Goal: Task Accomplishment & Management: Complete application form

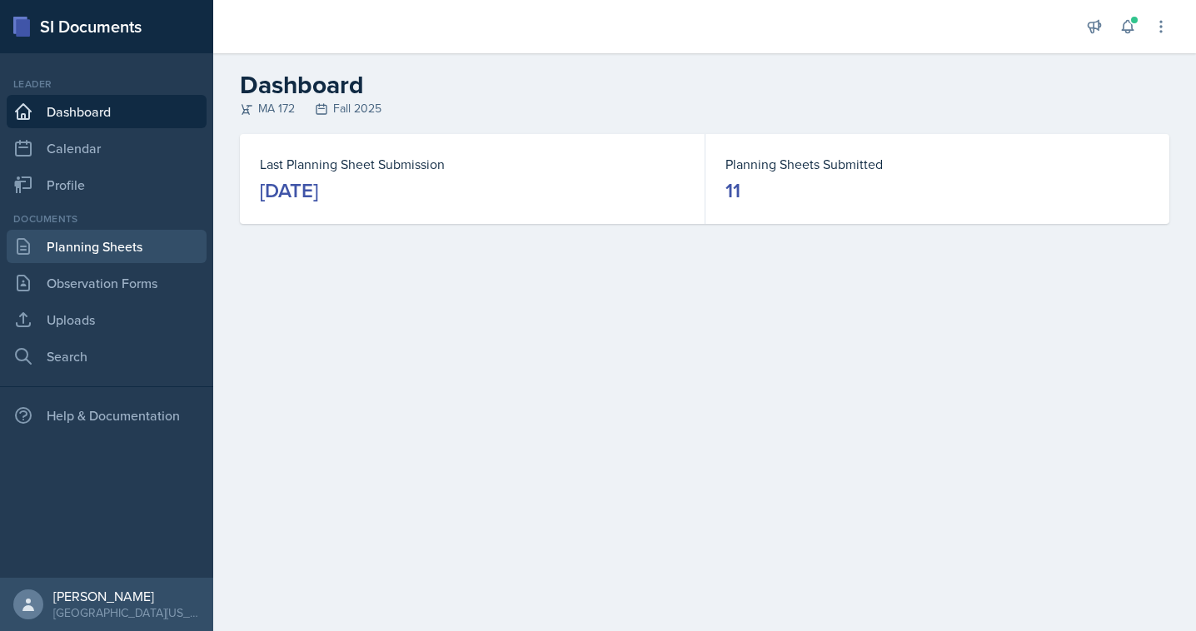
click at [97, 239] on link "Planning Sheets" at bounding box center [107, 246] width 200 height 33
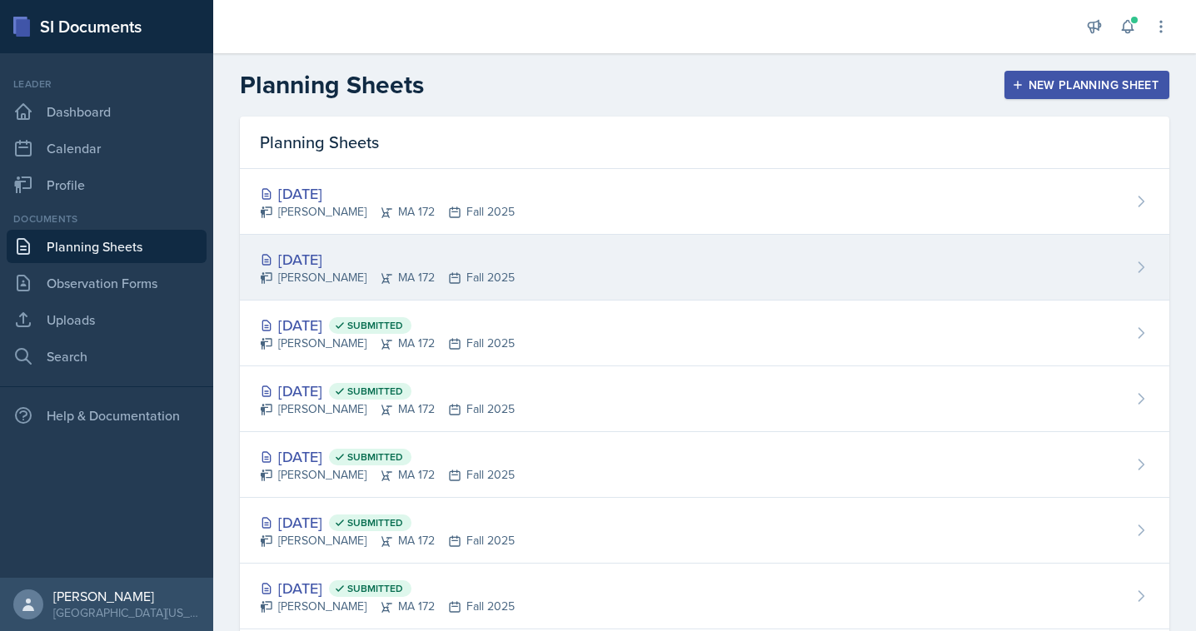
click at [341, 261] on div "[DATE]" at bounding box center [387, 259] width 255 height 22
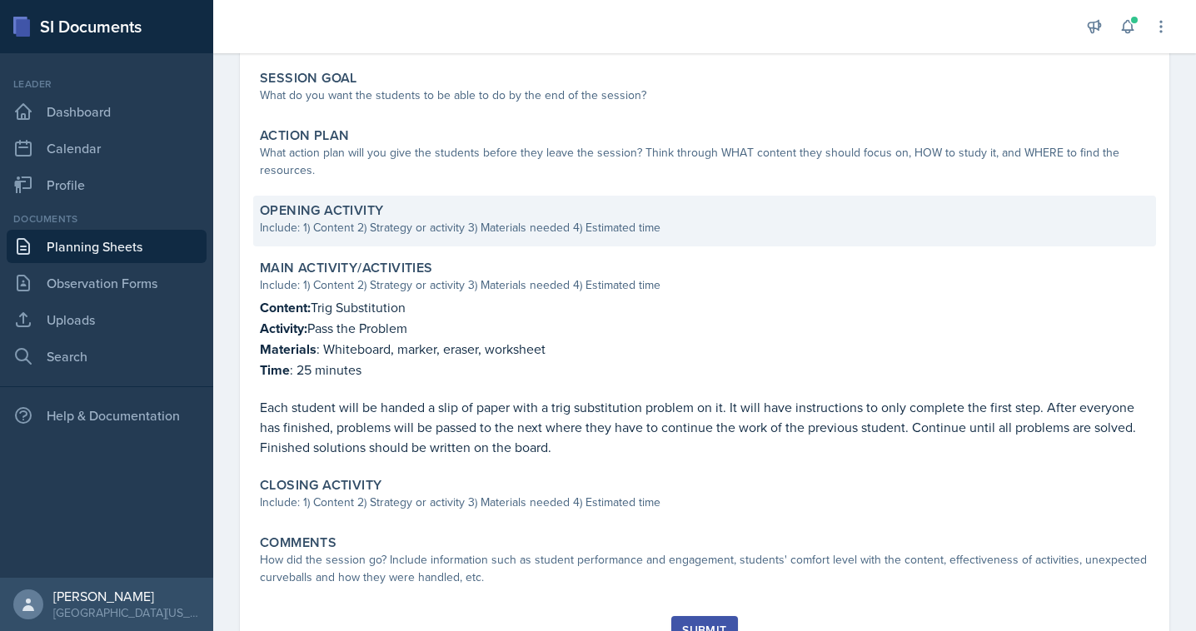
scroll to position [327, 0]
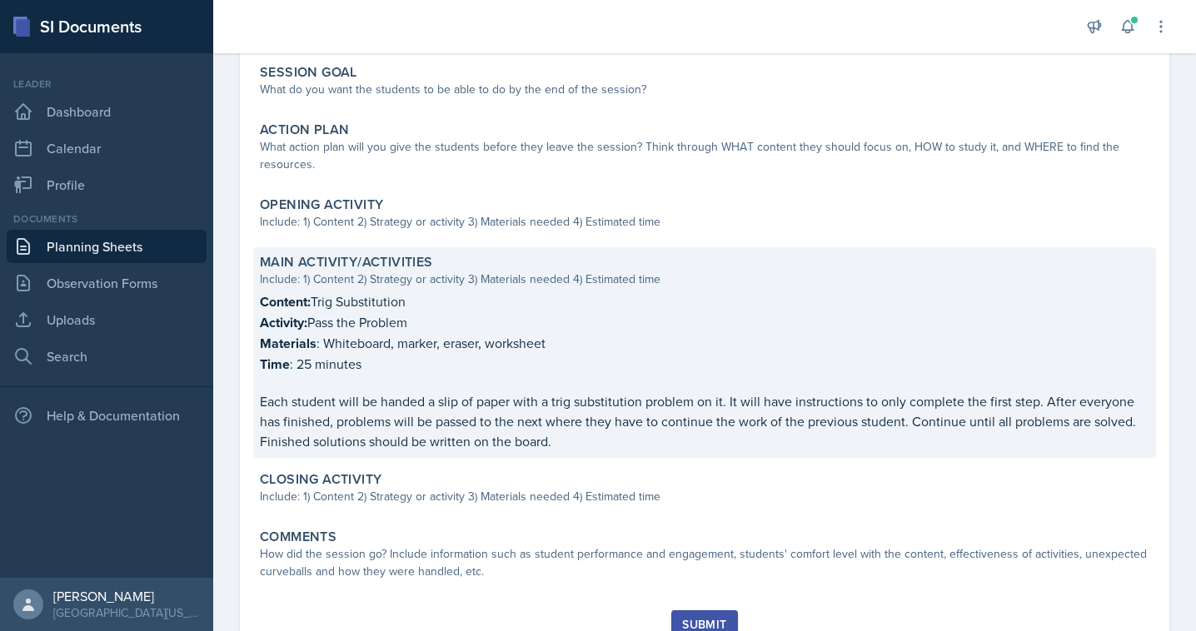
click at [346, 302] on p "Content: Trig Substitution" at bounding box center [704, 301] width 889 height 21
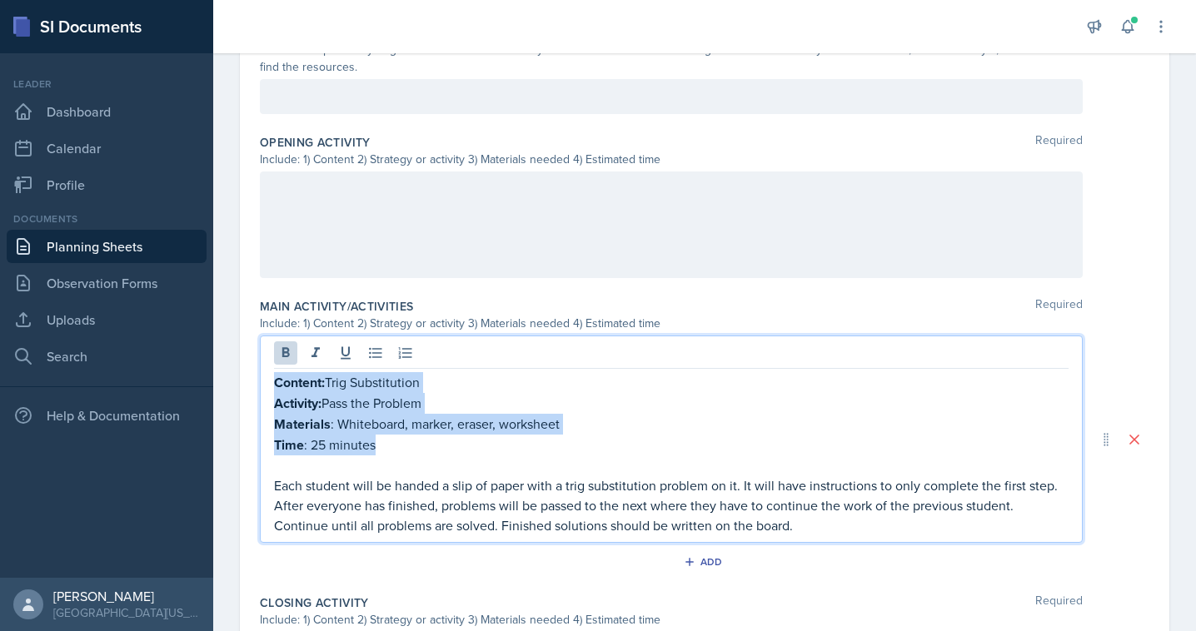
drag, startPoint x: 402, startPoint y: 449, endPoint x: 253, endPoint y: 382, distance: 163.3
click at [253, 382] on div "Date [DATE] [DATE] 31 1 2 3 4 5 6 7 8 9 10 11 12 13 14 15 16 17 18 19 20 21 22 …" at bounding box center [704, 267] width 929 height 1215
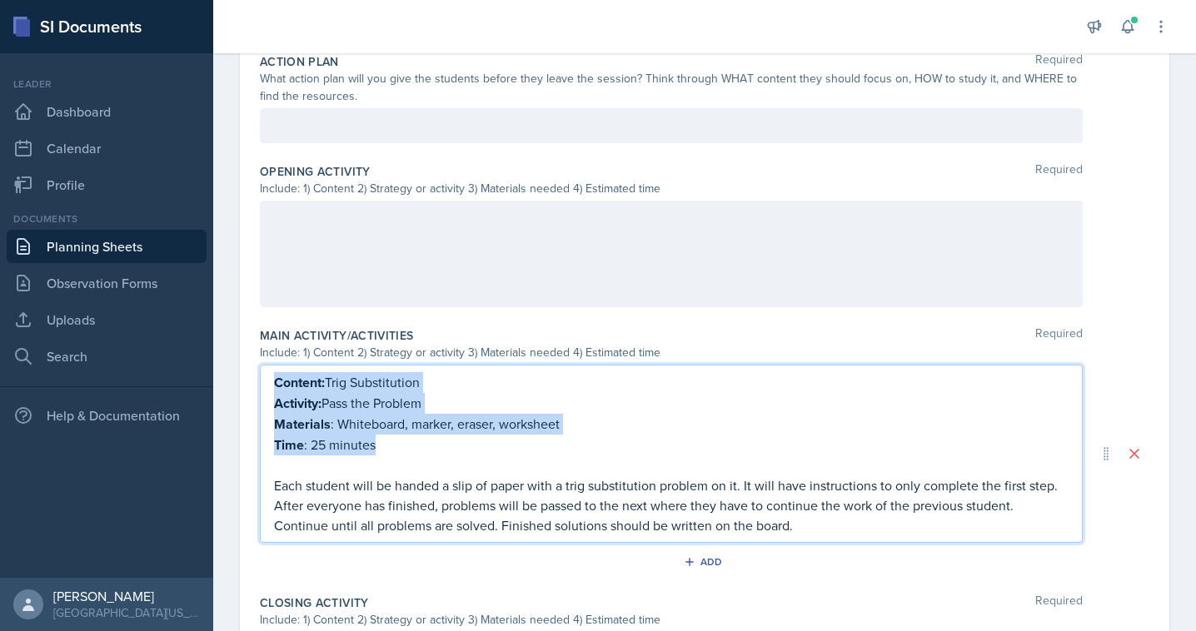
copy div "Content: Trig Substitution Activity: Pass the Problem Materials : Whiteboard, m…"
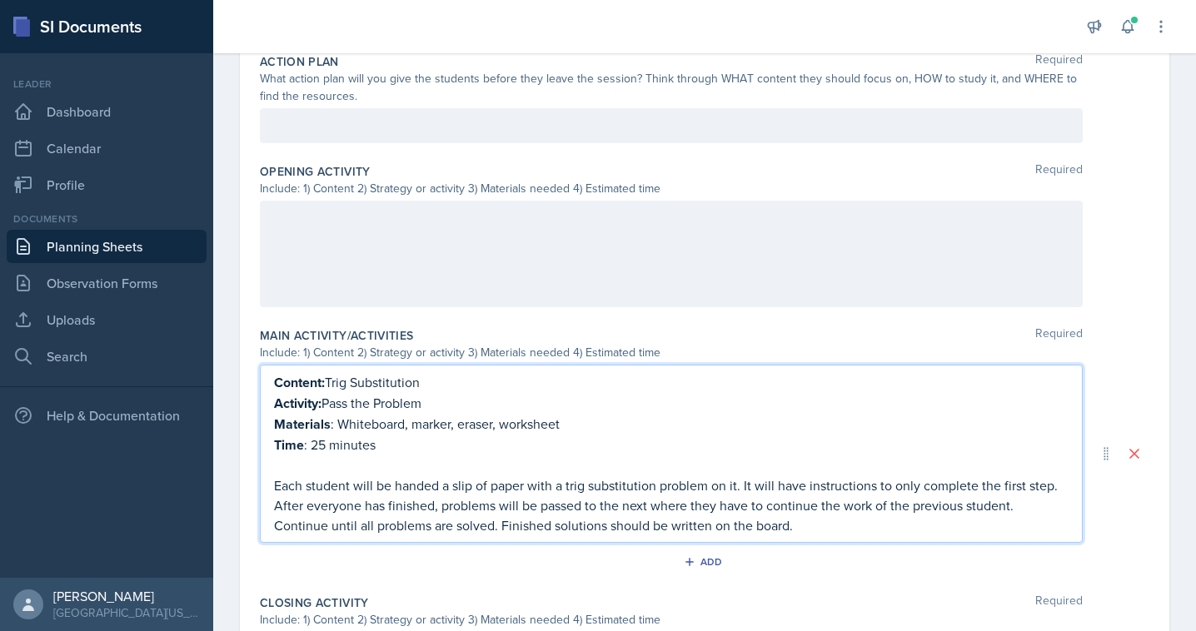
click at [349, 207] on div at bounding box center [671, 254] width 823 height 107
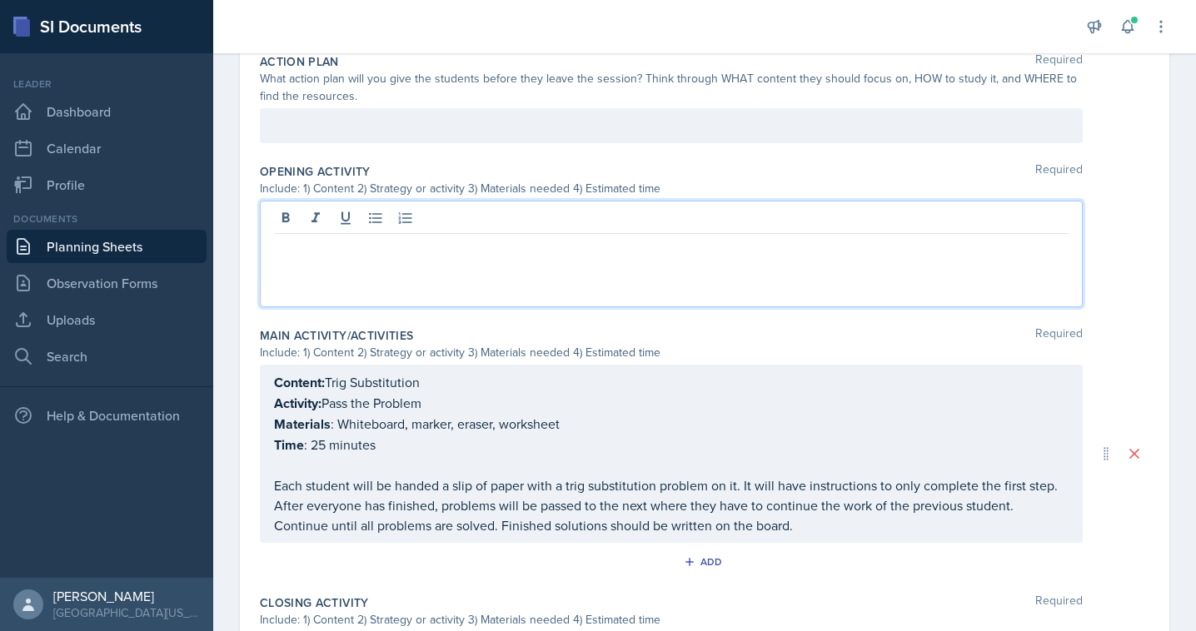
scroll to position [470, 0]
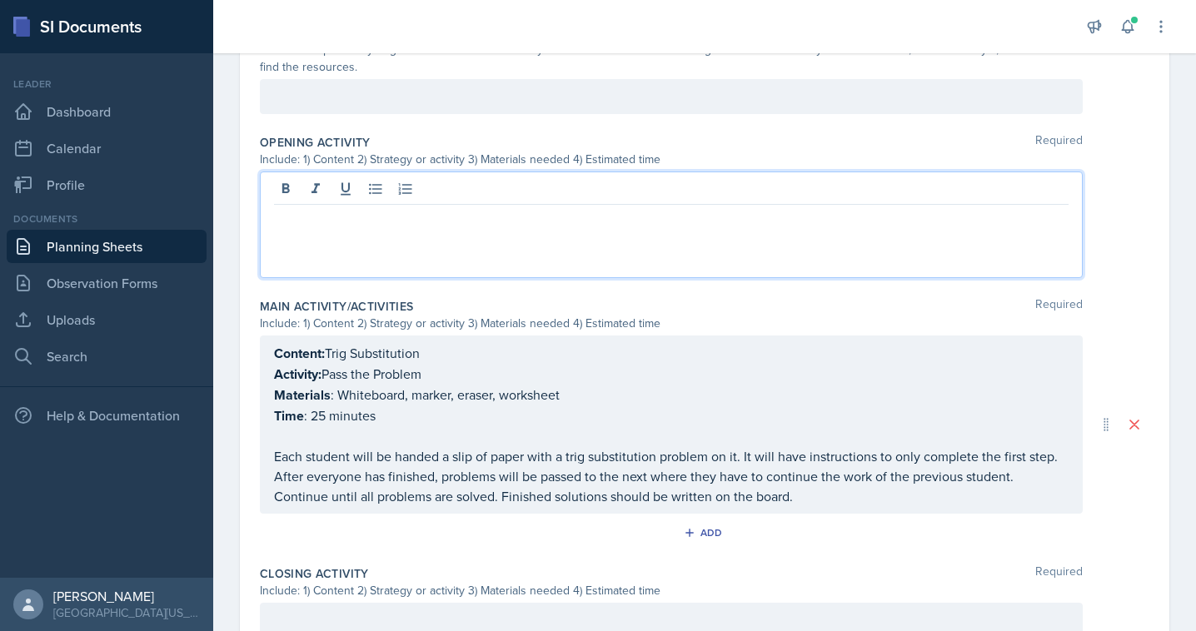
paste div
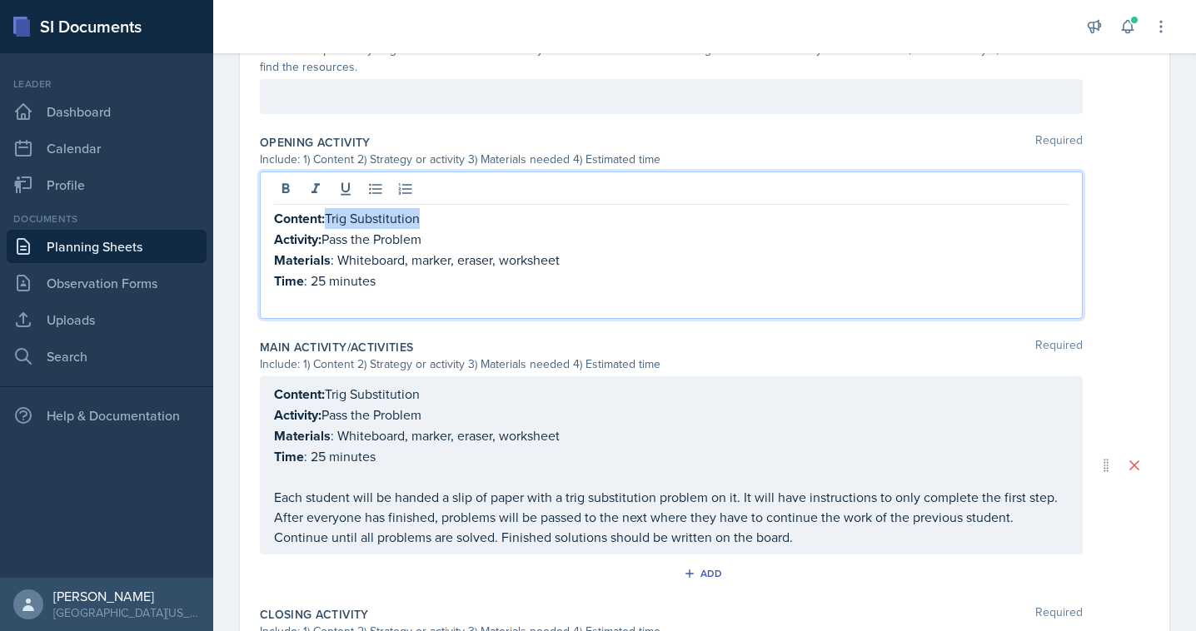
drag, startPoint x: 330, startPoint y: 216, endPoint x: 451, endPoint y: 216, distance: 121.6
click at [451, 216] on p "Content: Trig Substitution" at bounding box center [671, 218] width 794 height 21
drag, startPoint x: 327, startPoint y: 238, endPoint x: 485, endPoint y: 238, distance: 157.4
click at [485, 238] on p "Activity: Pass the Problem" at bounding box center [671, 239] width 794 height 21
drag, startPoint x: 595, startPoint y: 266, endPoint x: 340, endPoint y: 264, distance: 255.6
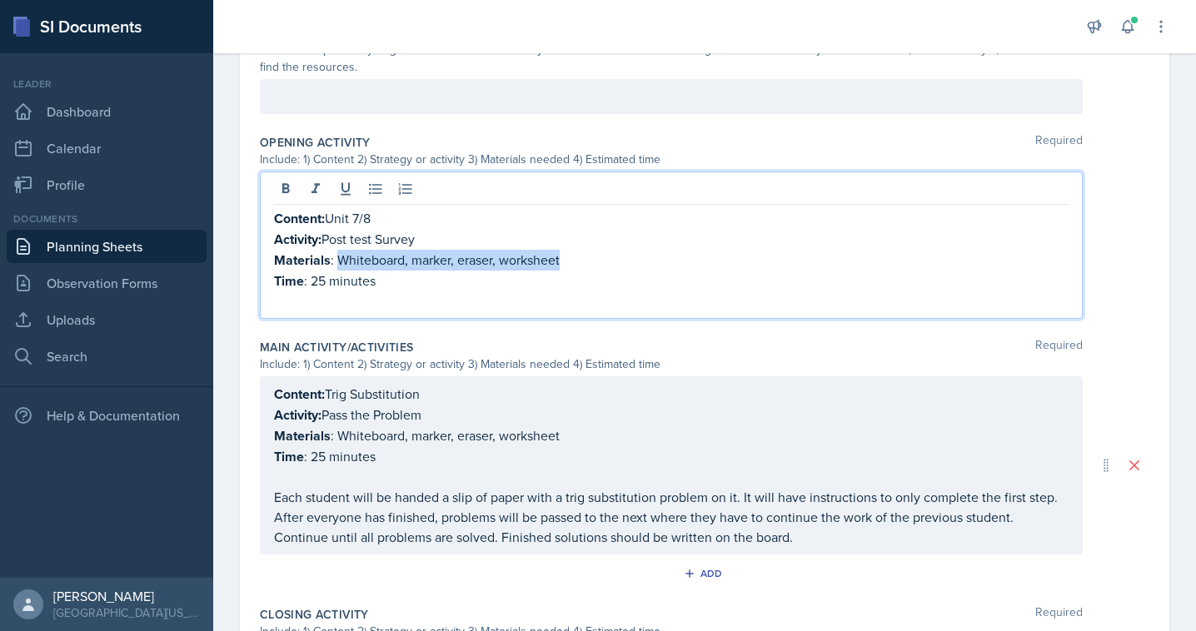
click at [340, 264] on p "Materials : Whiteboard, marker, eraser, worksheet" at bounding box center [671, 260] width 794 height 21
drag, startPoint x: 387, startPoint y: 280, endPoint x: 311, endPoint y: 279, distance: 76.6
click at [311, 279] on p "Time : 25 minutes" at bounding box center [671, 281] width 794 height 21
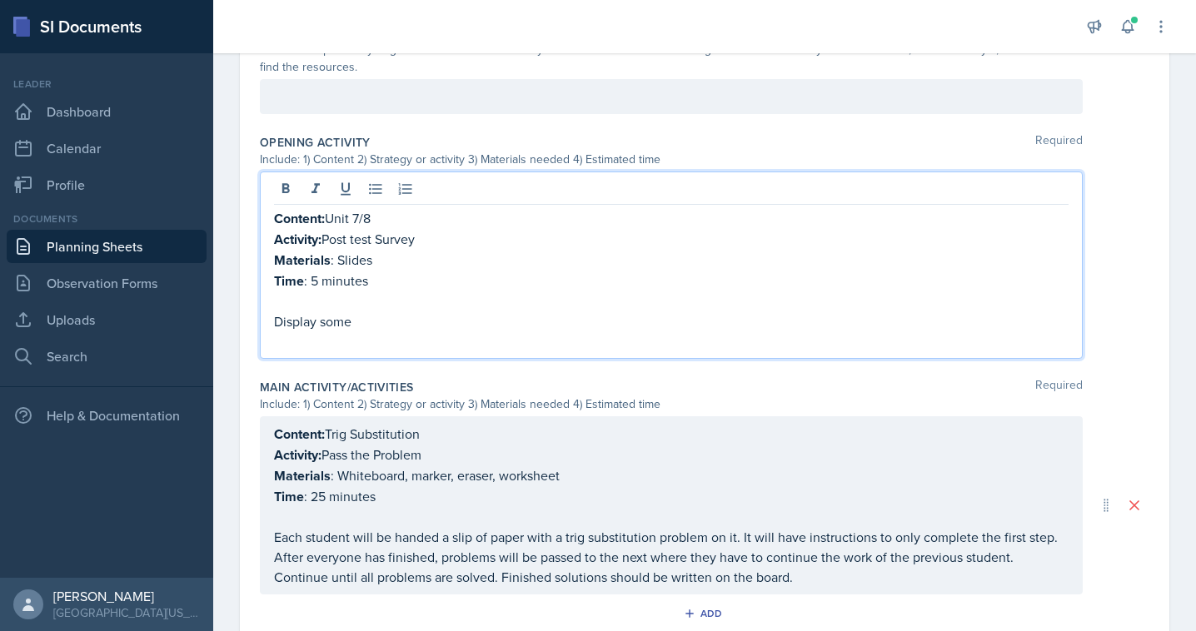
click at [361, 238] on p "Activity: Post test Survey" at bounding box center [671, 239] width 794 height 21
click at [436, 240] on p "Activity: Post Test Survey" at bounding box center [671, 239] width 794 height 21
click at [371, 334] on p at bounding box center [671, 341] width 794 height 20
click at [366, 318] on p "Display some" at bounding box center [671, 321] width 794 height 20
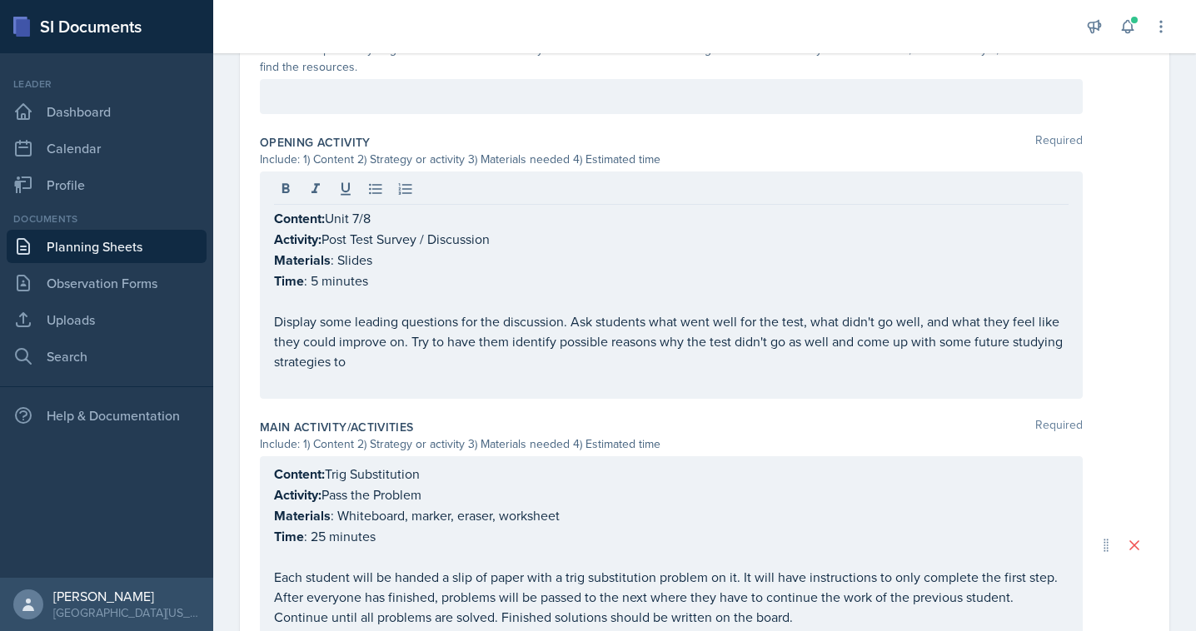
click at [300, 390] on div "Content: Unit 7/8 Activity: Post Test Survey / Discussion Materials : Slides Ti…" at bounding box center [671, 285] width 823 height 227
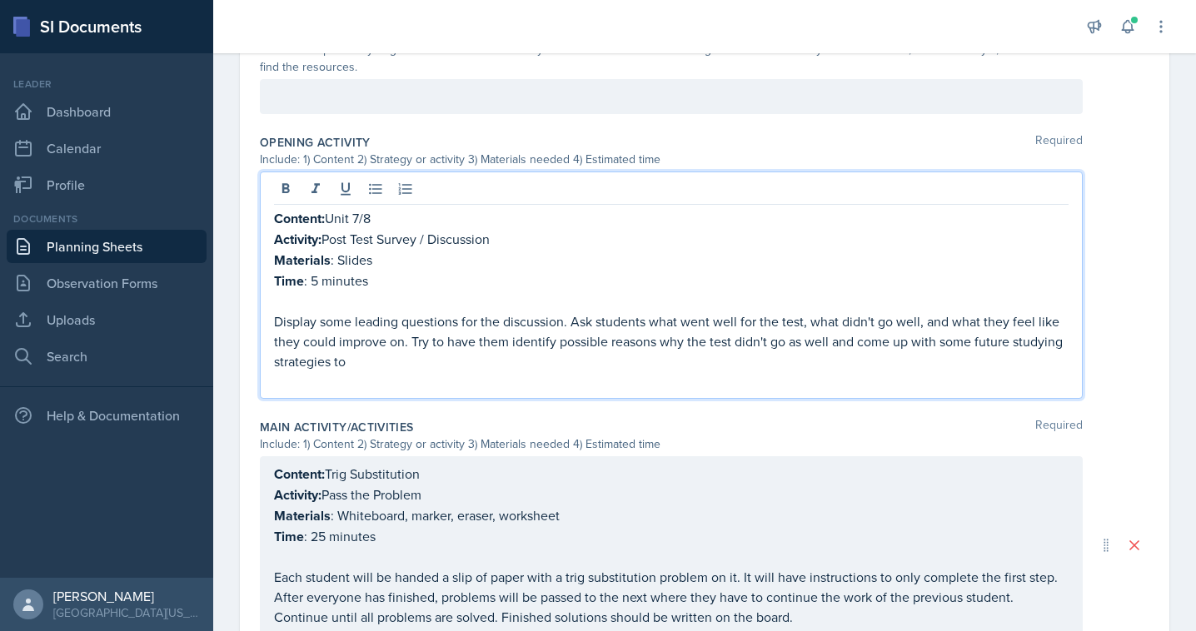
click at [331, 381] on p at bounding box center [671, 381] width 794 height 20
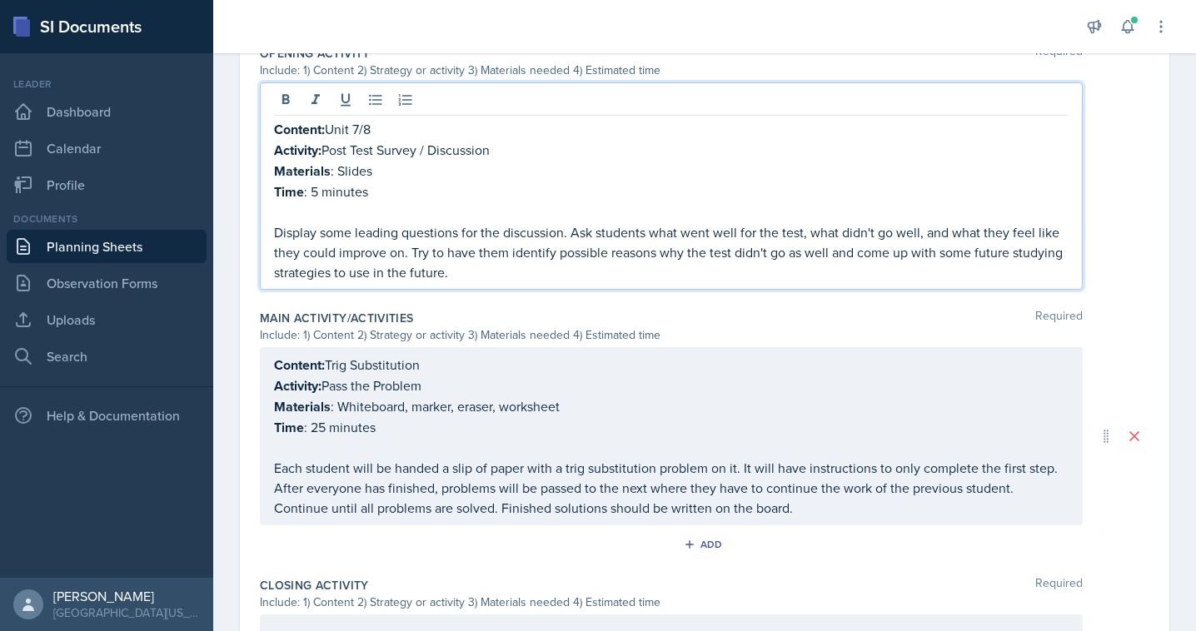
scroll to position [569, 0]
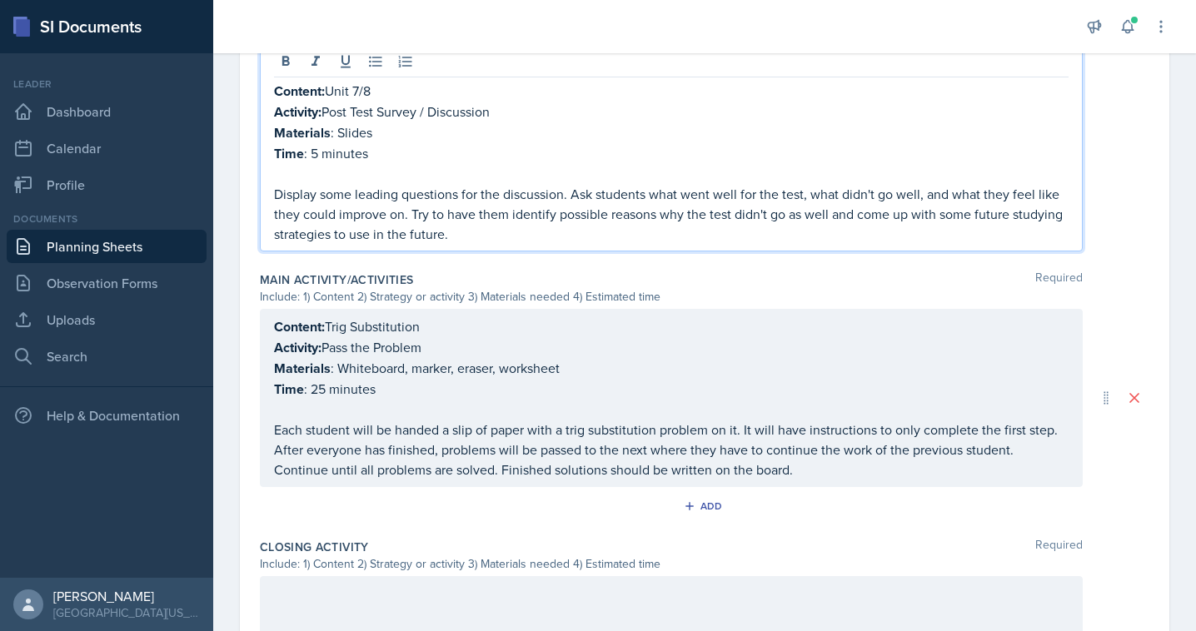
click at [391, 379] on p "Materials : Whiteboard, marker, eraser, worksheet" at bounding box center [671, 368] width 794 height 21
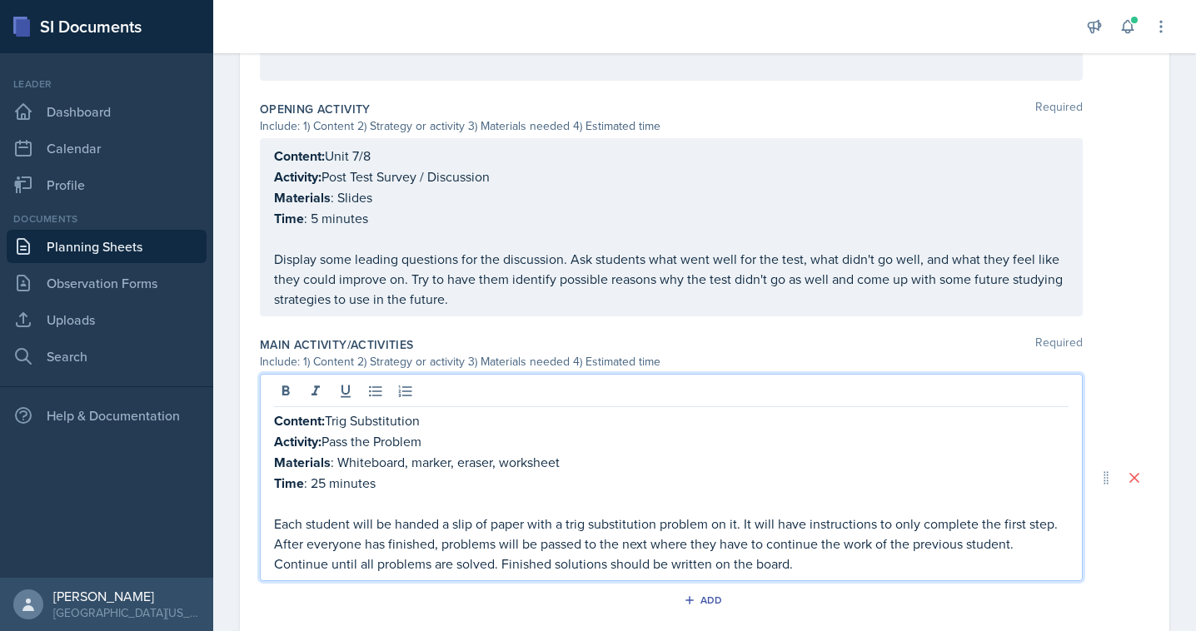
scroll to position [416, 0]
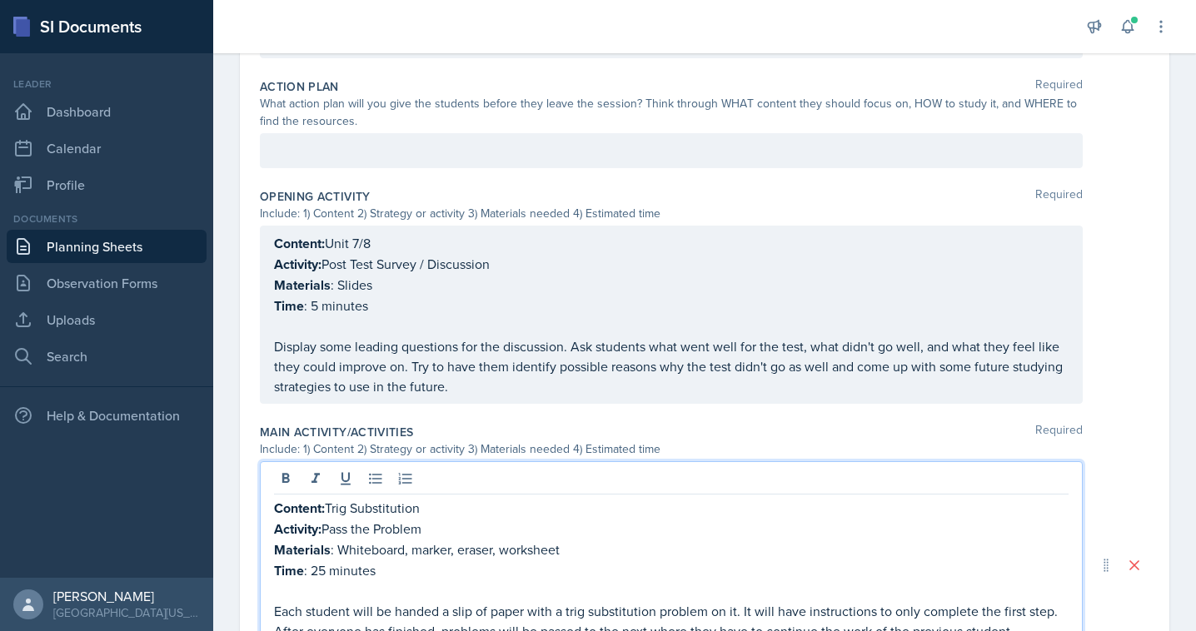
click at [686, 250] on p "Content: Unit 7/8" at bounding box center [671, 243] width 794 height 21
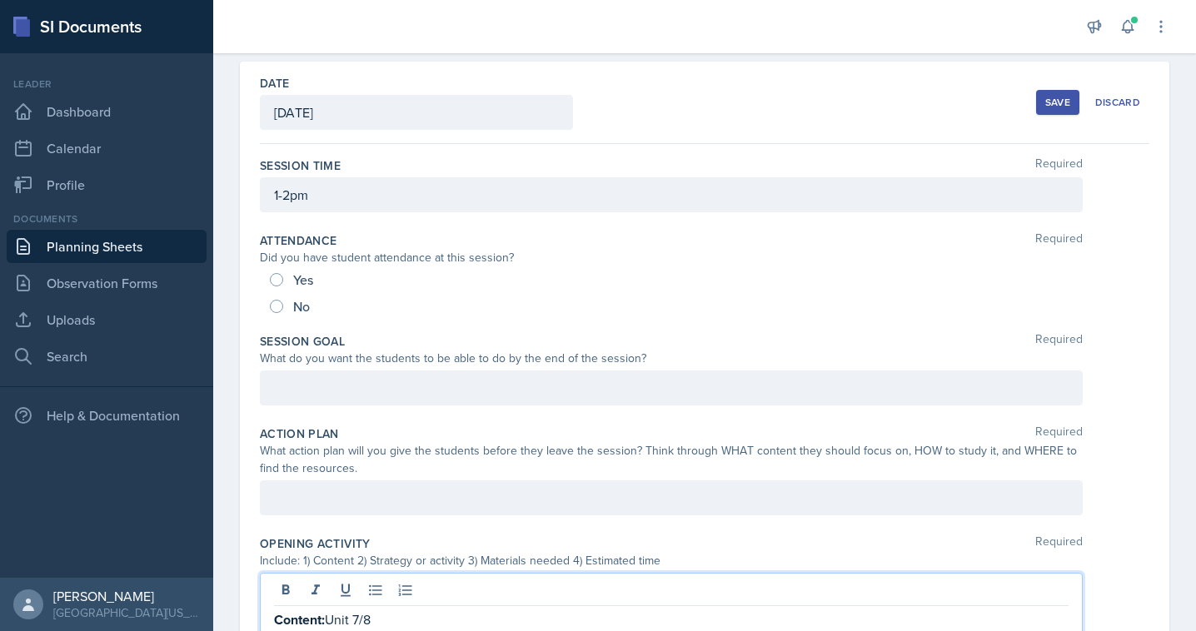
scroll to position [452, 0]
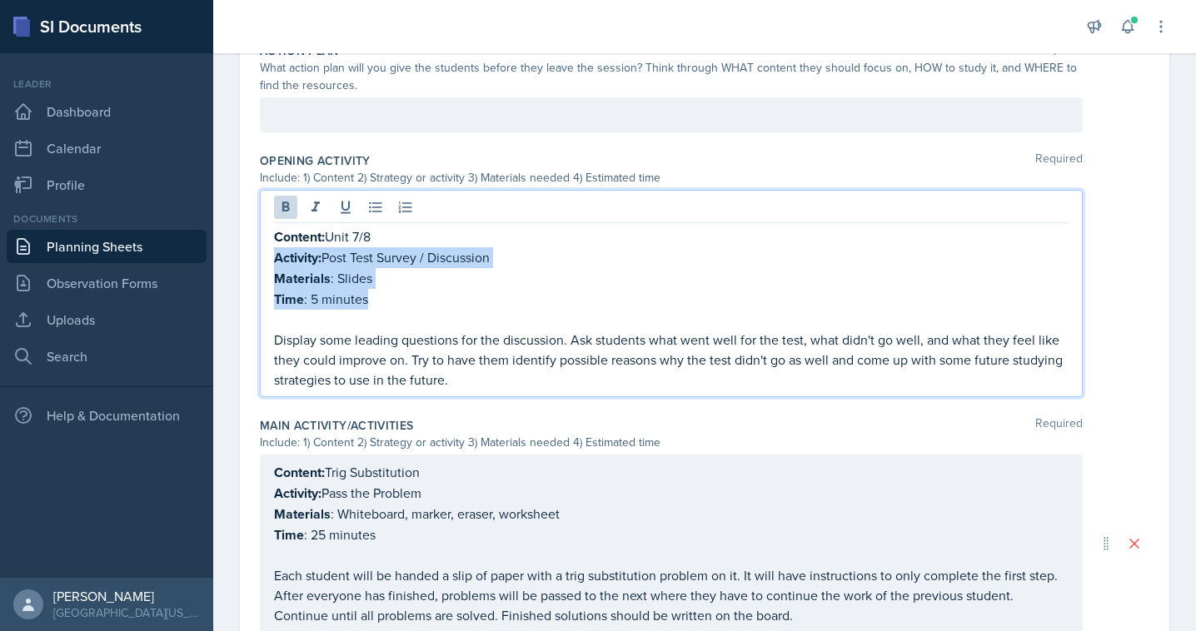
drag, startPoint x: 385, startPoint y: 304, endPoint x: 265, endPoint y: 248, distance: 132.2
click at [265, 248] on div "Content: Unit 7/8 Activity: Post Test Survey / Discussion Materials : Slides Ti…" at bounding box center [671, 293] width 823 height 207
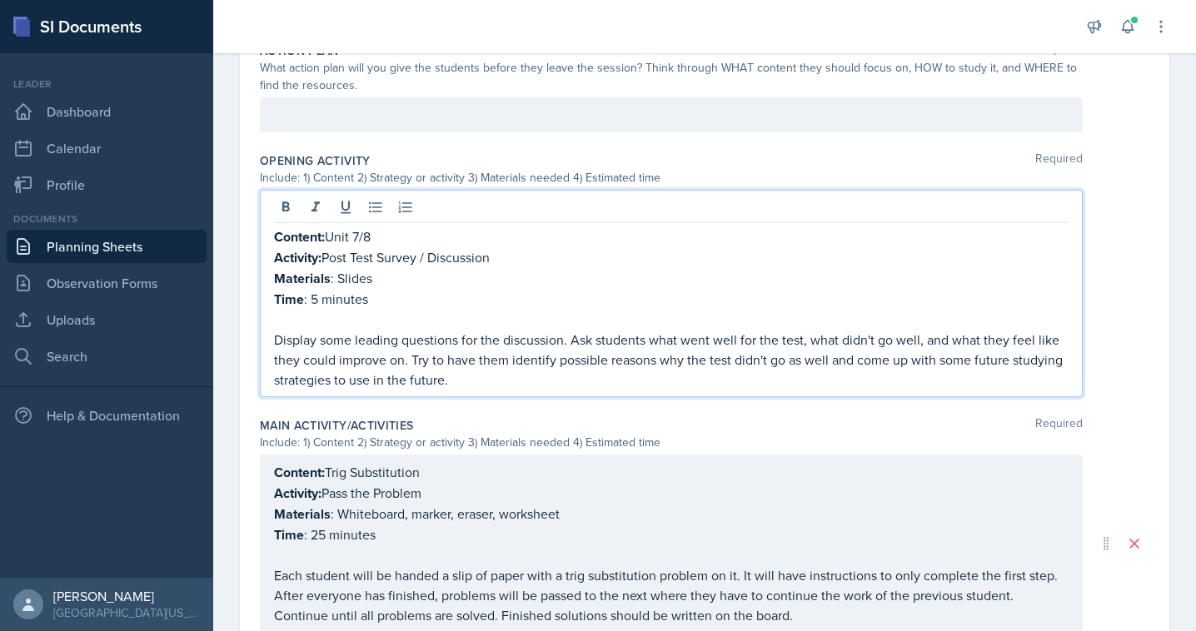
click at [451, 312] on p at bounding box center [671, 320] width 794 height 20
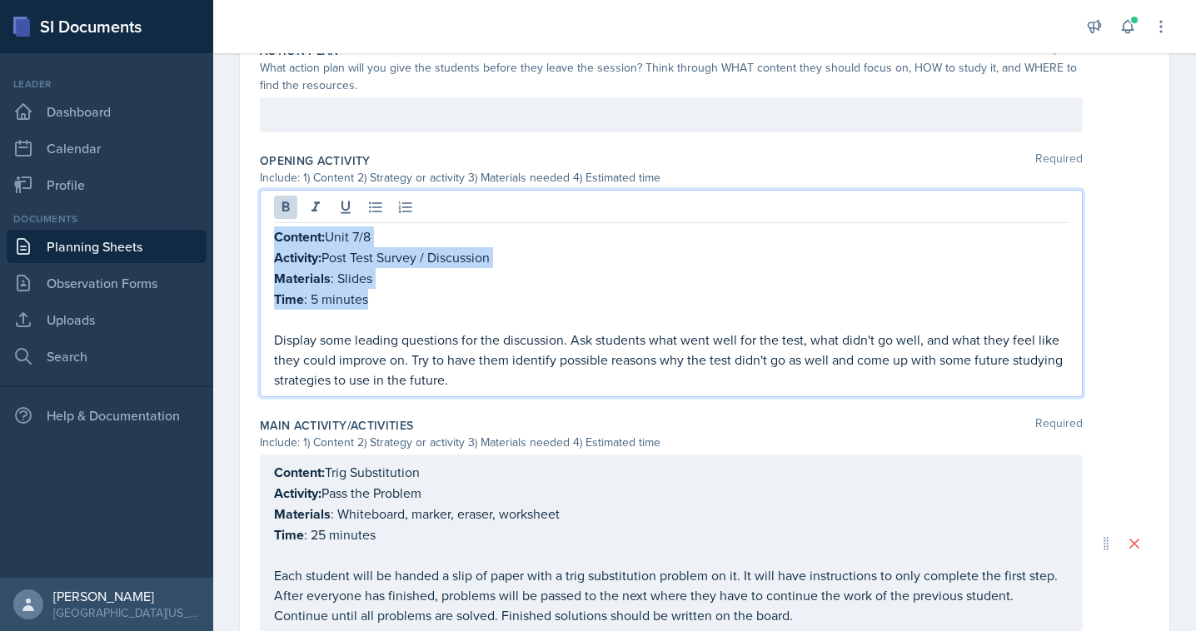
drag, startPoint x: 411, startPoint y: 306, endPoint x: 251, endPoint y: 221, distance: 181.0
click at [251, 221] on div "Date [DATE] [DATE] 31 1 2 3 4 5 6 7 8 9 10 11 12 13 14 15 16 17 18 19 20 21 22 …" at bounding box center [704, 322] width 929 height 1286
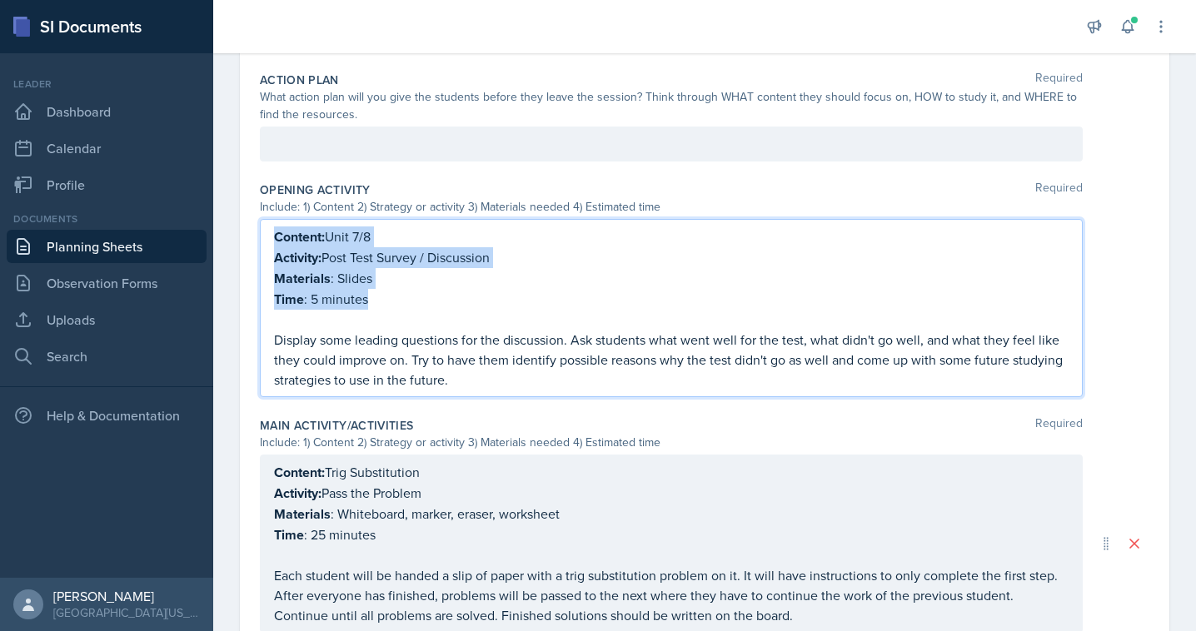
copy div "Content: Unit 7/8 Activity: Post Test Survey / Discussion Materials : Slides Ti…"
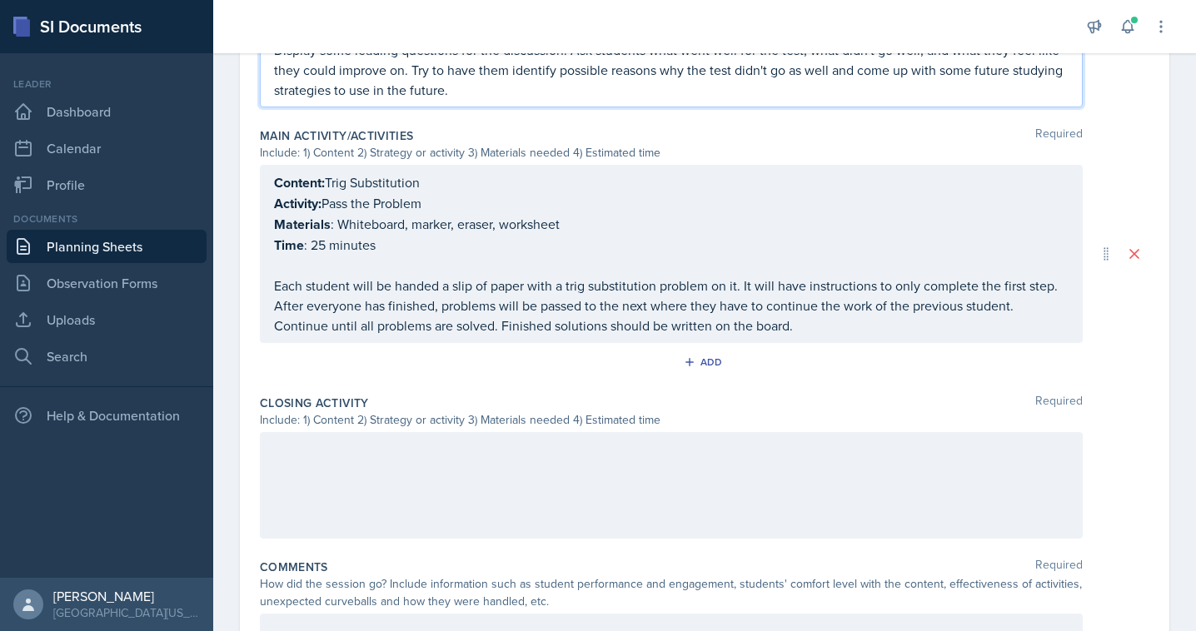
scroll to position [742, 0]
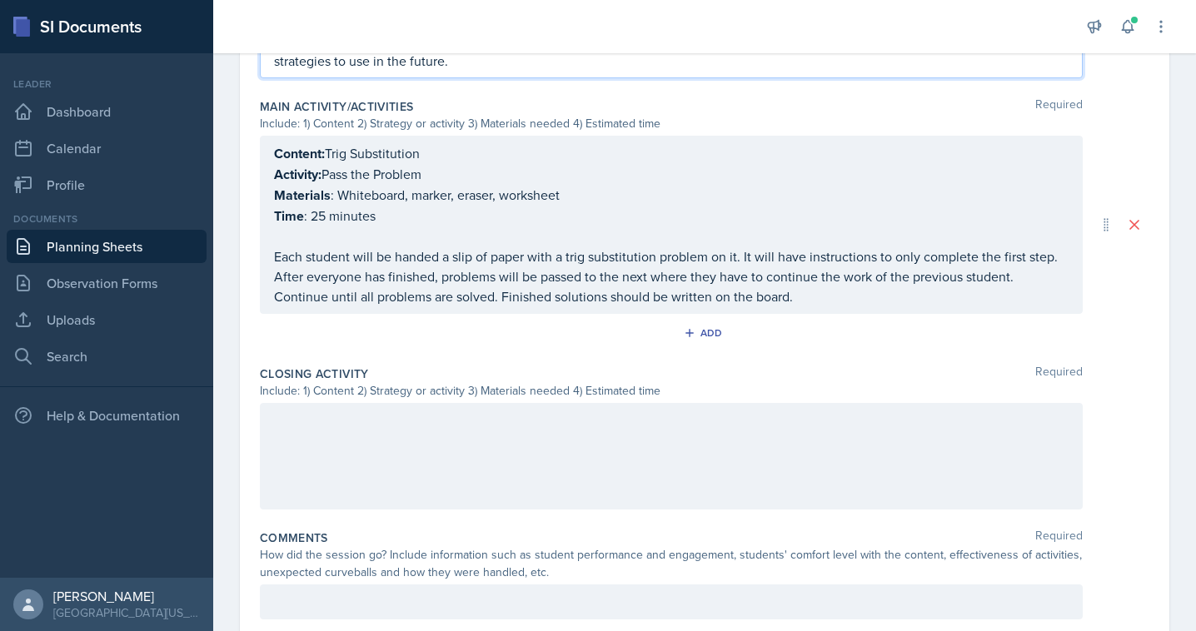
click at [565, 226] on p "Time : 25 minutes" at bounding box center [671, 216] width 794 height 21
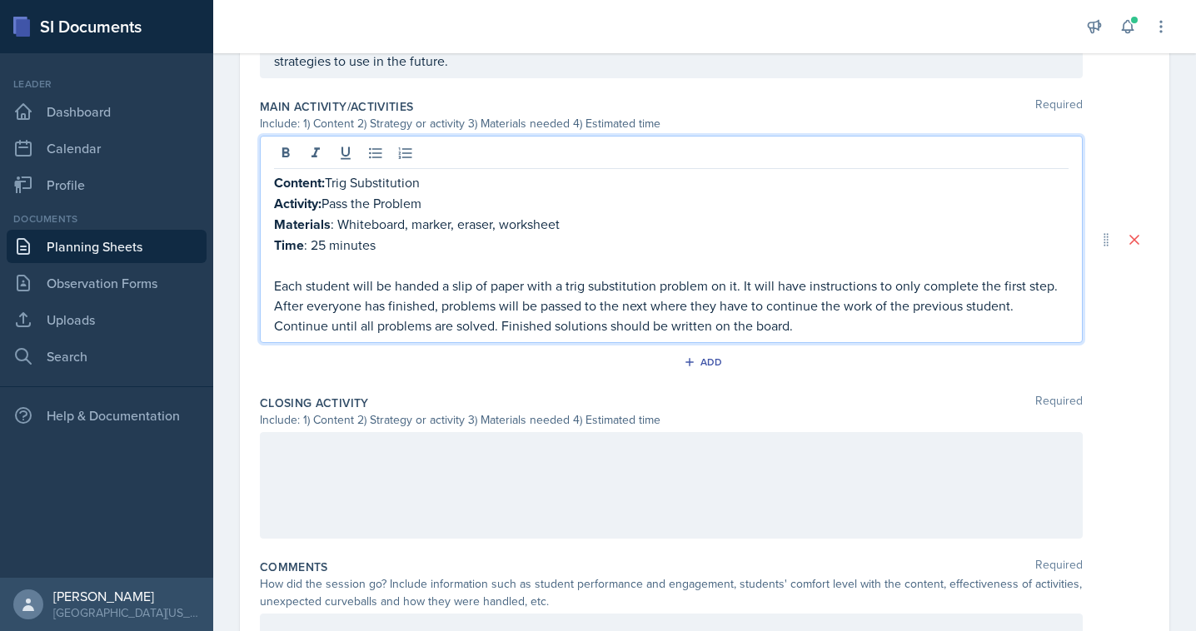
click at [569, 271] on p at bounding box center [671, 266] width 794 height 20
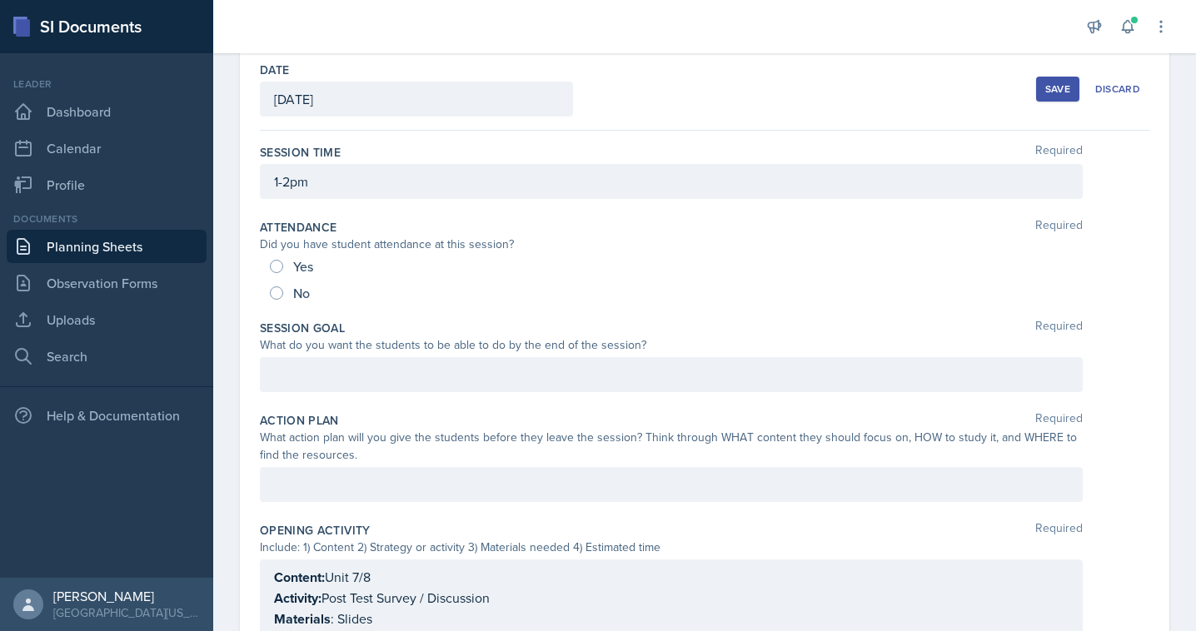
scroll to position [0, 0]
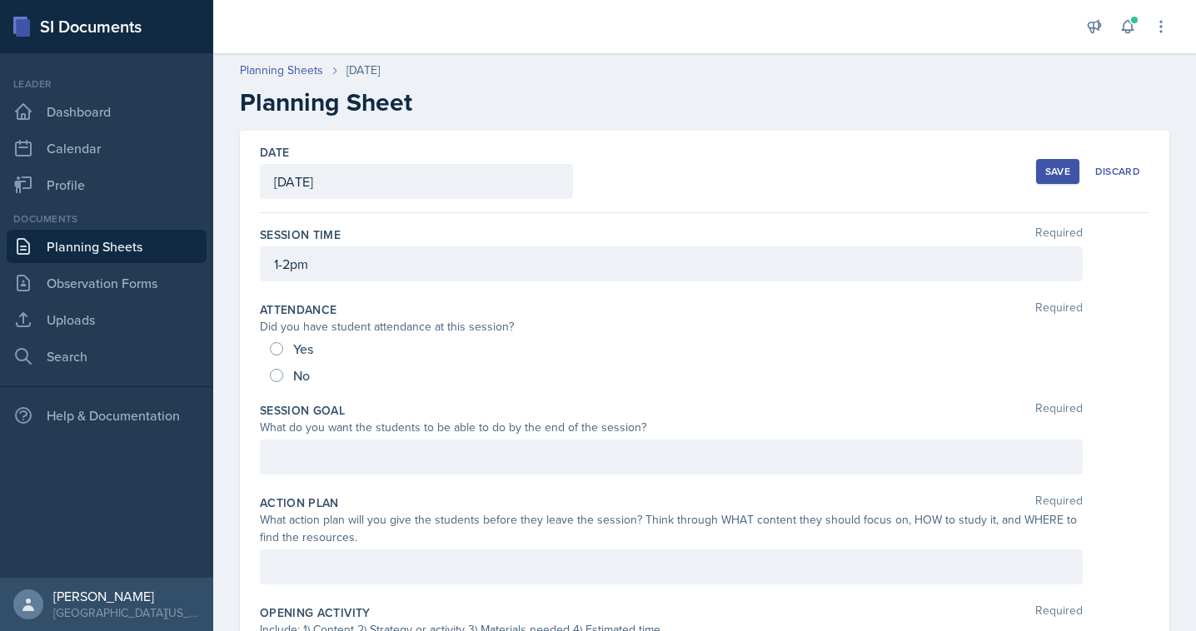
click at [1053, 177] on div "Save" at bounding box center [1057, 171] width 25 height 13
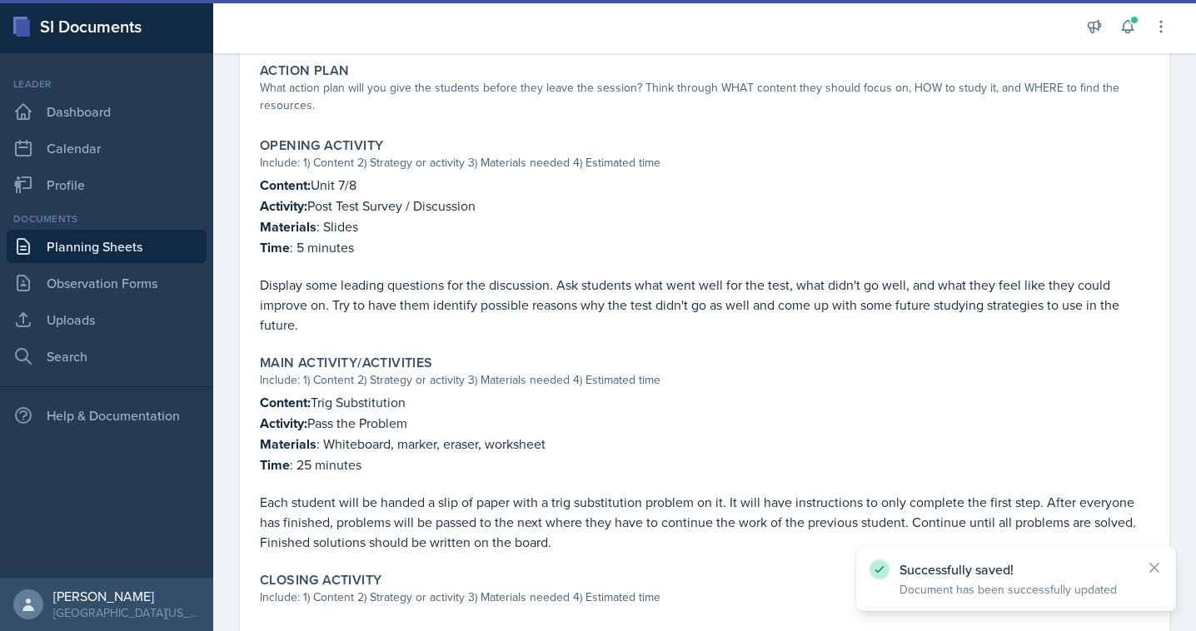
scroll to position [551, 0]
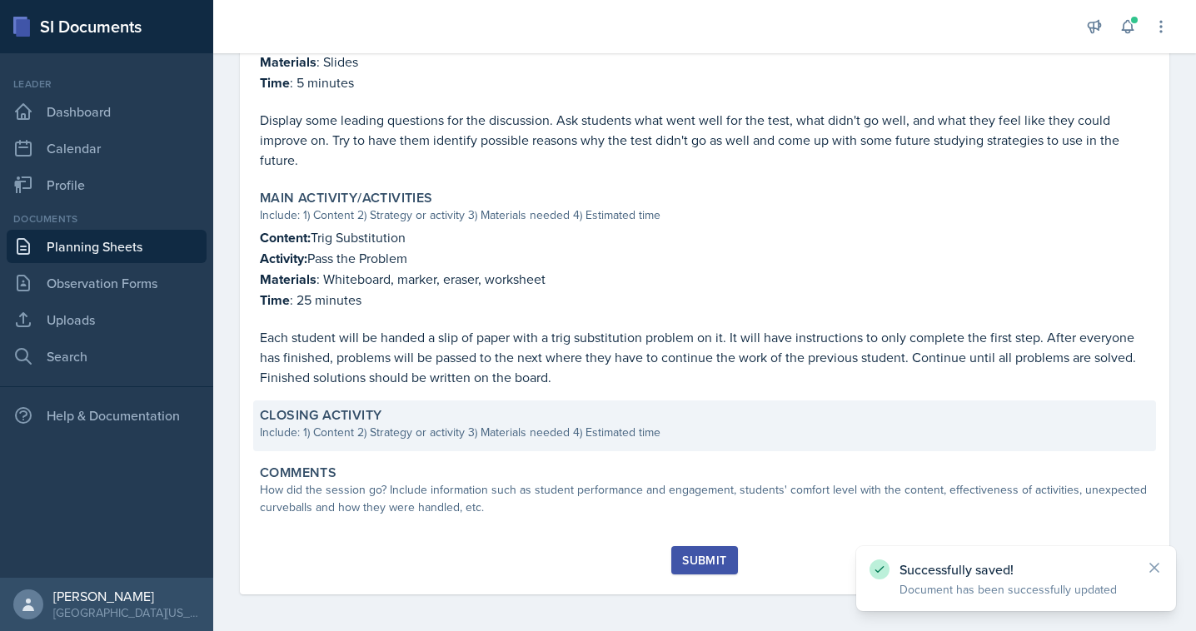
click at [379, 430] on div "Include: 1) Content 2) Strategy or activity 3) Materials needed 4) Estimated ti…" at bounding box center [704, 432] width 889 height 17
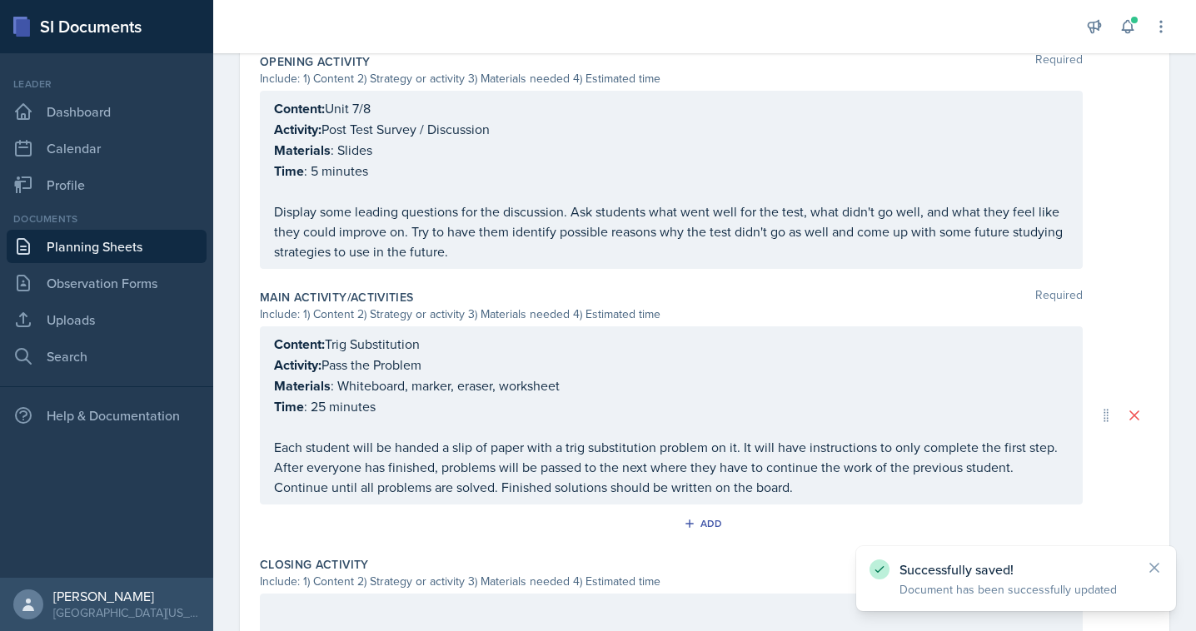
scroll to position [588, 0]
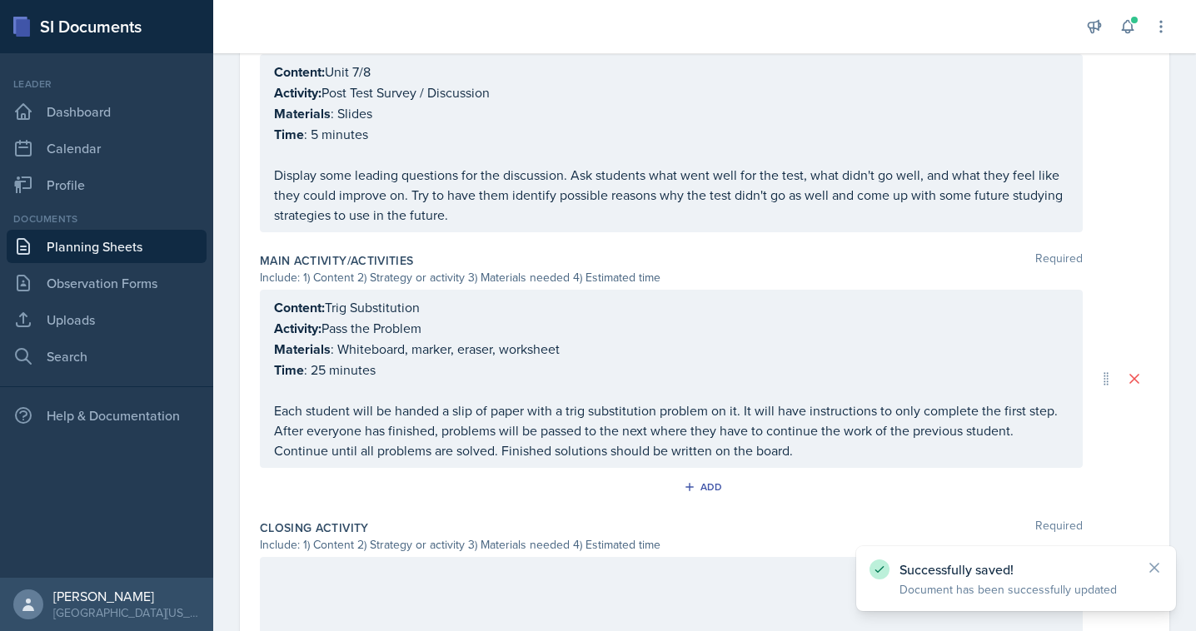
click at [326, 526] on label "Closing Activity" at bounding box center [314, 528] width 109 height 17
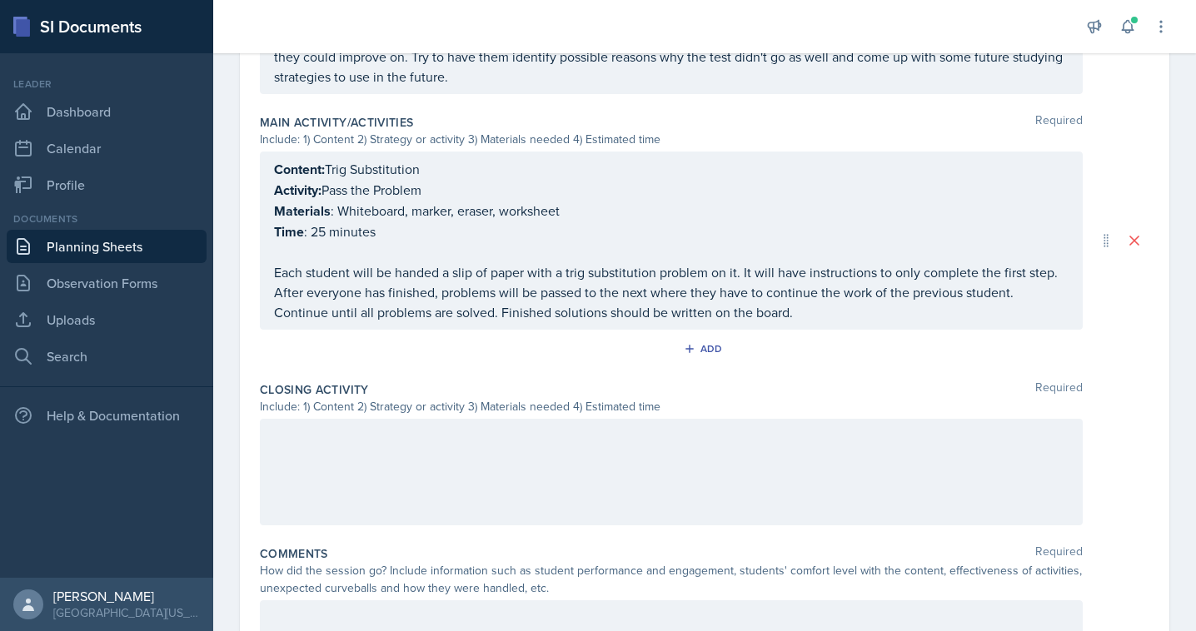
click at [342, 426] on p at bounding box center [671, 436] width 794 height 20
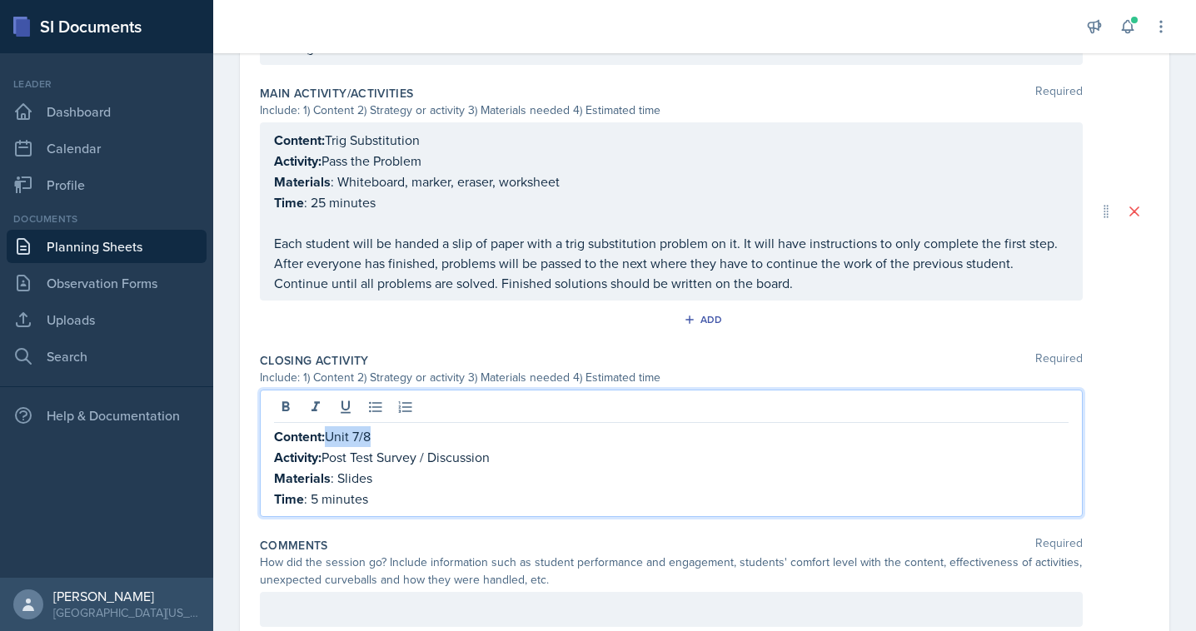
drag, startPoint x: 385, startPoint y: 433, endPoint x: 331, endPoint y: 433, distance: 53.3
click at [331, 433] on p "Content: Unit 7/8" at bounding box center [671, 436] width 794 height 21
click at [464, 447] on p "Activity: Post Test Survey / Discussion" at bounding box center [671, 457] width 794 height 21
click at [351, 477] on p "Materials : Slides" at bounding box center [671, 478] width 794 height 21
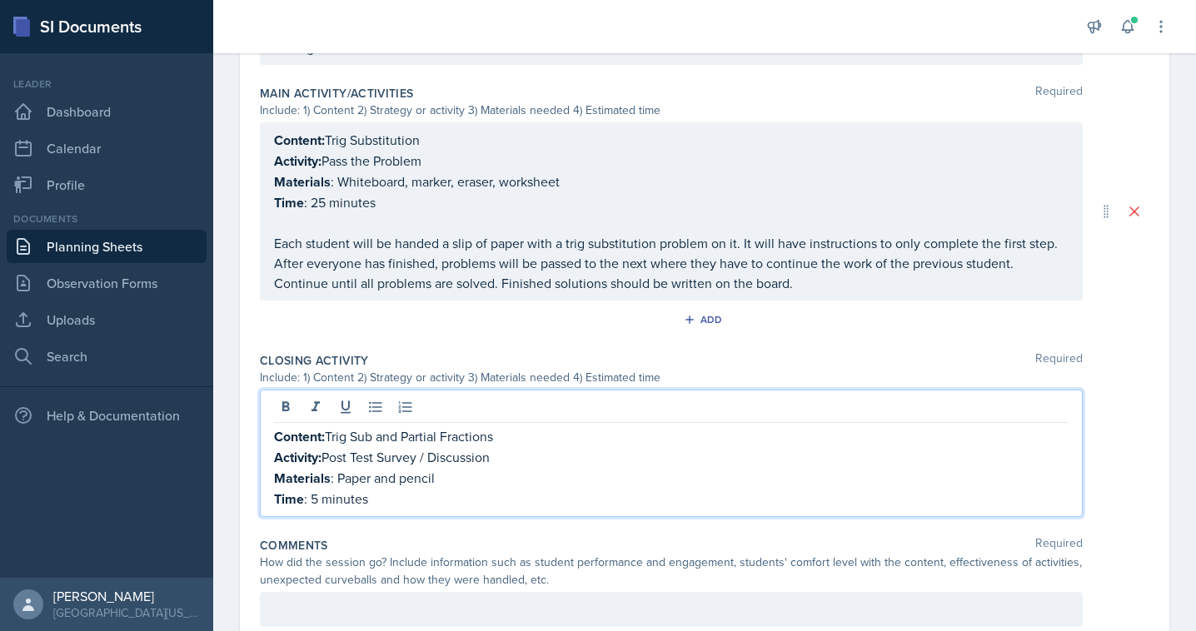
drag, startPoint x: 509, startPoint y: 456, endPoint x: 326, endPoint y: 457, distance: 183.2
click at [326, 457] on p "Activity: Post Test Survey / Discussion" at bounding box center [671, 457] width 794 height 21
drag, startPoint x: 378, startPoint y: 497, endPoint x: 336, endPoint y: 497, distance: 41.6
click at [336, 497] on p "Time : 5 minutes" at bounding box center [671, 499] width 794 height 21
click at [312, 495] on p "Time : 5 minutes" at bounding box center [671, 499] width 794 height 21
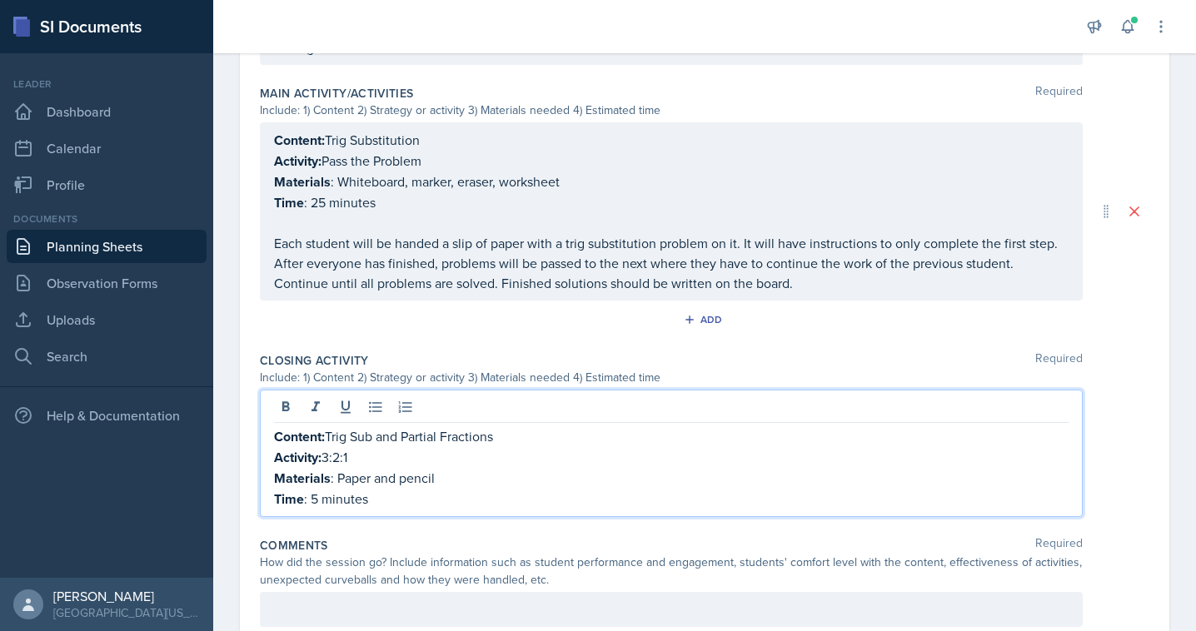
click at [403, 493] on p "Time : 5 minutes" at bounding box center [671, 499] width 794 height 21
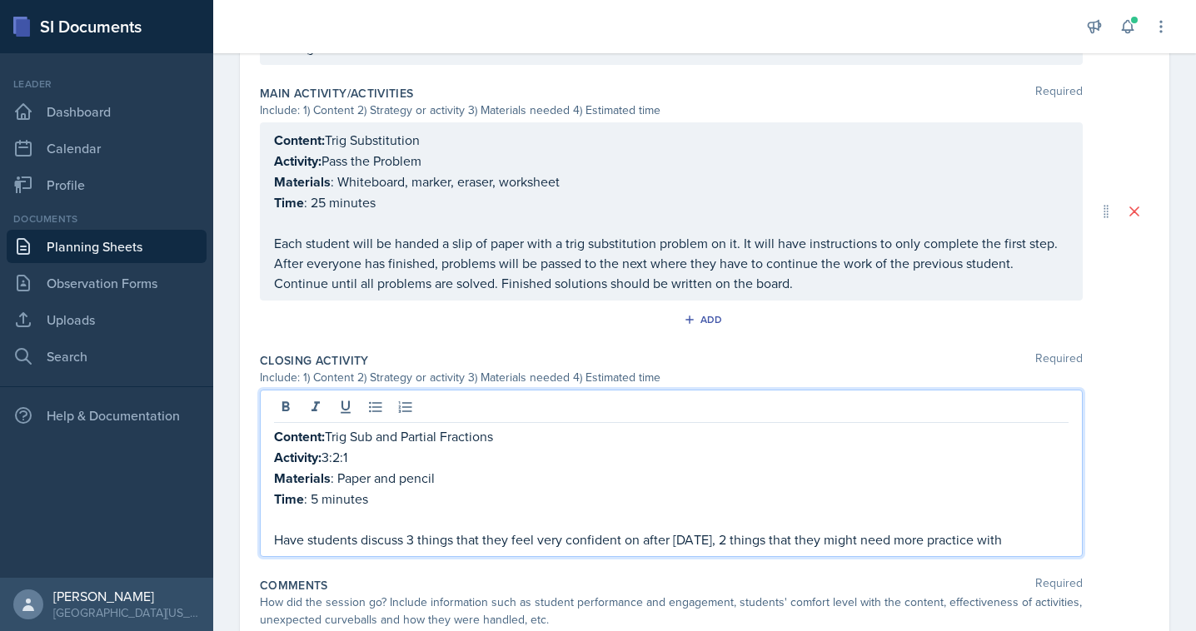
click at [1019, 539] on p "Have students discuss 3 things that they feel very confident on after [DATE], 2…" at bounding box center [671, 540] width 794 height 20
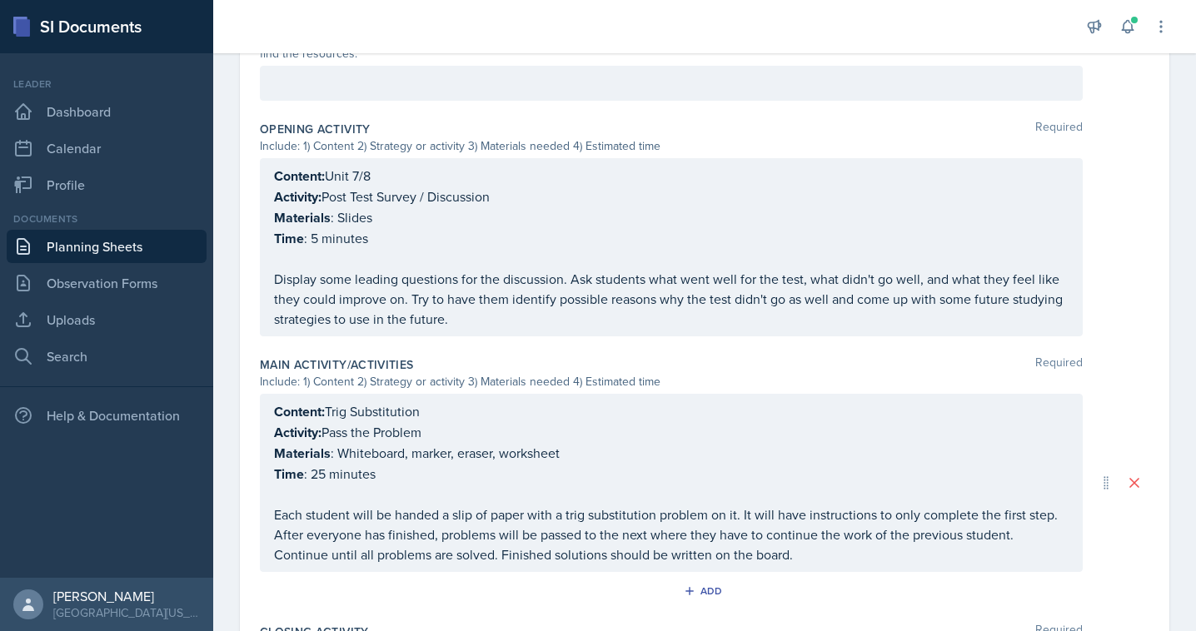
scroll to position [0, 0]
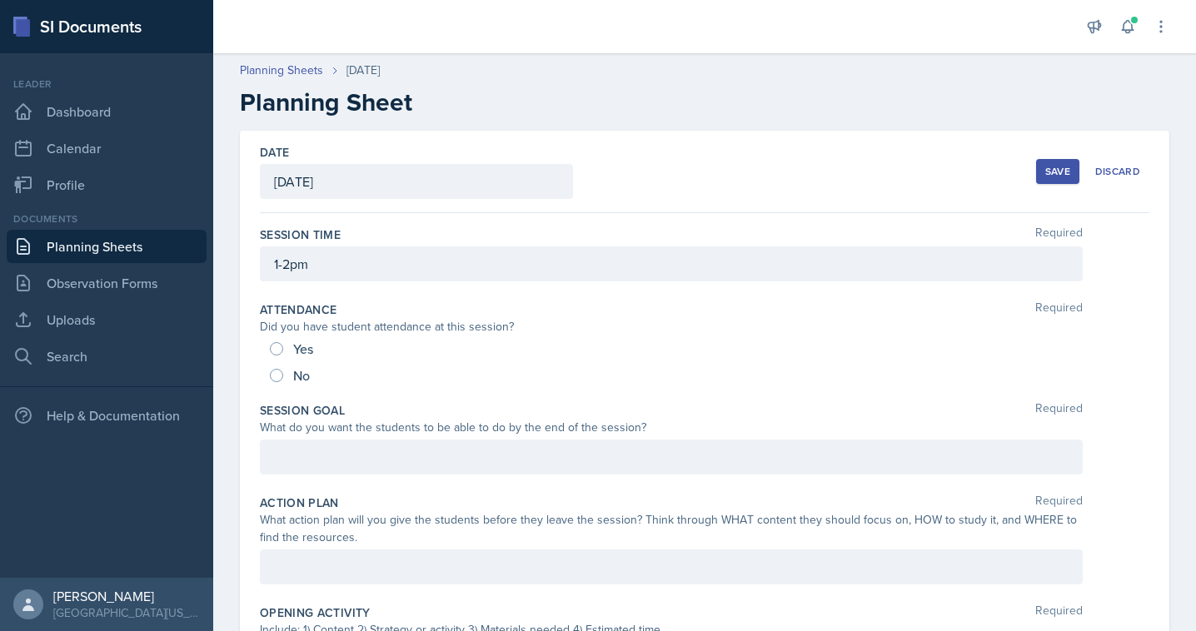
click at [1059, 177] on div "Save" at bounding box center [1057, 171] width 25 height 13
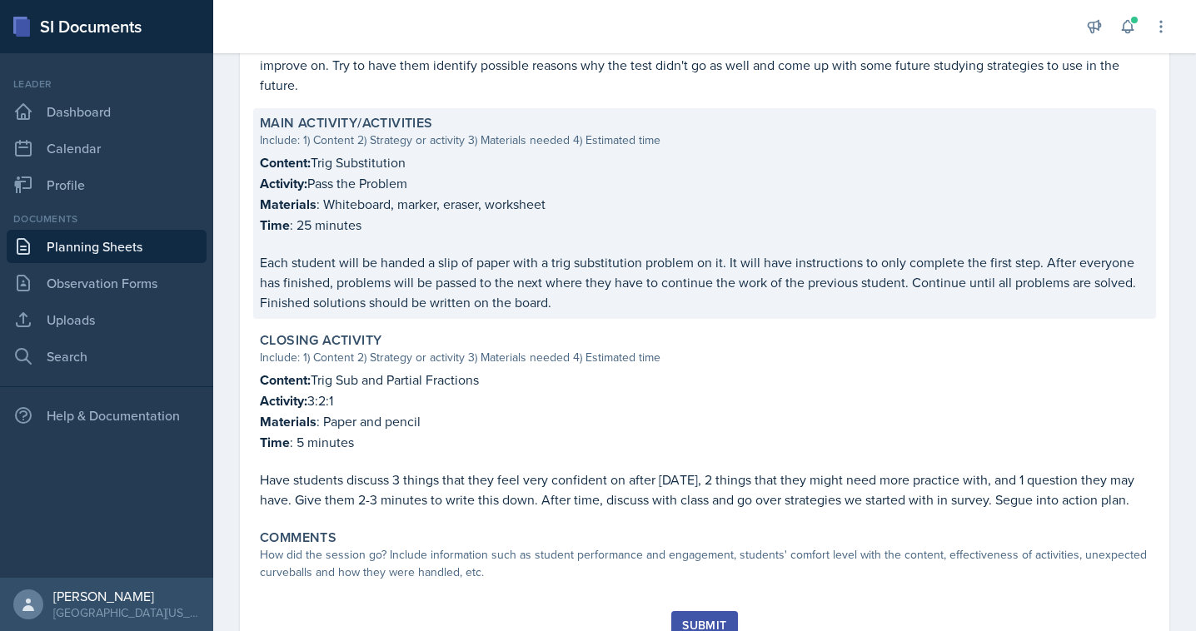
scroll to position [689, 0]
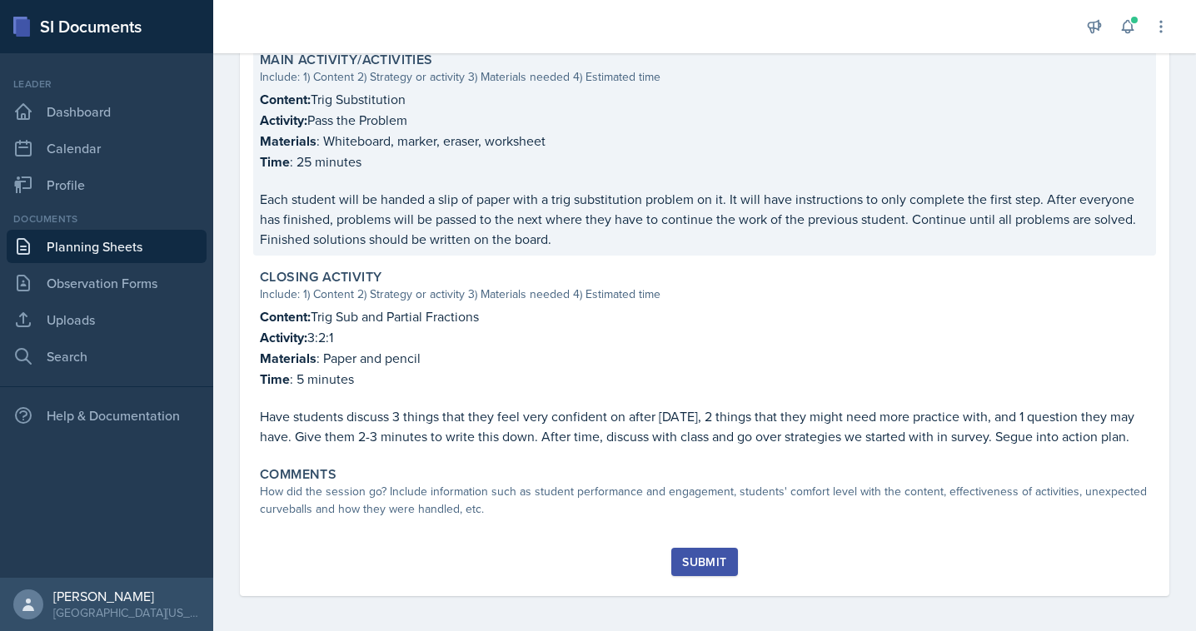
click at [553, 189] on p "Each student will be handed a slip of paper with a trig substitution problem on…" at bounding box center [704, 219] width 889 height 60
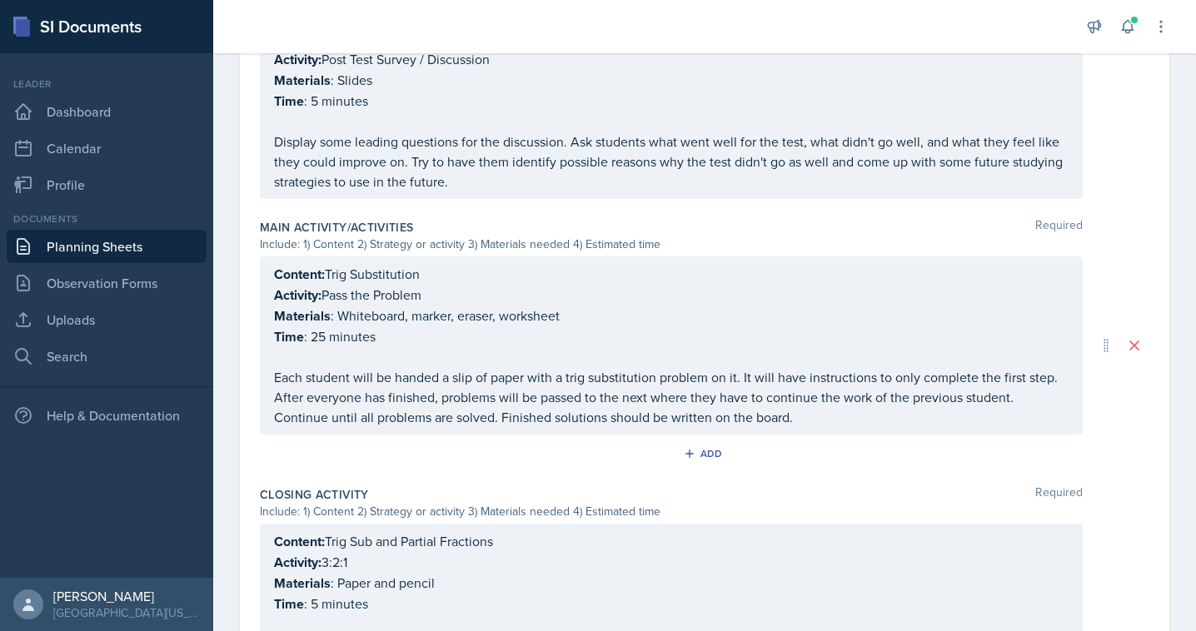
click at [415, 352] on p at bounding box center [671, 357] width 794 height 20
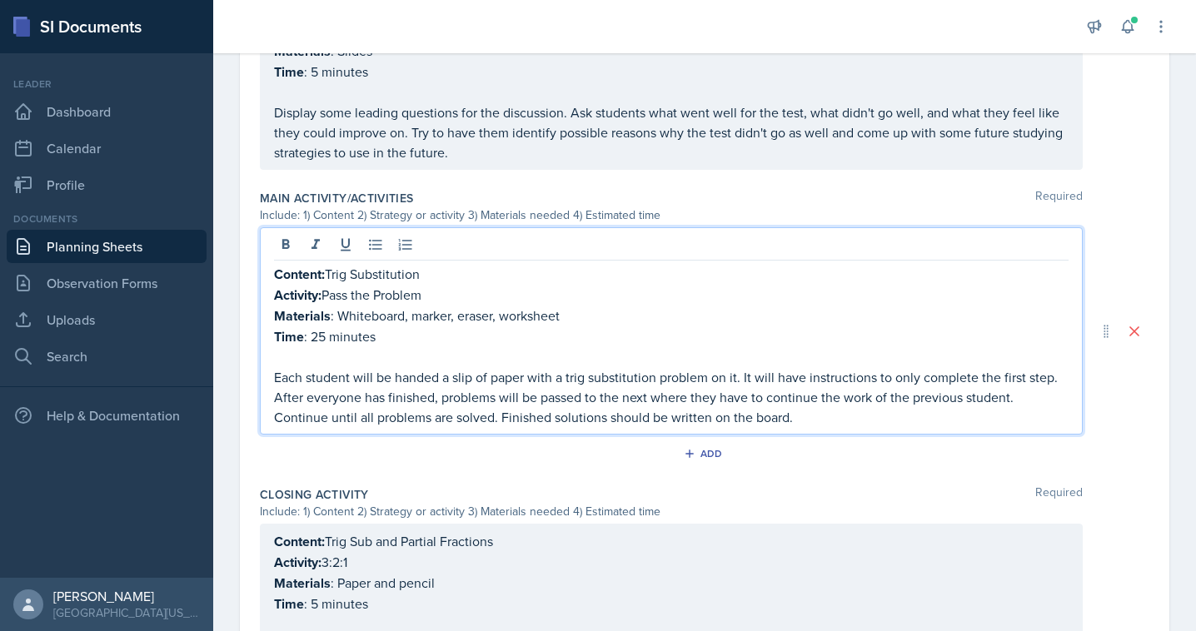
click at [327, 333] on p "Time : 25 minutes" at bounding box center [671, 336] width 794 height 21
click at [692, 448] on icon "button" at bounding box center [690, 454] width 12 height 12
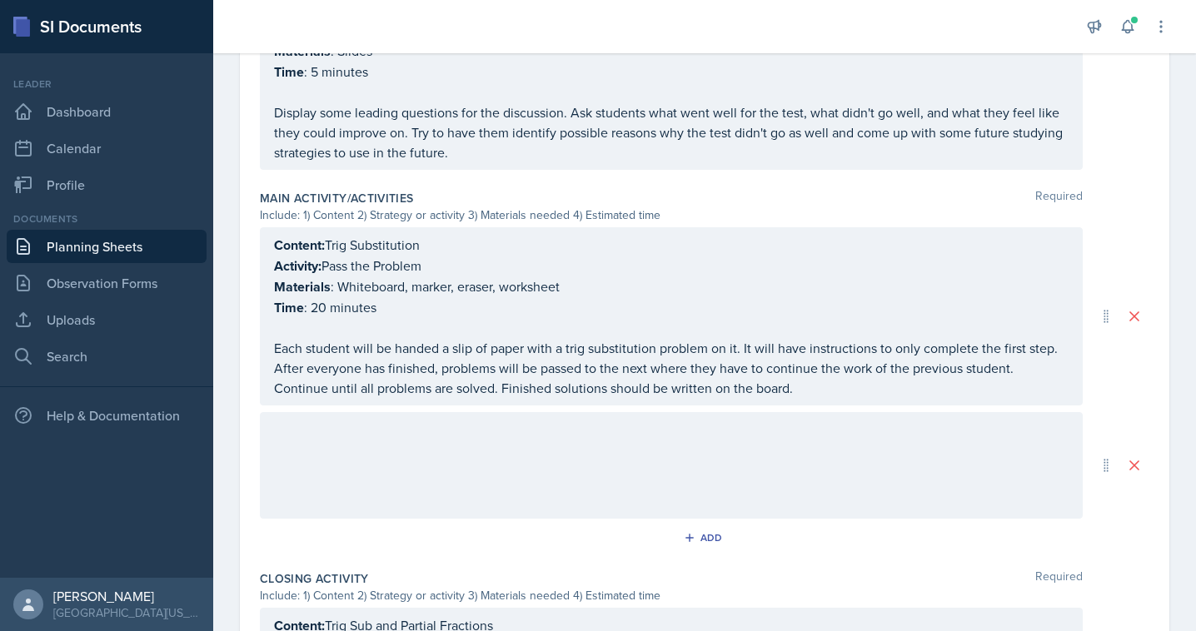
click at [481, 426] on div at bounding box center [671, 465] width 823 height 107
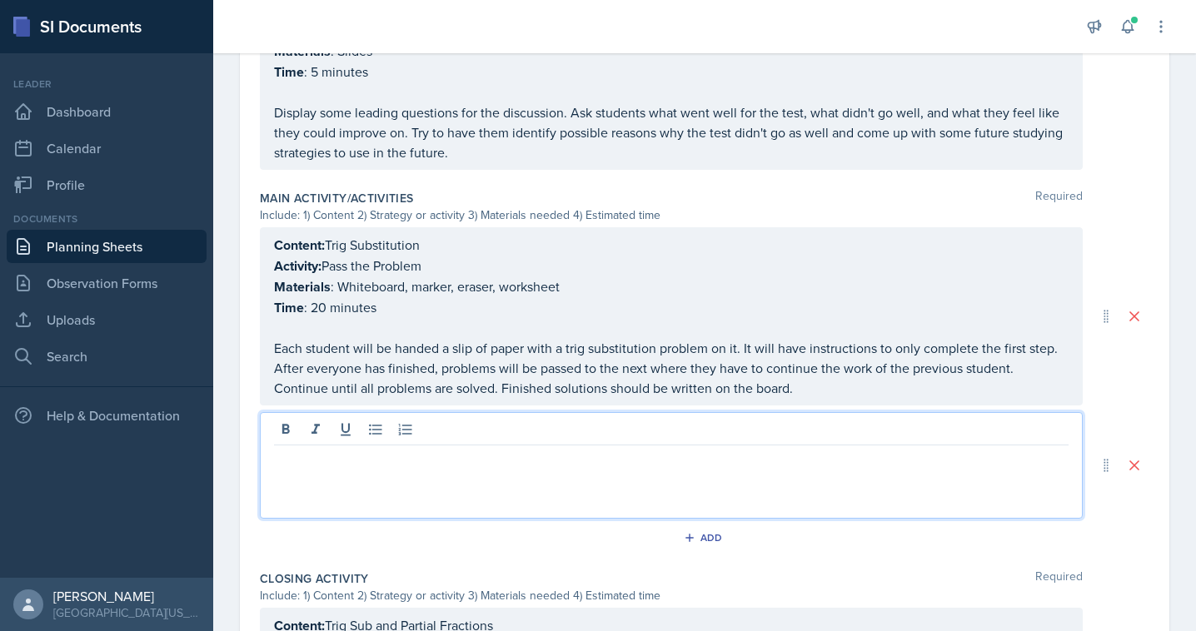
paste div
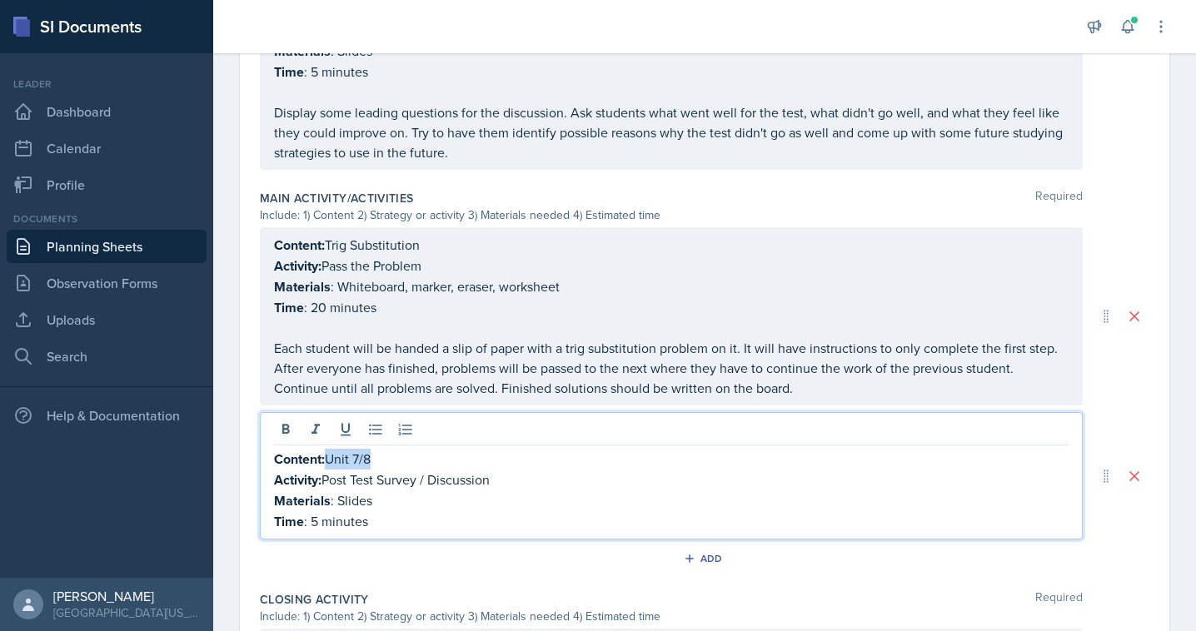
drag, startPoint x: 372, startPoint y: 456, endPoint x: 333, endPoint y: 455, distance: 39.1
click at [333, 456] on p "Content: Unit 7/8" at bounding box center [671, 459] width 794 height 21
drag, startPoint x: 325, startPoint y: 480, endPoint x: 530, endPoint y: 480, distance: 204.8
click at [530, 480] on p "Activity: Post Test Survey / Discussion" at bounding box center [671, 480] width 794 height 21
click at [363, 495] on p "Materials : Slides" at bounding box center [671, 500] width 794 height 21
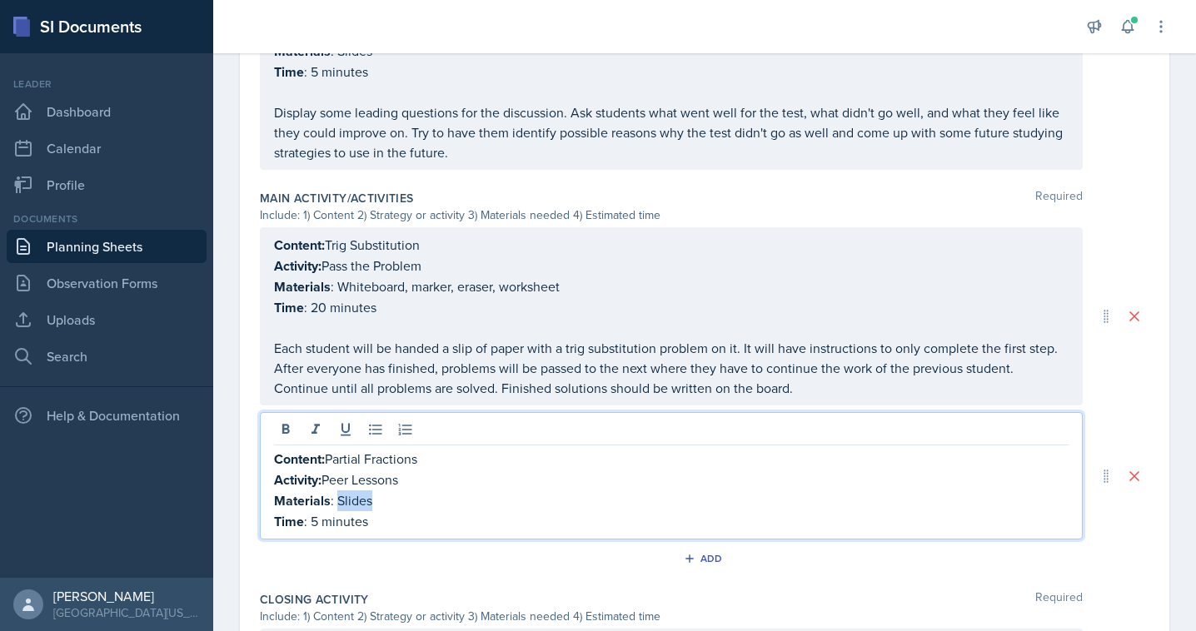
click at [363, 495] on p "Materials : Slides" at bounding box center [671, 500] width 794 height 21
click at [316, 517] on p "Time : 5 minutes" at bounding box center [671, 521] width 794 height 21
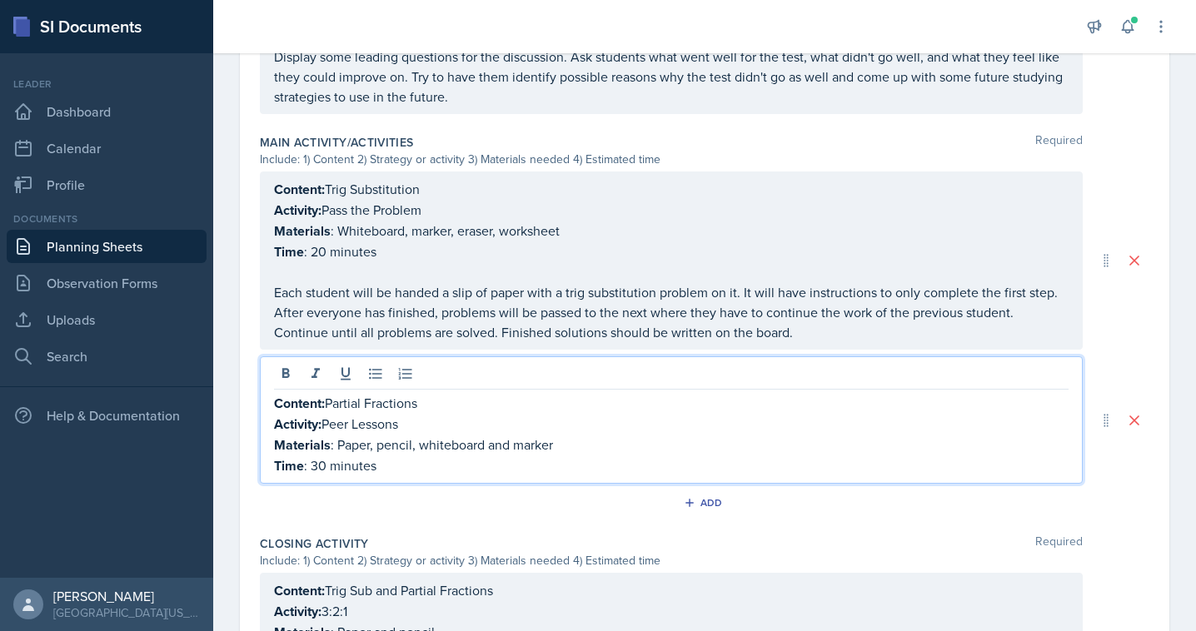
scroll to position [709, 0]
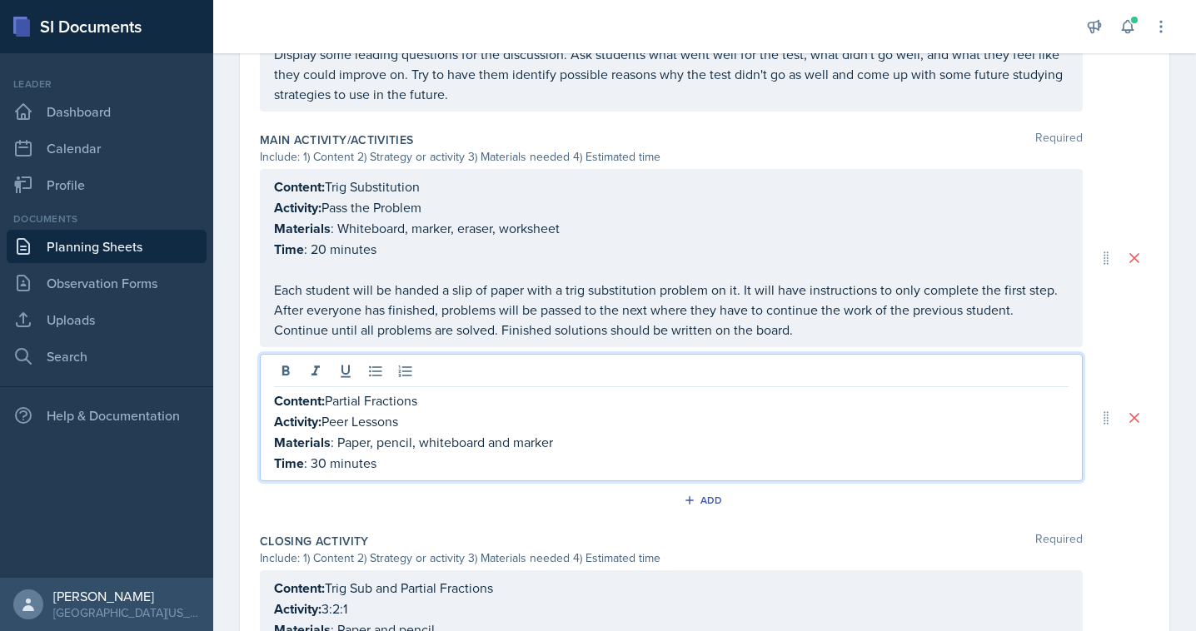
click at [396, 454] on p "Time : 30 minutes" at bounding box center [671, 463] width 794 height 21
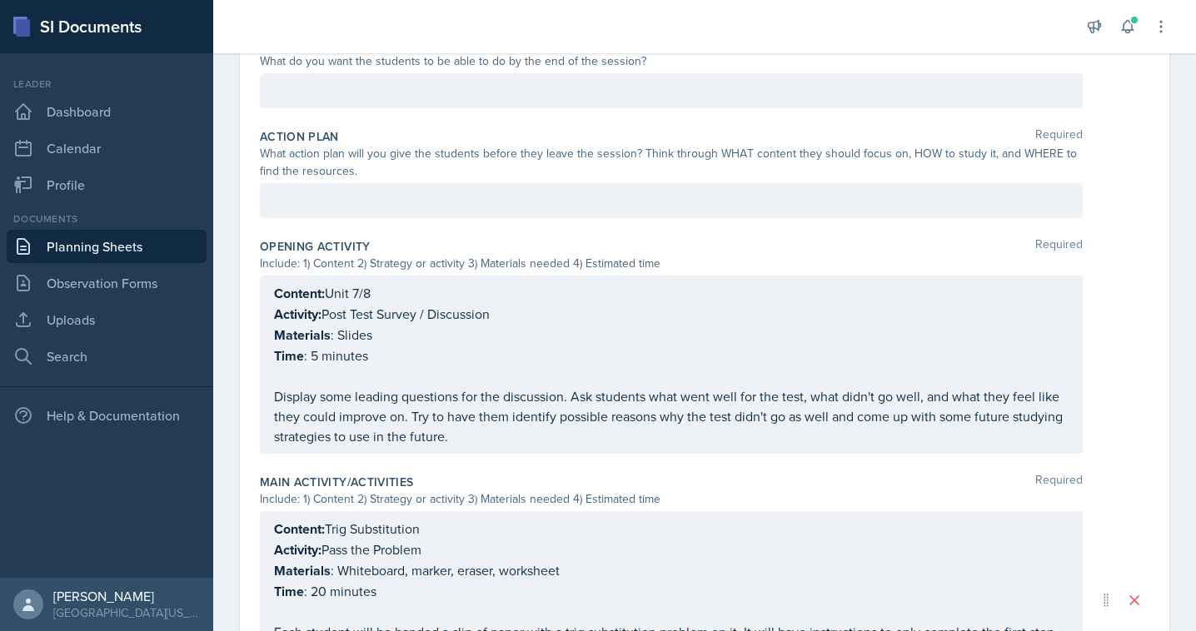
scroll to position [82, 0]
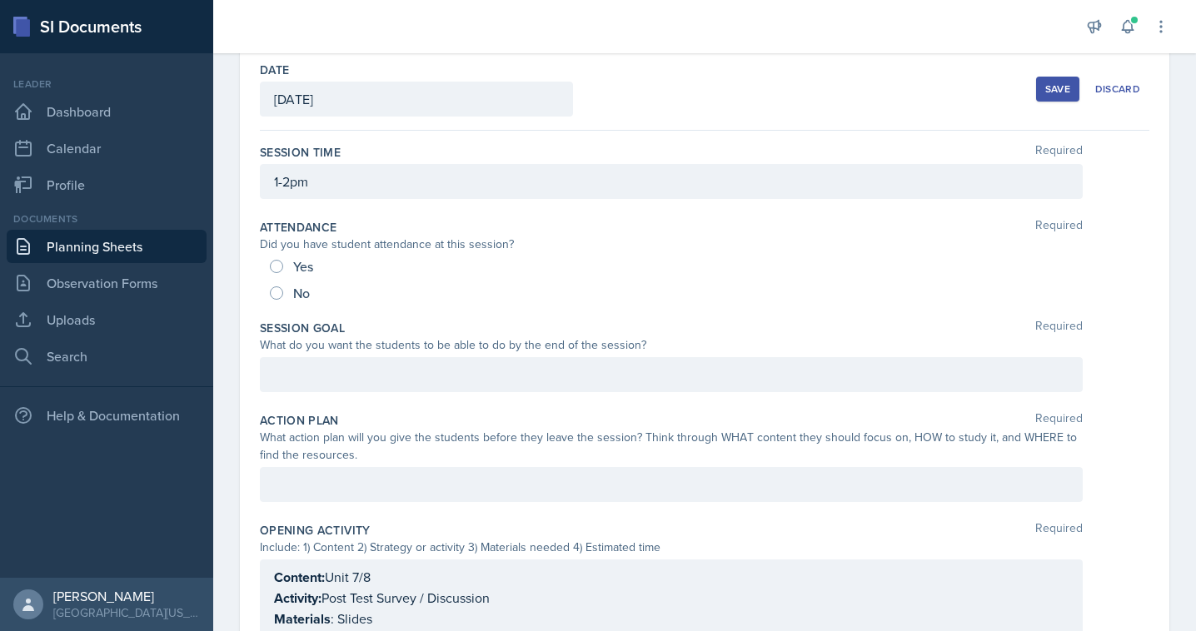
click at [1047, 92] on div "Save" at bounding box center [1057, 88] width 25 height 13
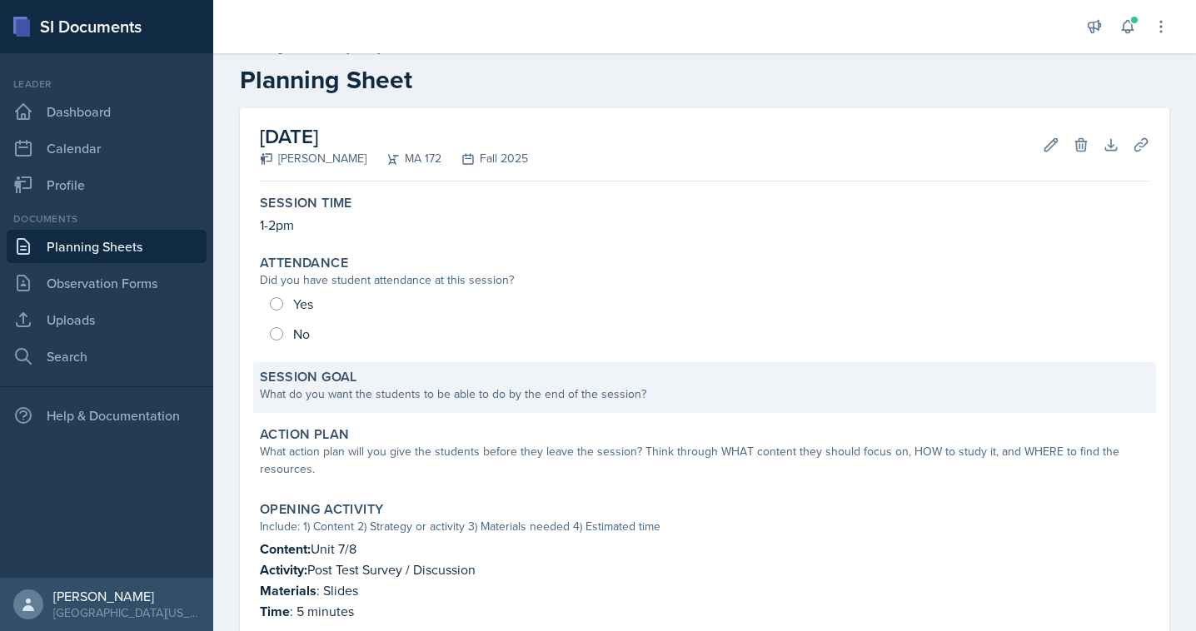
scroll to position [23, 0]
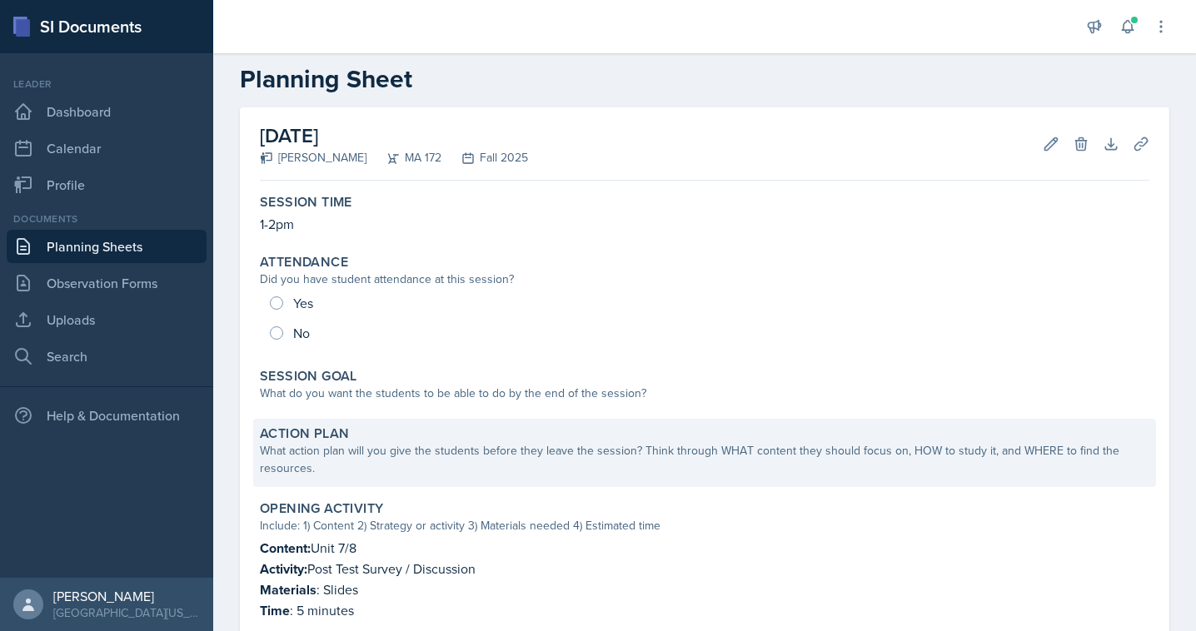
click at [315, 475] on div "What action plan will you give the students before they leave the session? Thin…" at bounding box center [704, 459] width 889 height 35
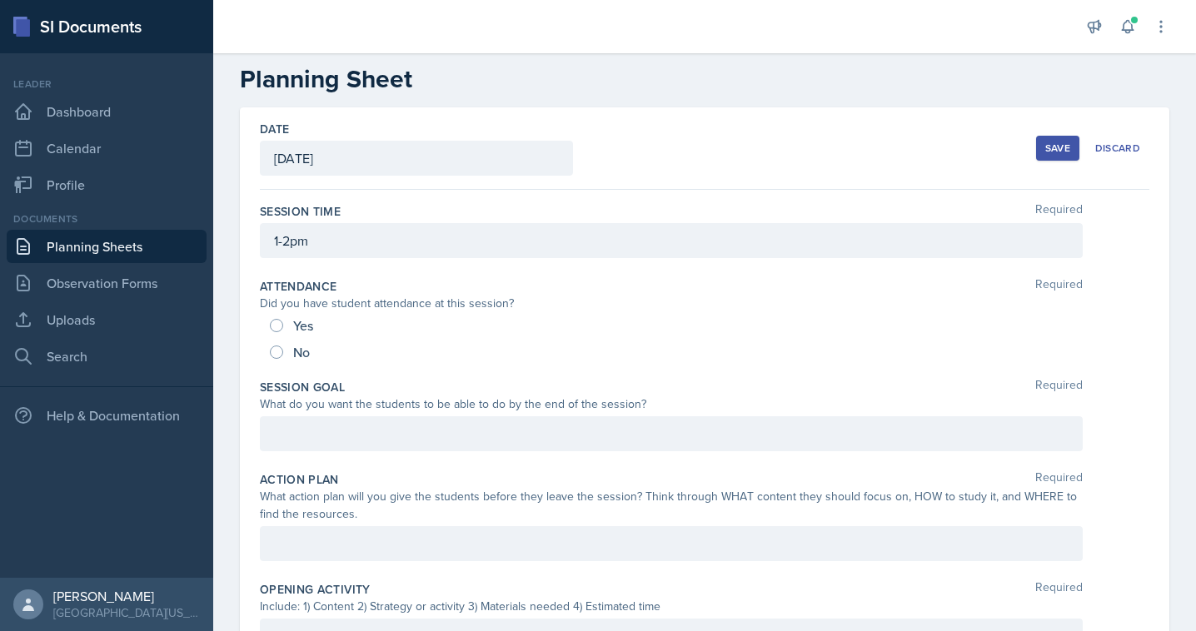
click at [327, 525] on div "Action Plan Required What action plan will you give the students before they le…" at bounding box center [704, 520] width 889 height 110
click at [329, 546] on div at bounding box center [671, 543] width 823 height 35
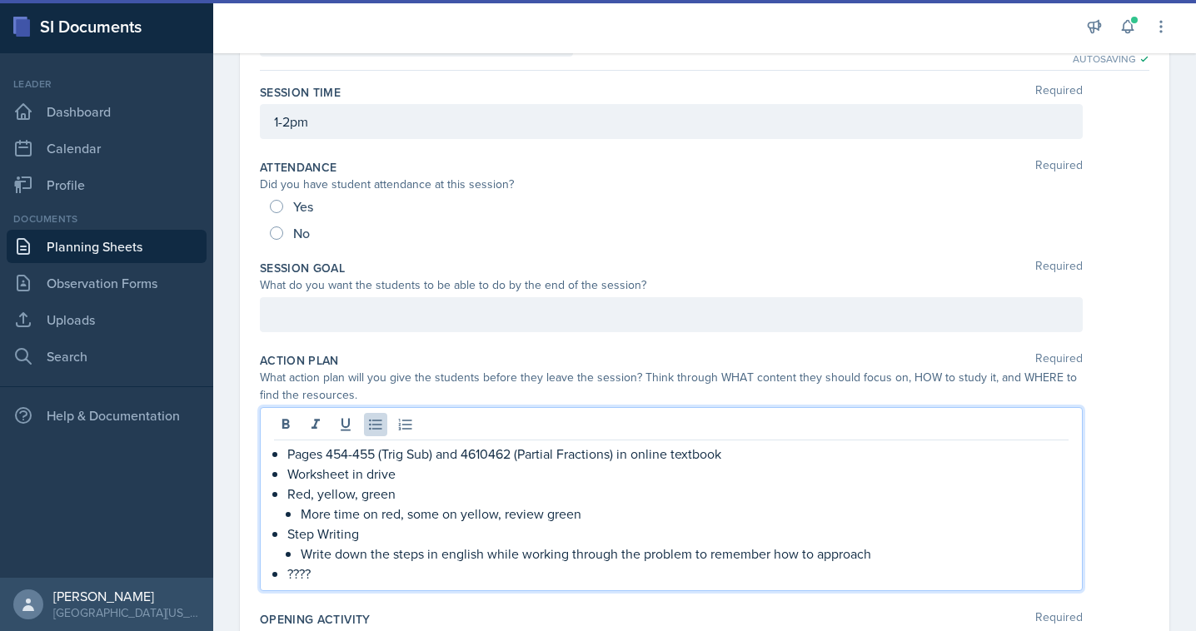
scroll to position [213, 0]
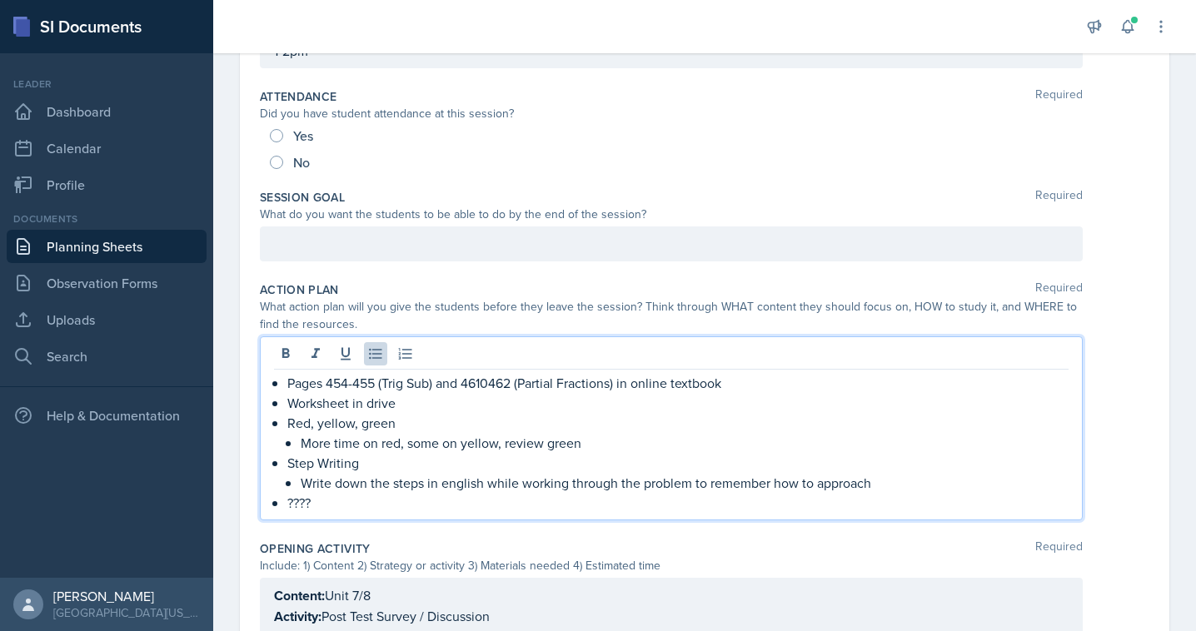
click at [285, 387] on div "Pages 454-455 (Trig Sub) and 4610462 (Partial Fractions) in online textbook Wor…" at bounding box center [671, 443] width 794 height 140
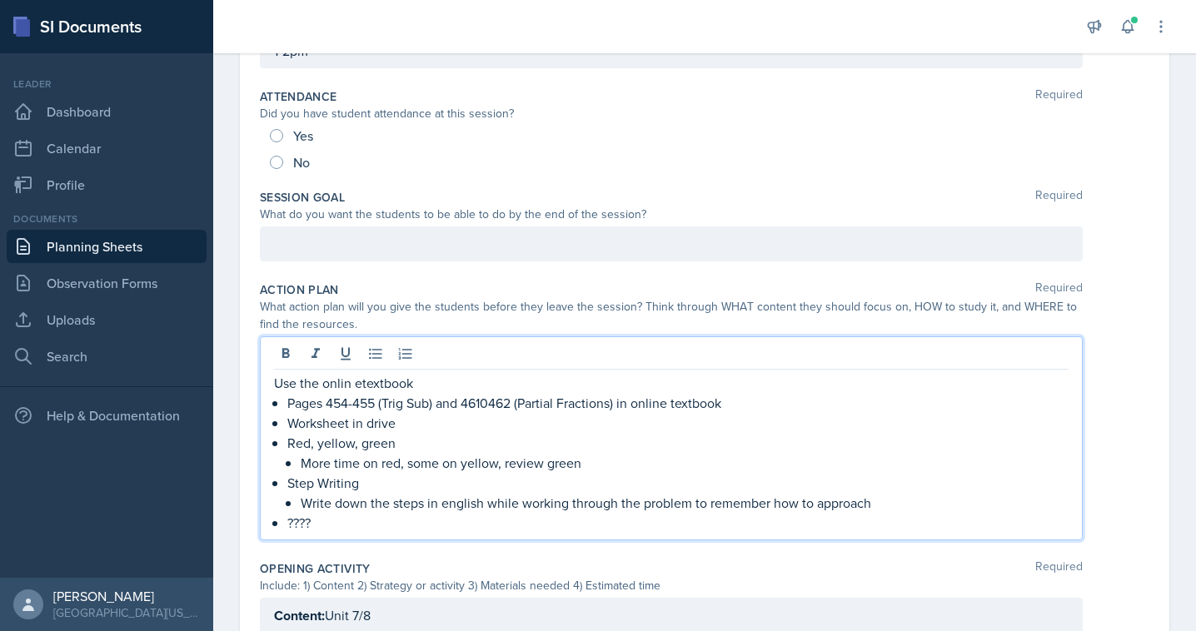
click at [357, 381] on p "Use the onlin etextbook" at bounding box center [671, 383] width 794 height 20
drag, startPoint x: 436, startPoint y: 383, endPoint x: 322, endPoint y: 381, distance: 114.1
click at [322, 381] on p "Use the online textbook" at bounding box center [671, 383] width 794 height 20
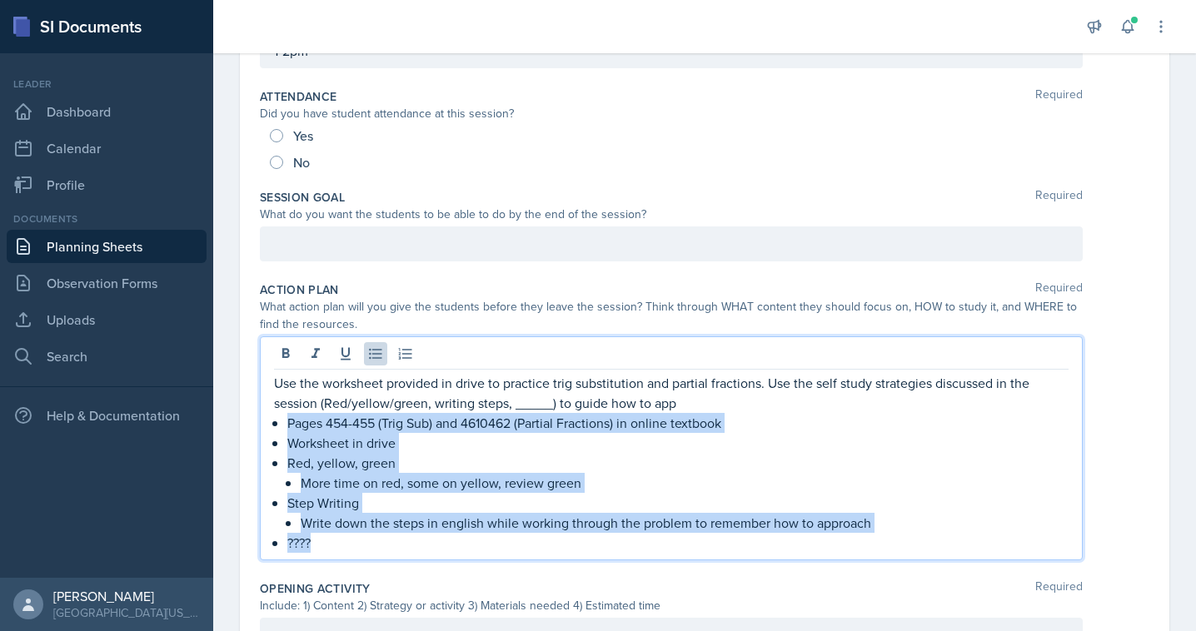
drag, startPoint x: 333, startPoint y: 542, endPoint x: 266, endPoint y: 425, distance: 134.7
click at [266, 425] on div "Use the worksheet provided in drive to practice trig substitution and partial f…" at bounding box center [671, 448] width 823 height 224
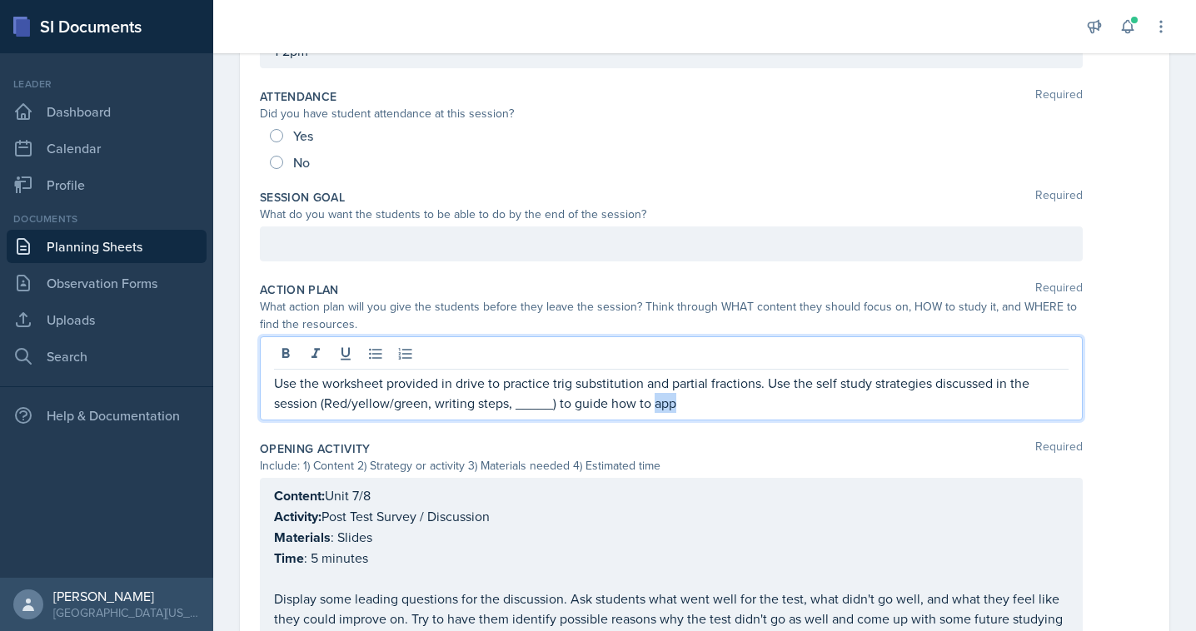
drag, startPoint x: 681, startPoint y: 408, endPoint x: 659, endPoint y: 408, distance: 21.6
click at [659, 408] on p "Use the worksheet provided in drive to practice trig substitution and partial f…" at bounding box center [671, 393] width 794 height 40
click at [678, 407] on p "Use the worksheet provided in drive to practice trig substitution and partial f…" at bounding box center [671, 393] width 794 height 40
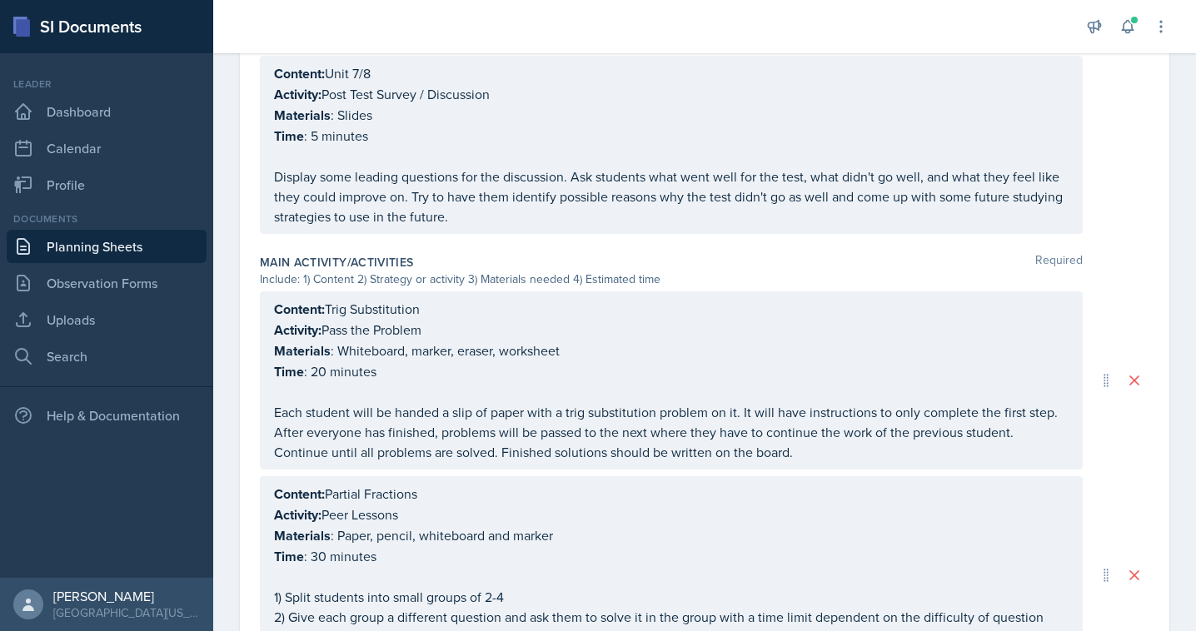
scroll to position [0, 0]
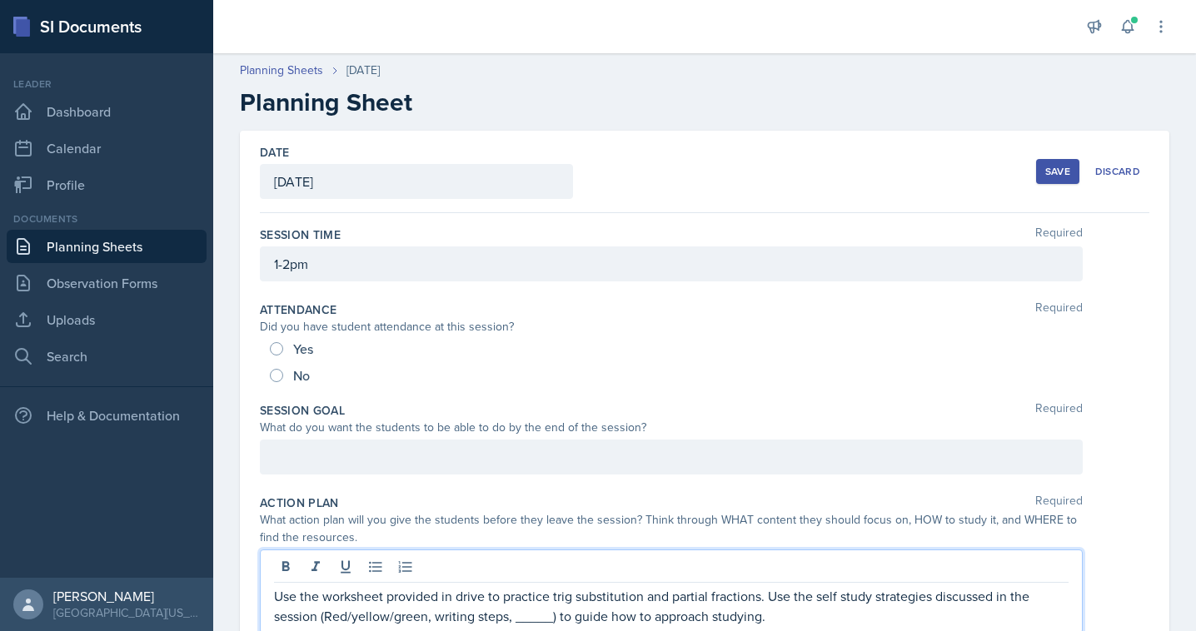
click at [1051, 175] on div "Save" at bounding box center [1057, 171] width 25 height 13
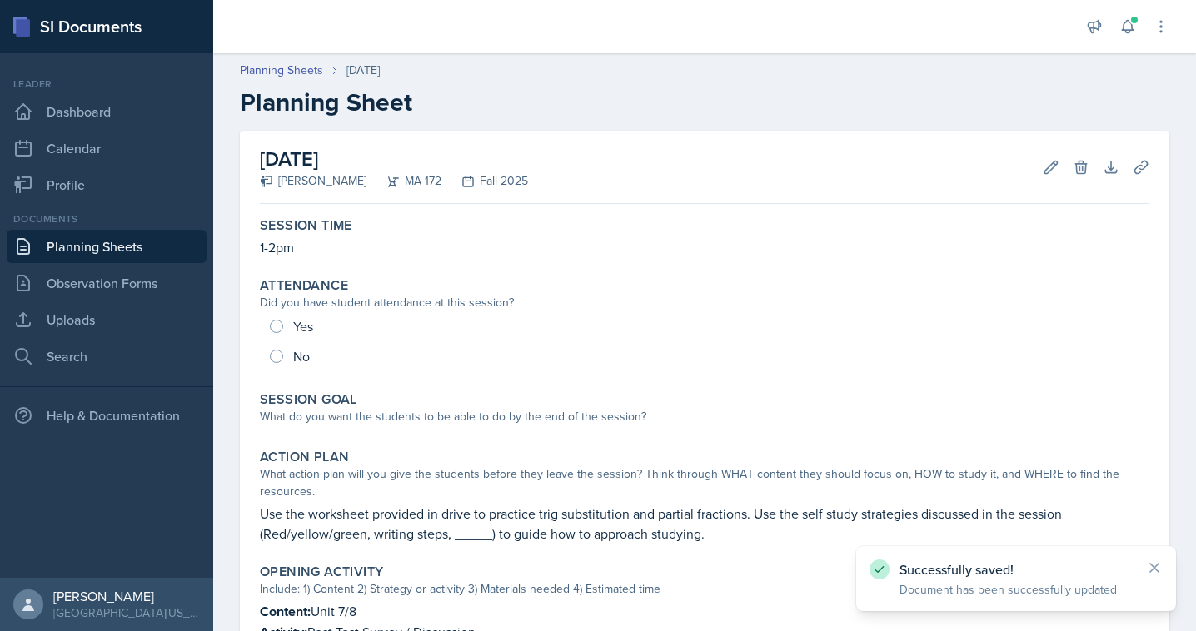
click at [140, 250] on link "Planning Sheets" at bounding box center [107, 246] width 200 height 33
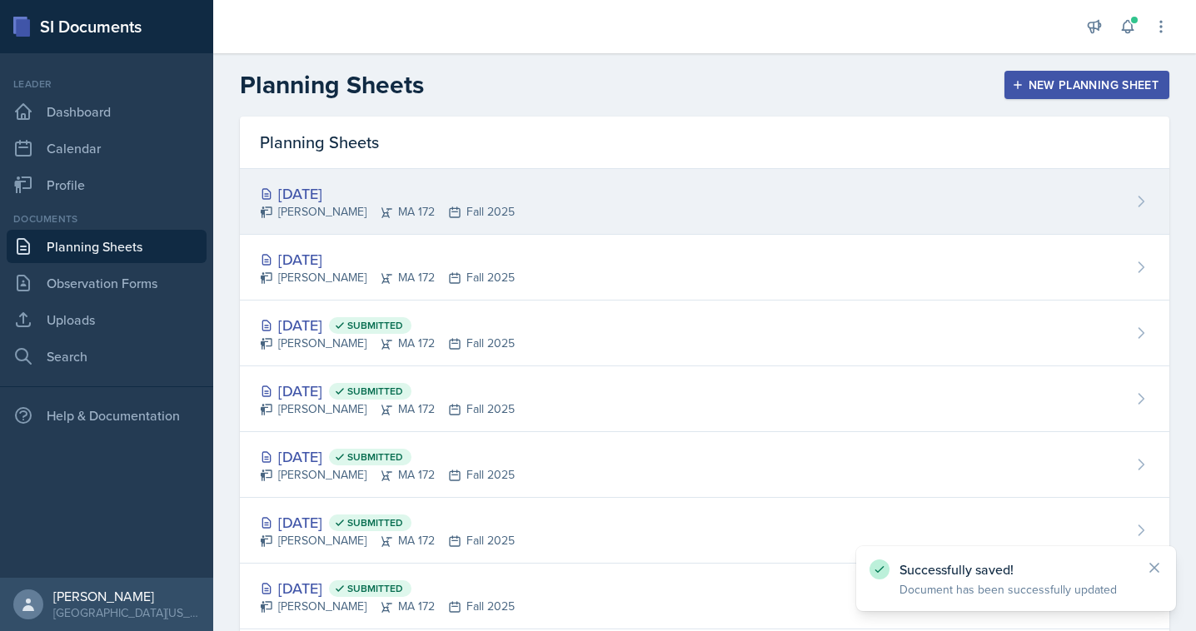
click at [303, 198] on div "[DATE]" at bounding box center [387, 193] width 255 height 22
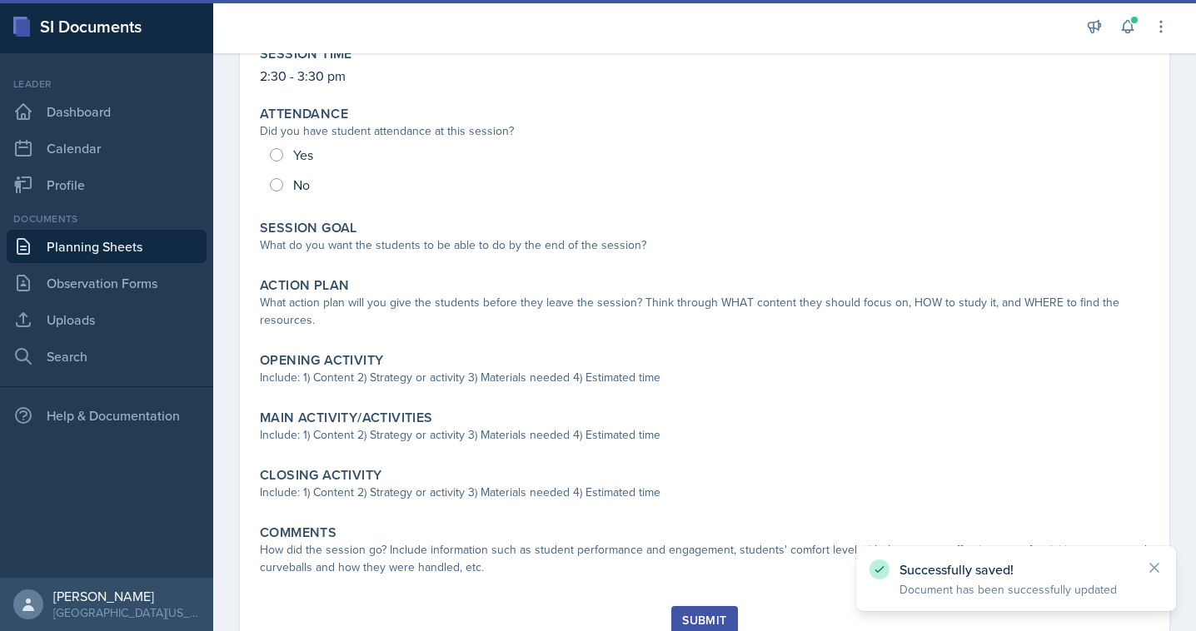
scroll to position [235, 0]
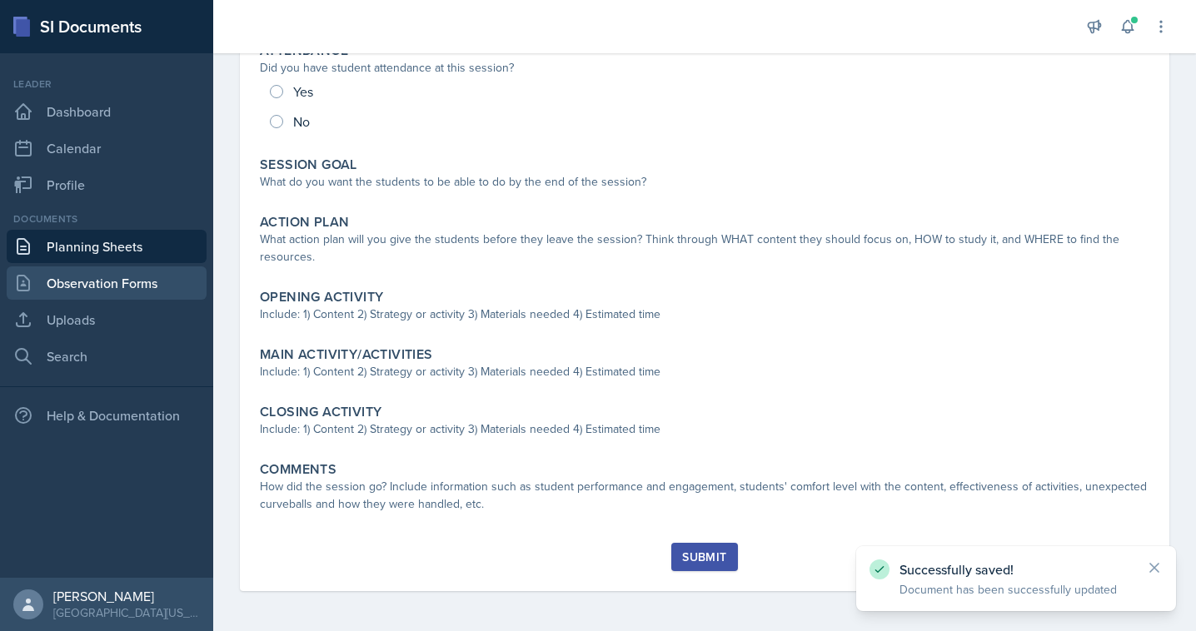
click at [105, 278] on link "Observation Forms" at bounding box center [107, 282] width 200 height 33
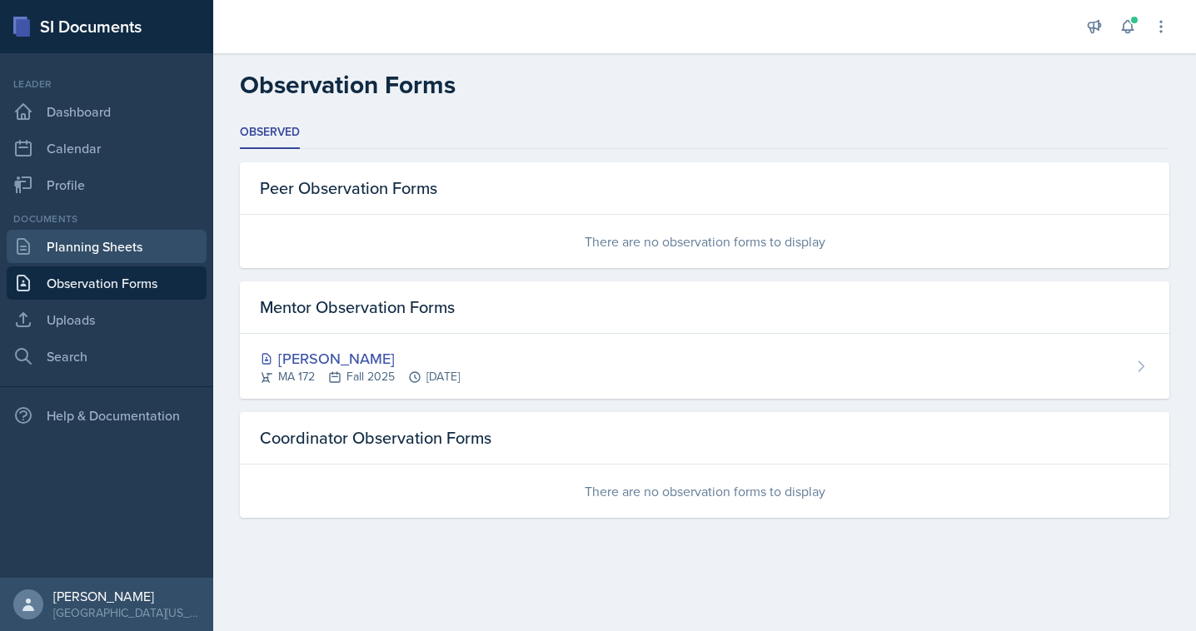
click at [94, 259] on link "Planning Sheets" at bounding box center [107, 246] width 200 height 33
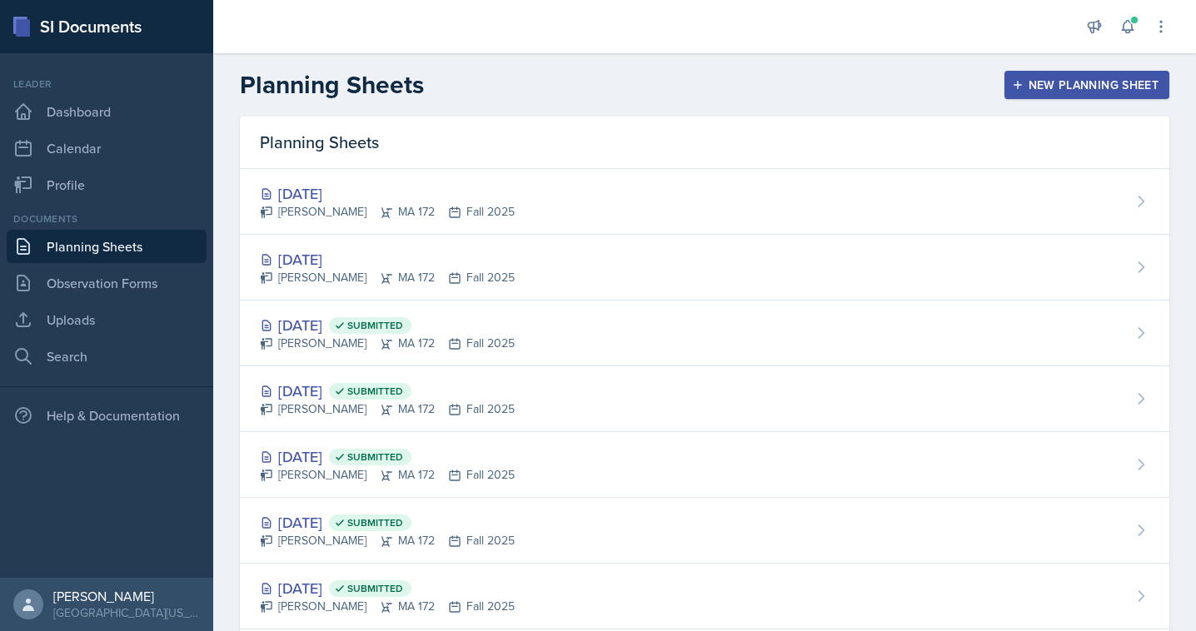
click at [95, 255] on link "Planning Sheets" at bounding box center [107, 246] width 200 height 33
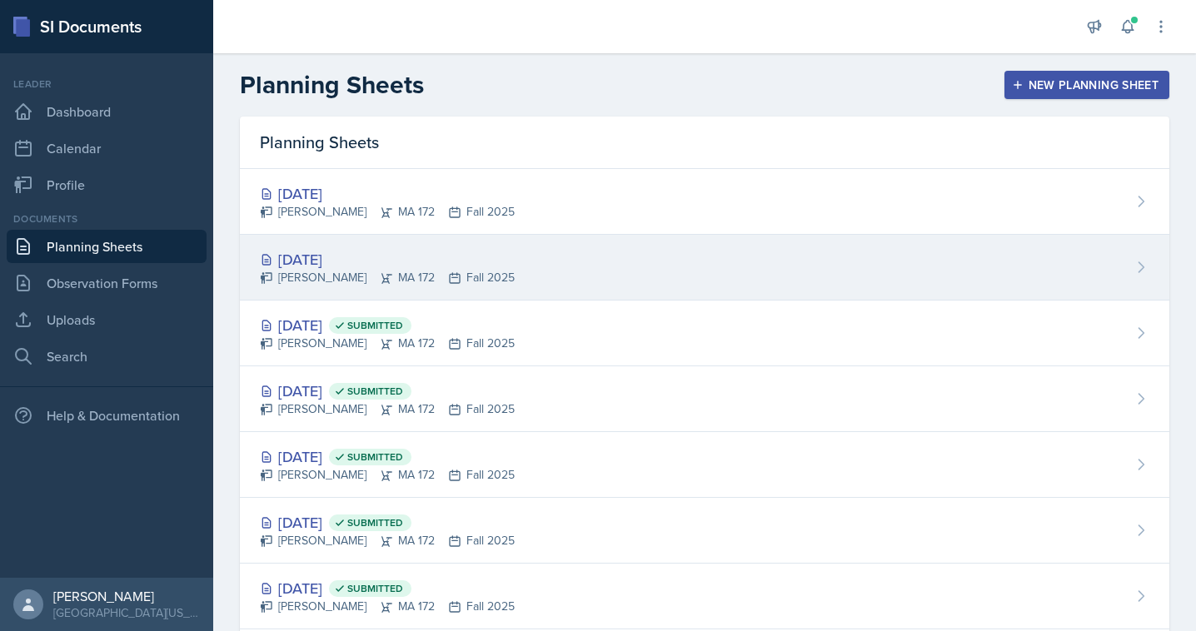
click at [324, 251] on div "[DATE]" at bounding box center [387, 259] width 255 height 22
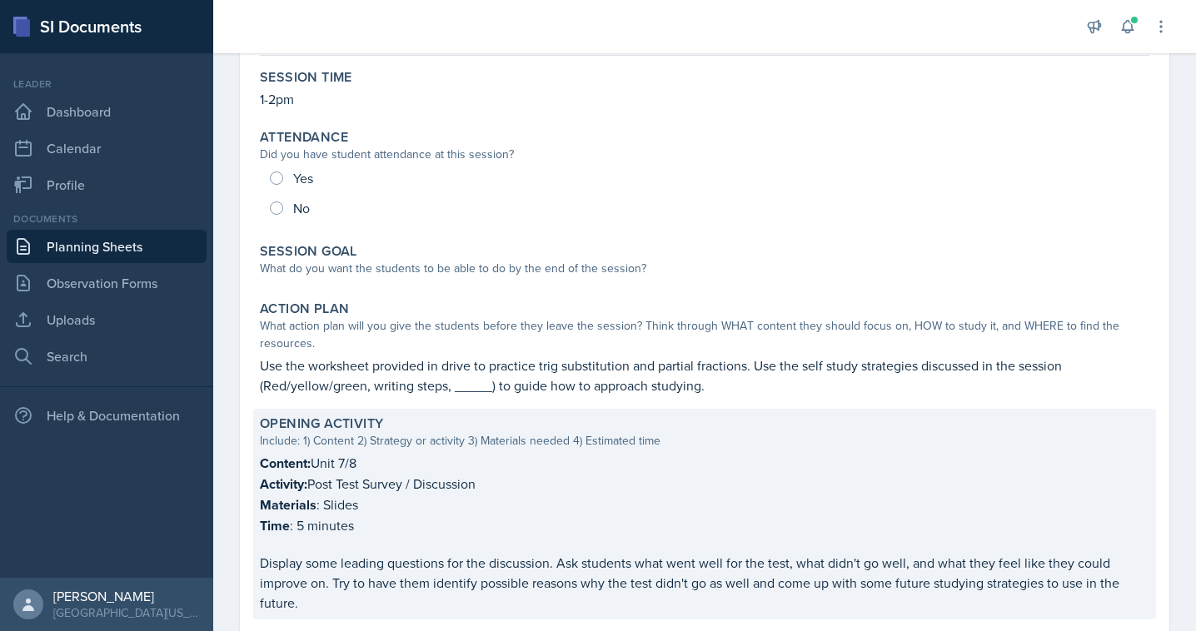
click at [339, 465] on p "Content: Unit 7/8" at bounding box center [704, 463] width 889 height 21
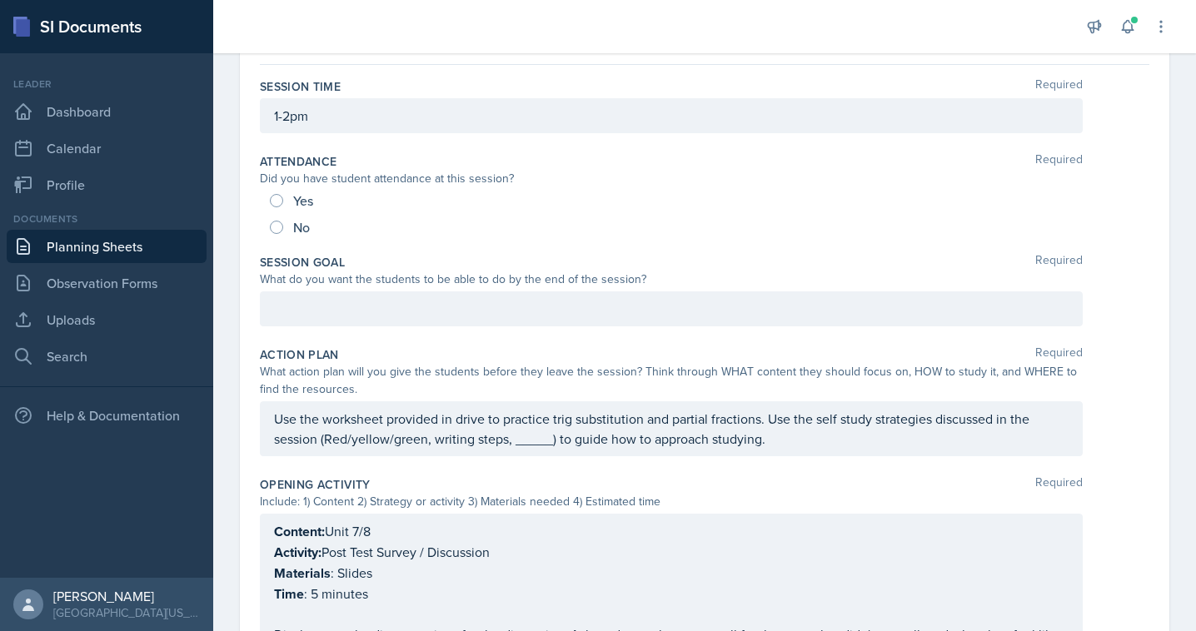
scroll to position [216, 0]
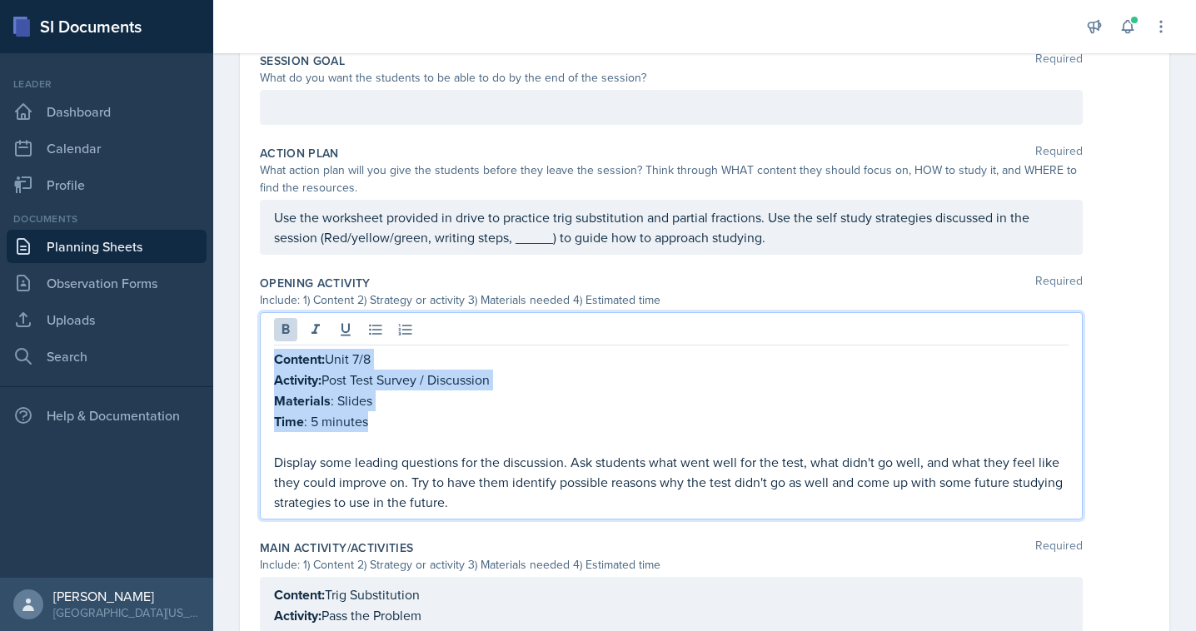
drag, startPoint x: 375, startPoint y: 420, endPoint x: 256, endPoint y: 355, distance: 135.3
click at [256, 355] on div "Date [DATE] [DATE] 31 1 2 3 4 5 6 7 8 9 10 11 12 13 14 15 16 17 18 19 20 21 22 …" at bounding box center [704, 572] width 929 height 1583
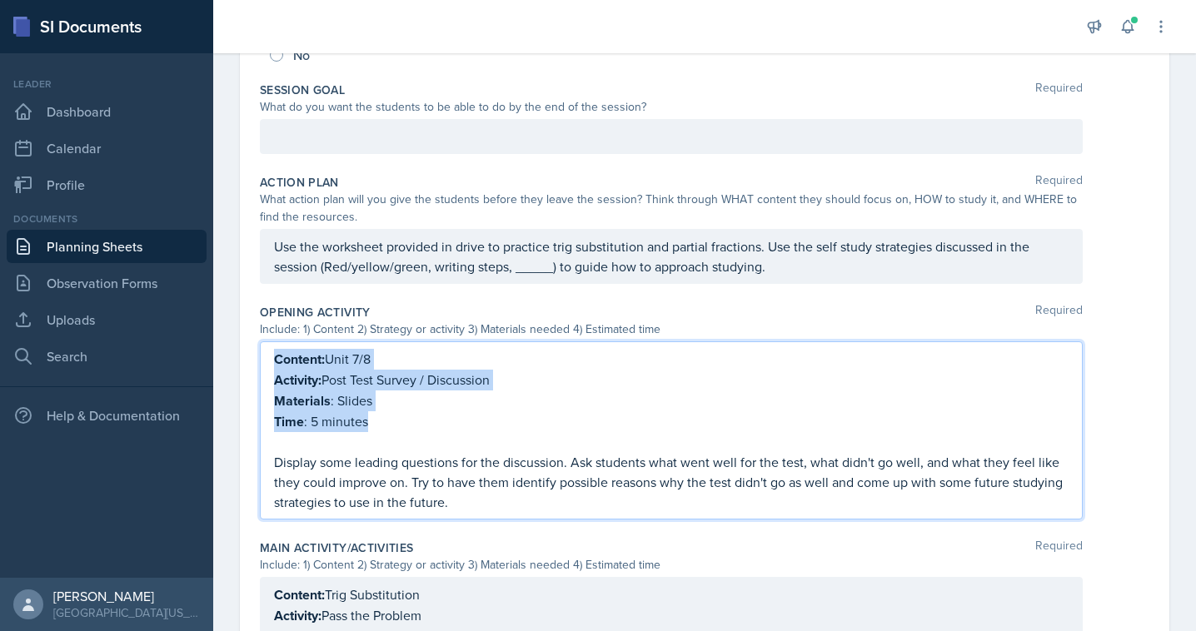
copy div "Content: Unit 7/8 Activity: Post Test Survey / Discussion Materials : Slides Ti…"
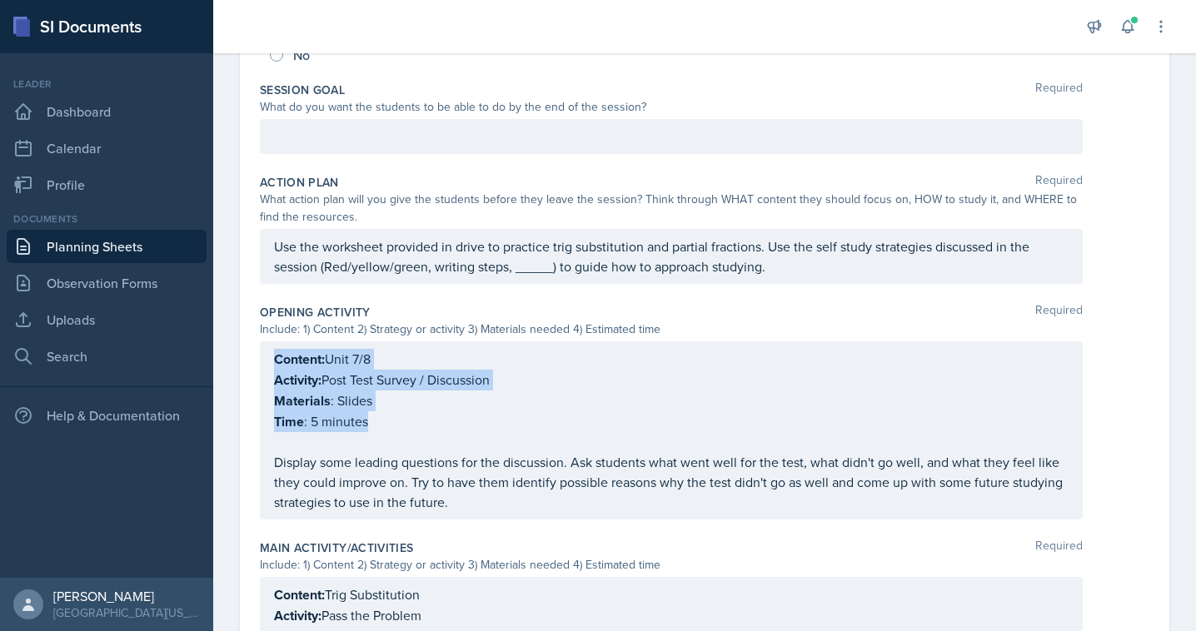
click at [116, 253] on link "Planning Sheets" at bounding box center [107, 246] width 200 height 33
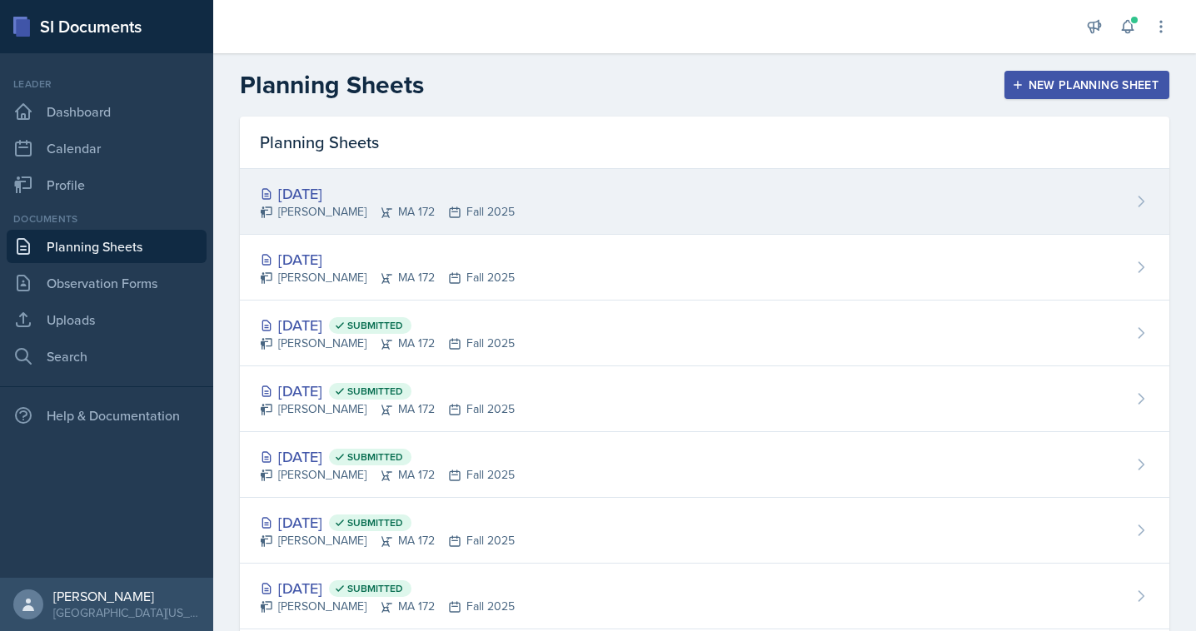
click at [344, 202] on div "[DATE]" at bounding box center [387, 193] width 255 height 22
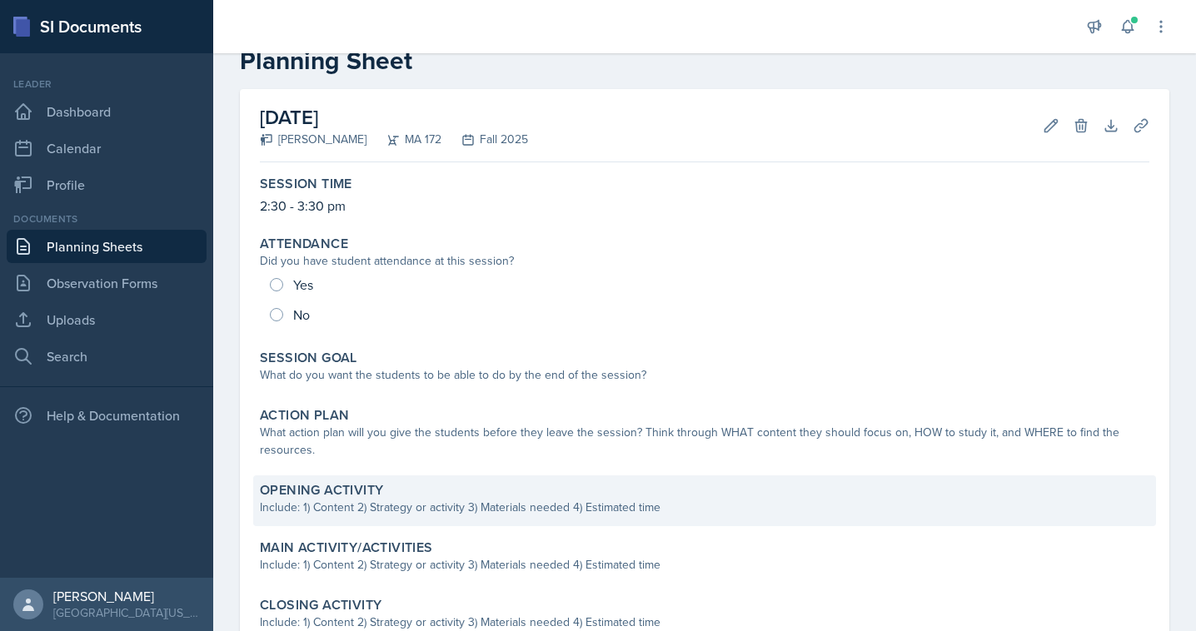
scroll to position [235, 0]
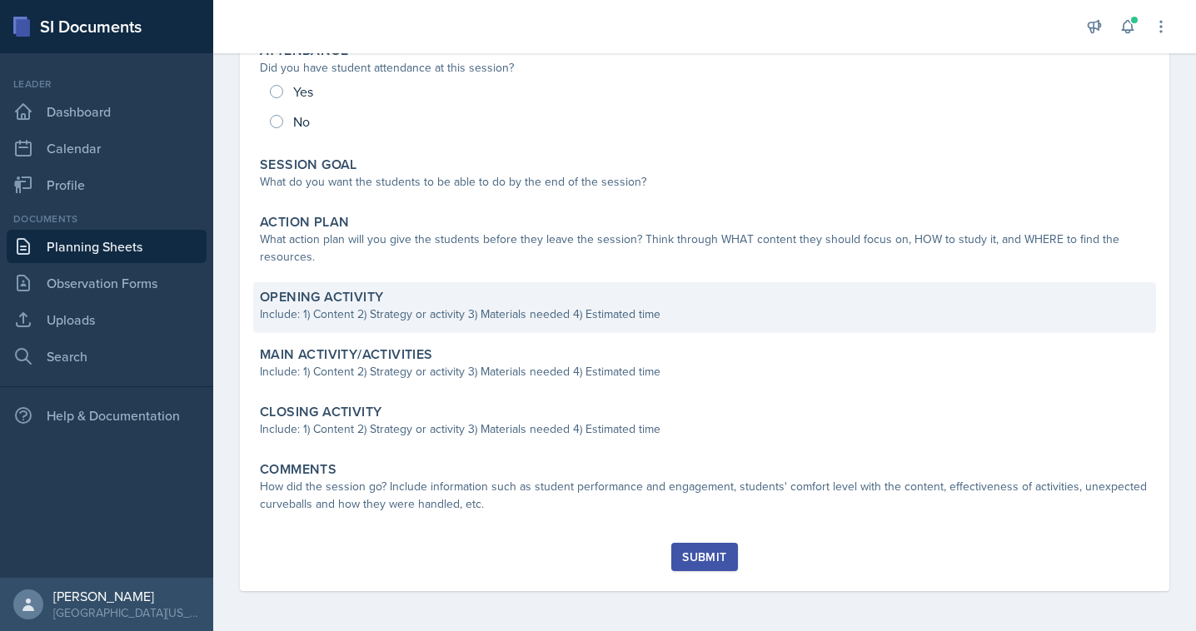
click at [326, 328] on div "Opening Activity Include: 1) Content 2) Strategy or activity 3) Materials neede…" at bounding box center [704, 307] width 903 height 51
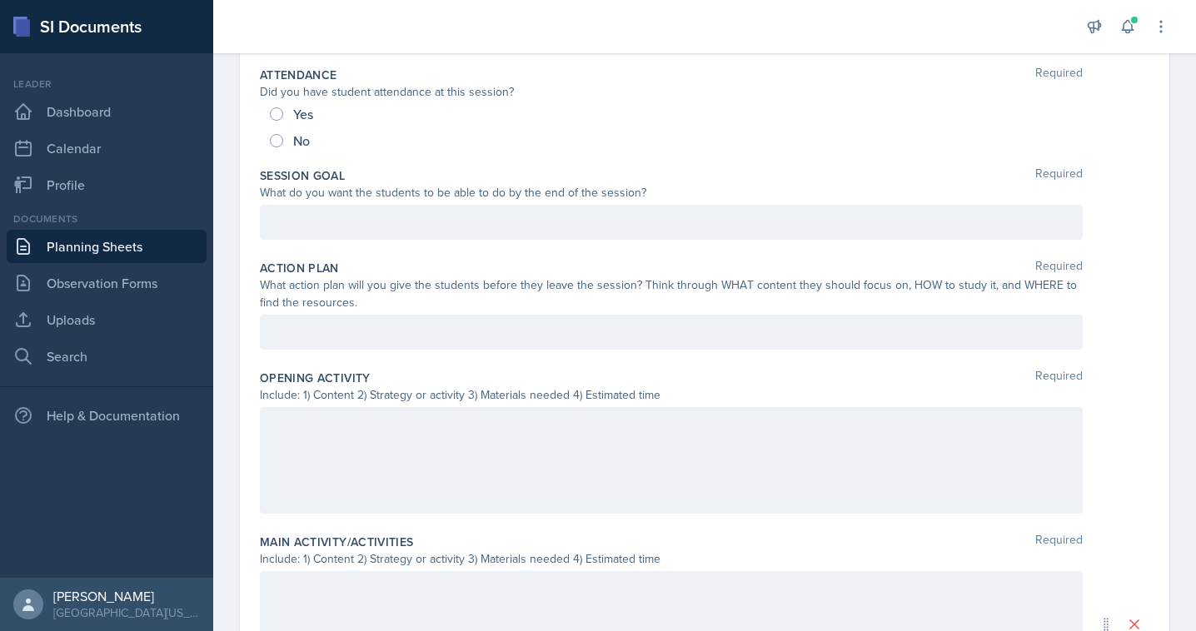
click at [317, 436] on div at bounding box center [671, 460] width 823 height 107
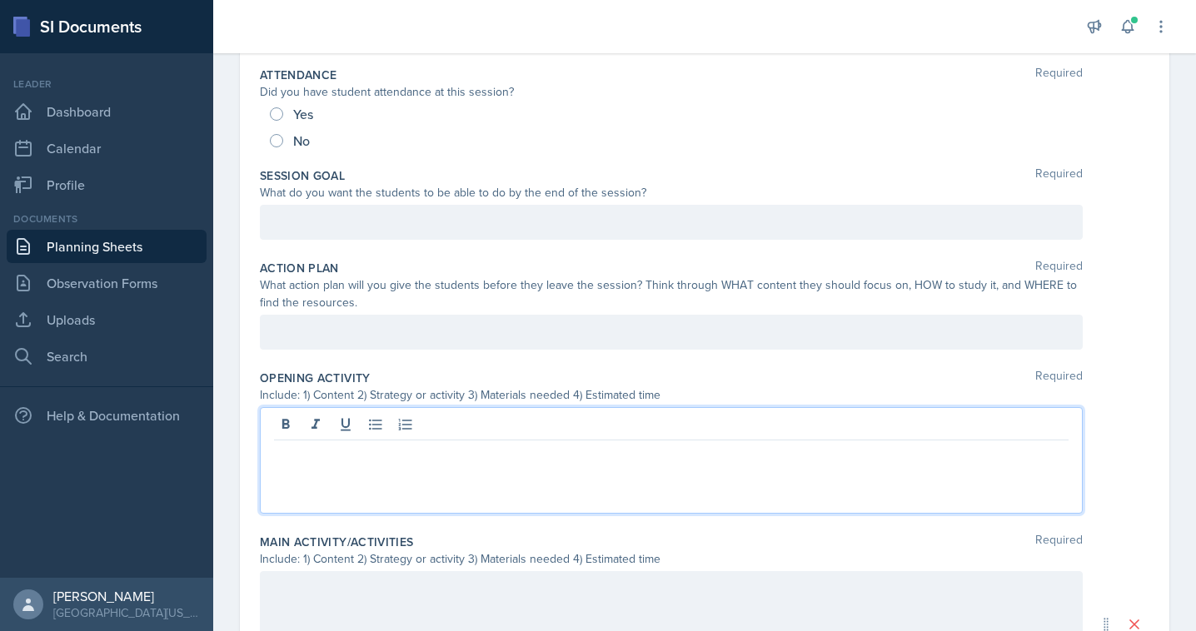
scroll to position [264, 0]
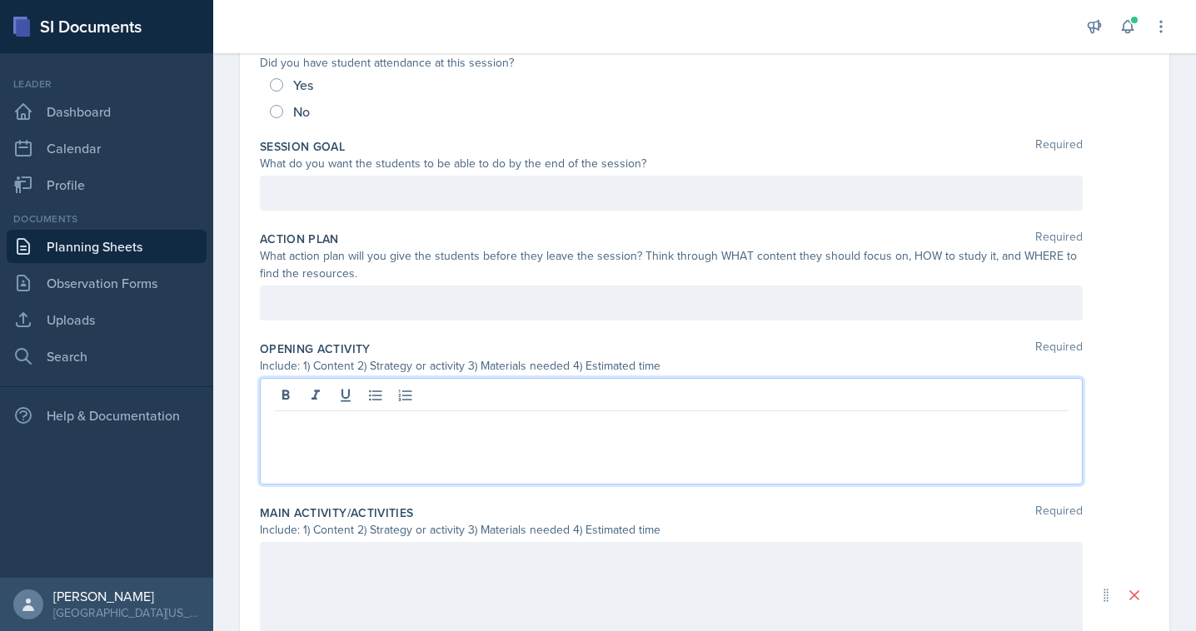
paste div
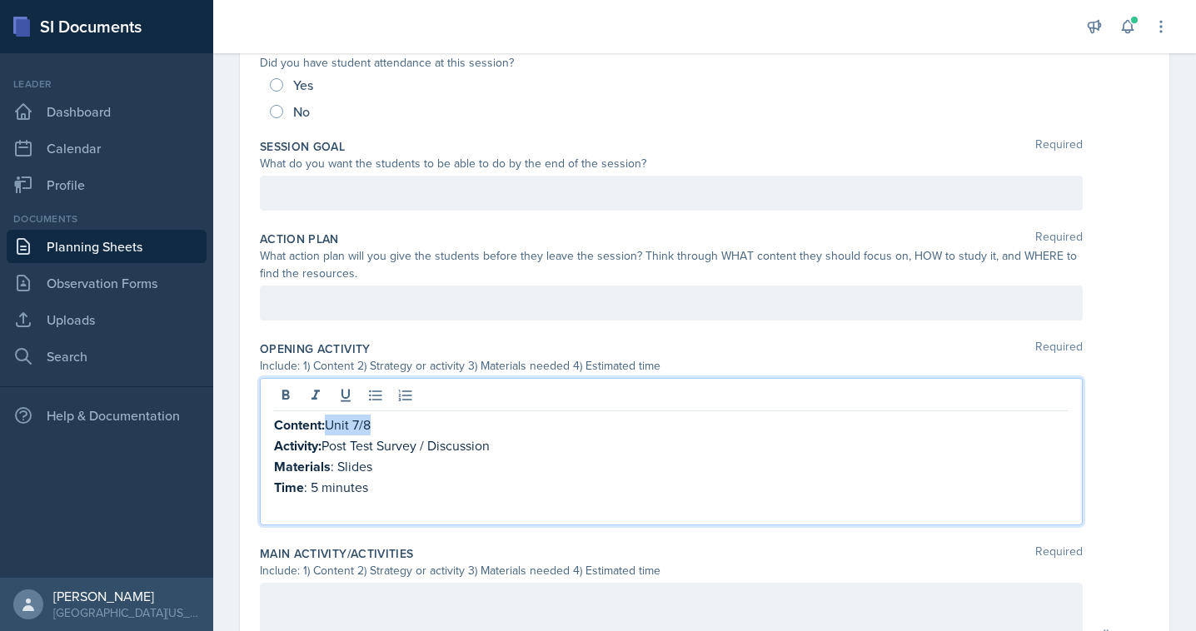
drag, startPoint x: 393, startPoint y: 423, endPoint x: 331, endPoint y: 425, distance: 61.6
click at [331, 425] on p "Content: Unit 7/8" at bounding box center [671, 425] width 794 height 21
drag, startPoint x: 511, startPoint y: 450, endPoint x: 326, endPoint y: 450, distance: 184.9
click at [326, 450] on p "Activity: Post Test Survey / Discussion" at bounding box center [671, 445] width 794 height 21
click at [358, 467] on p "Materials : Slides" at bounding box center [671, 466] width 794 height 21
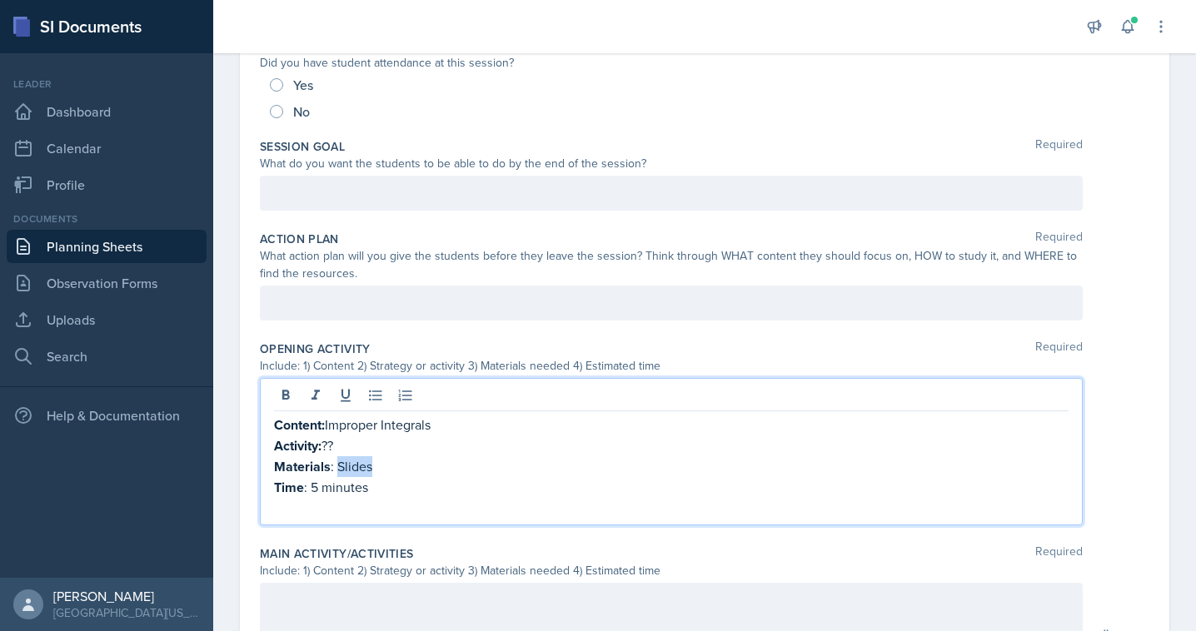
click at [358, 467] on p "Materials : Slides" at bounding box center [671, 466] width 794 height 21
drag, startPoint x: 378, startPoint y: 480, endPoint x: 314, endPoint y: 485, distance: 64.4
click at [314, 485] on p "Time : 5 minutes" at bounding box center [671, 487] width 794 height 21
click at [334, 452] on p "Activity: ??" at bounding box center [671, 445] width 794 height 21
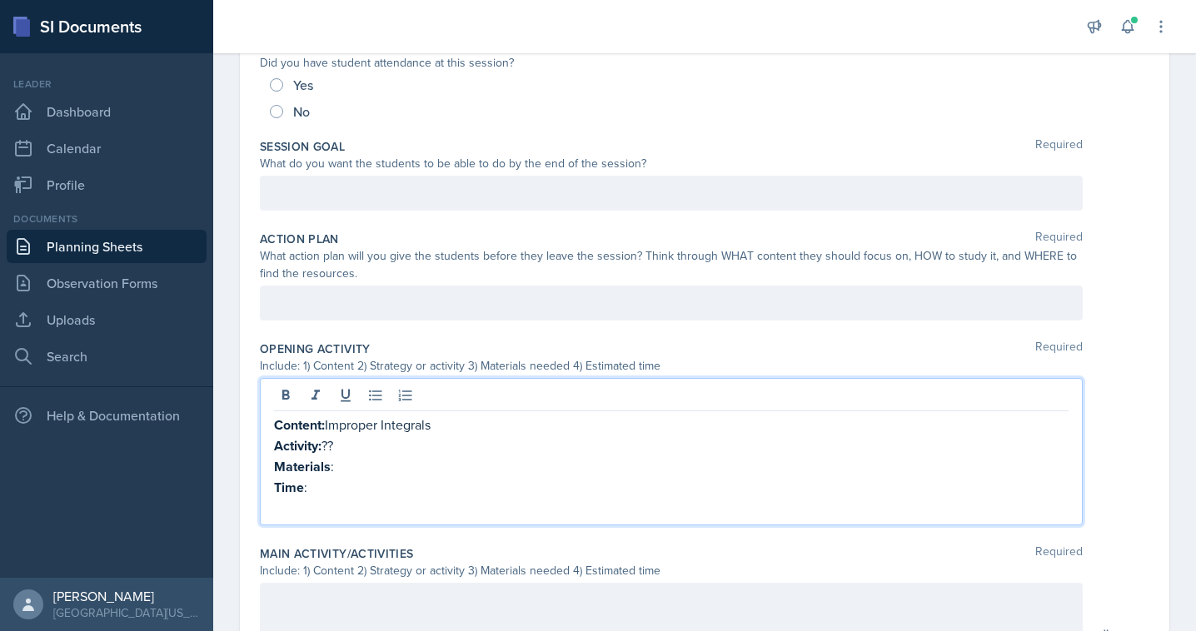
click at [334, 450] on p "Activity: ??" at bounding box center [671, 445] width 794 height 21
drag, startPoint x: 342, startPoint y: 447, endPoint x: 326, endPoint y: 448, distance: 15.8
click at [326, 448] on p "Activity: ??" at bounding box center [671, 445] width 794 height 21
click at [344, 465] on p "Materials :" at bounding box center [671, 466] width 794 height 21
click at [340, 465] on p "Materials : slides" at bounding box center [671, 466] width 794 height 21
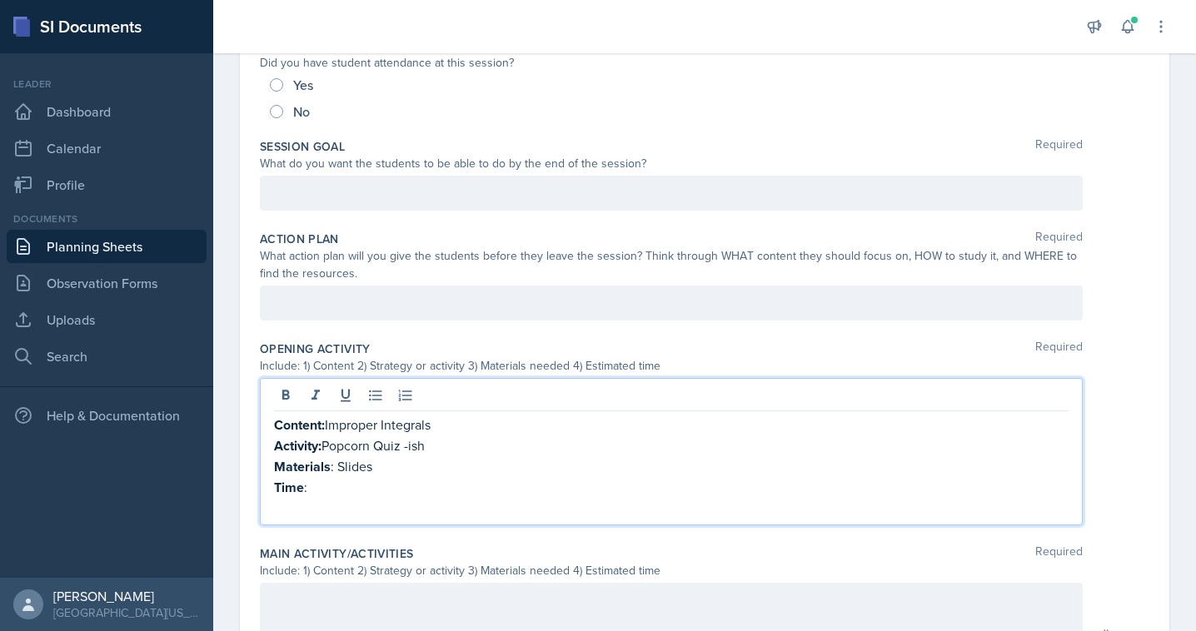
click at [337, 491] on p "Time :" at bounding box center [671, 487] width 794 height 21
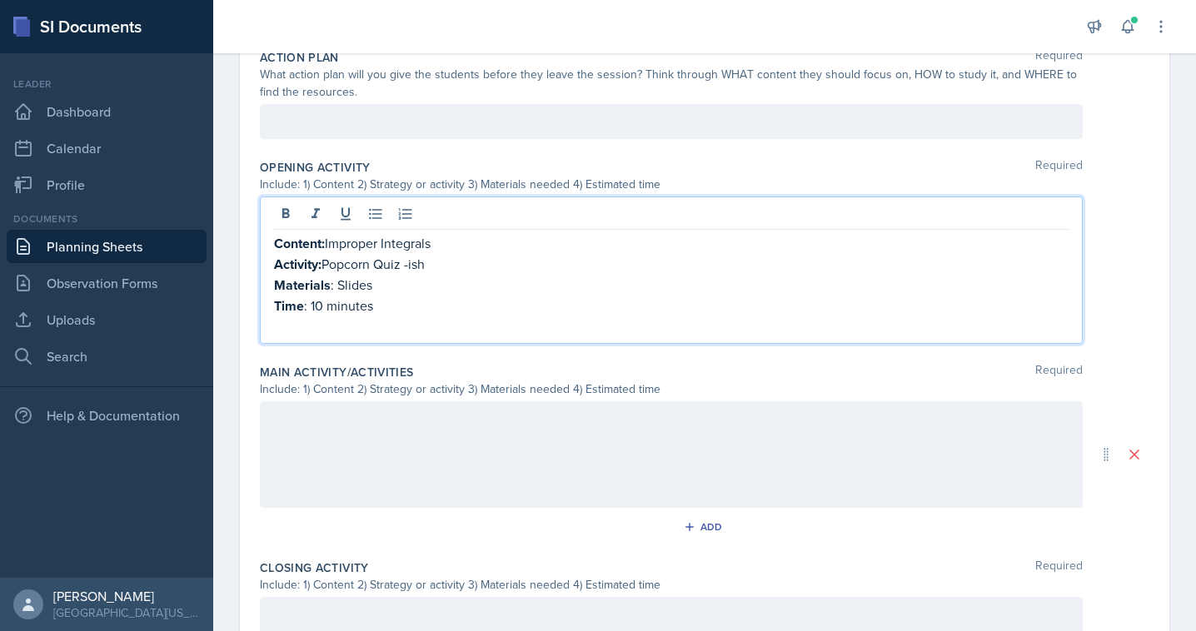
click at [331, 429] on p at bounding box center [671, 419] width 794 height 20
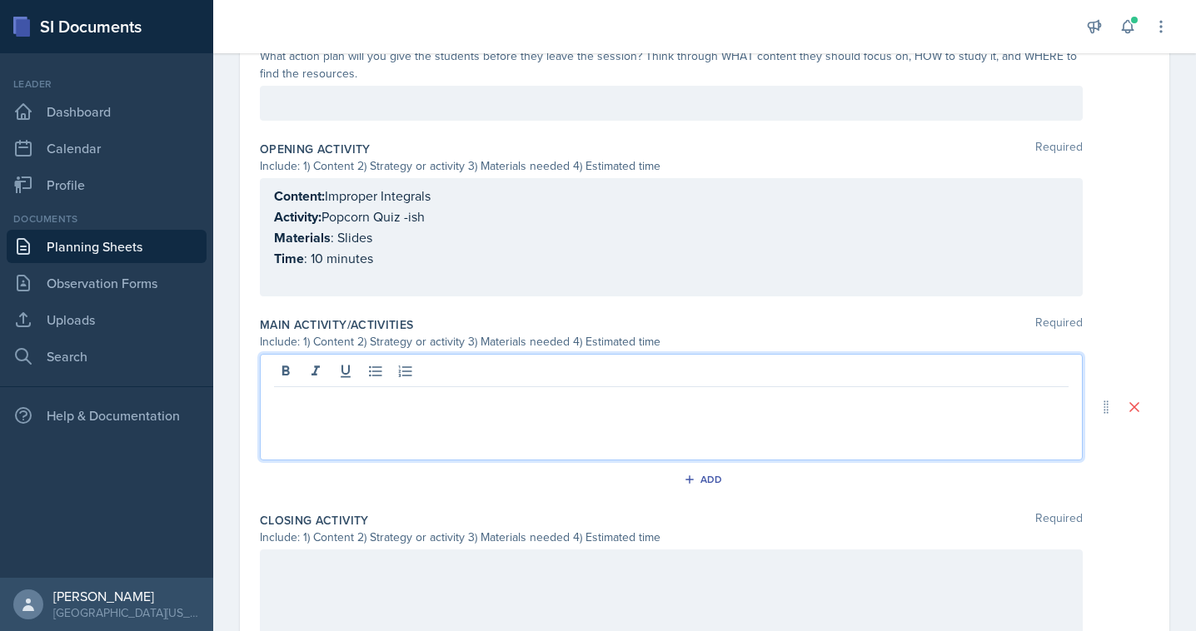
scroll to position [465, 0]
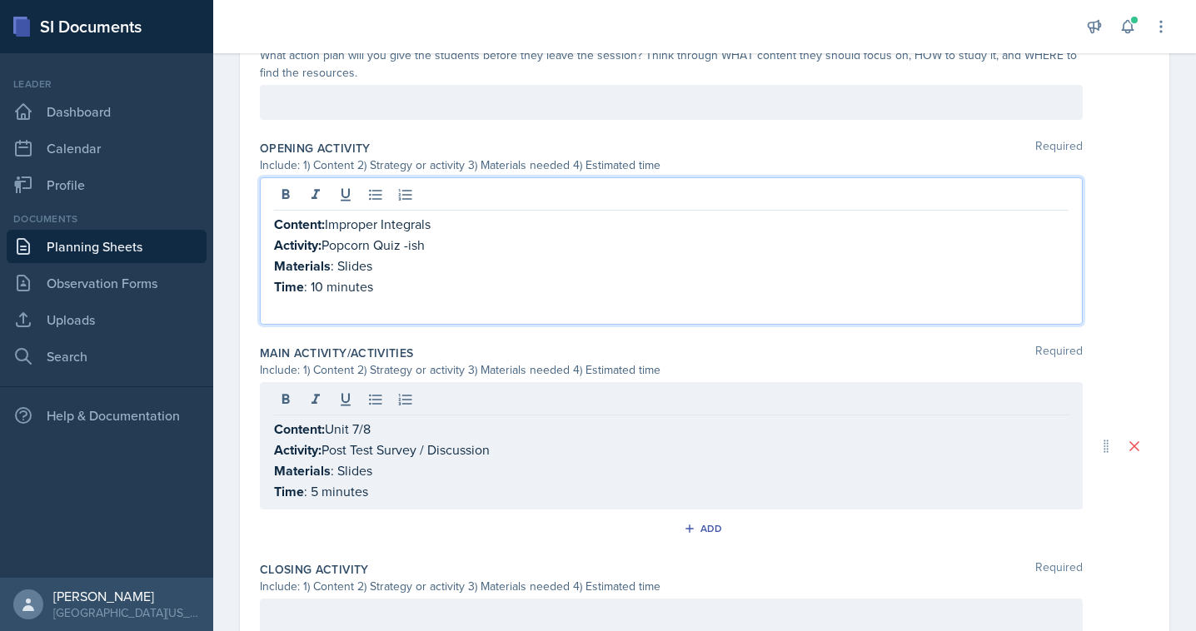
click at [393, 235] on p "Activity: Popcorn Quiz -ish" at bounding box center [671, 245] width 794 height 21
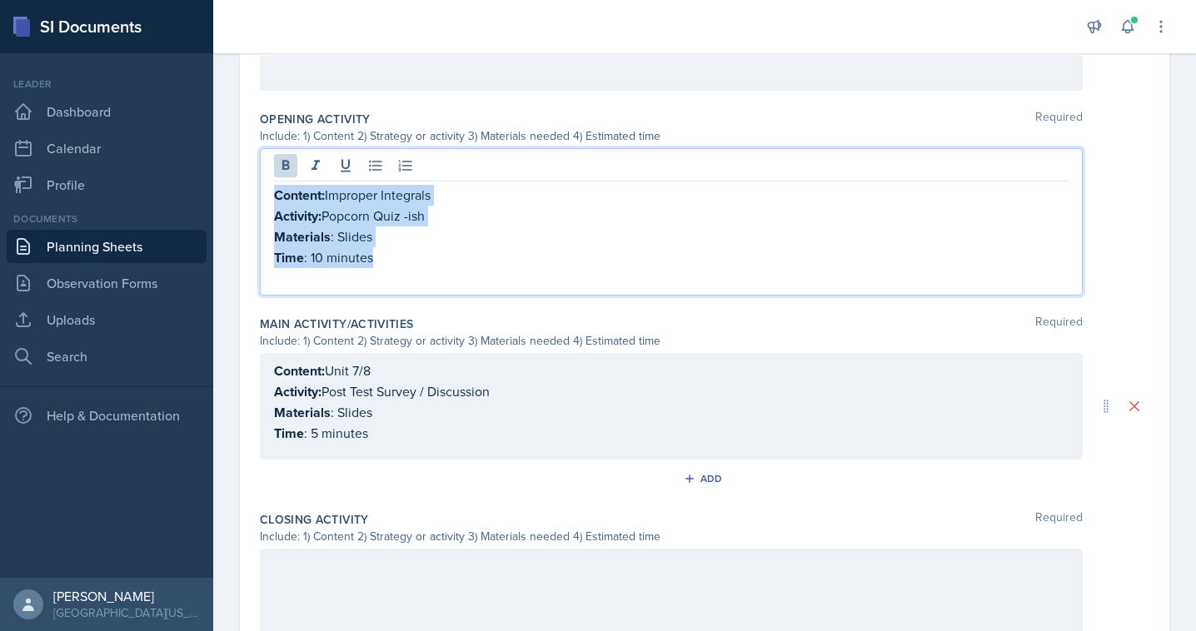
copy div "Content: Improper Integrals Activity: Popcorn Quiz -ish Materials : Slides Time…"
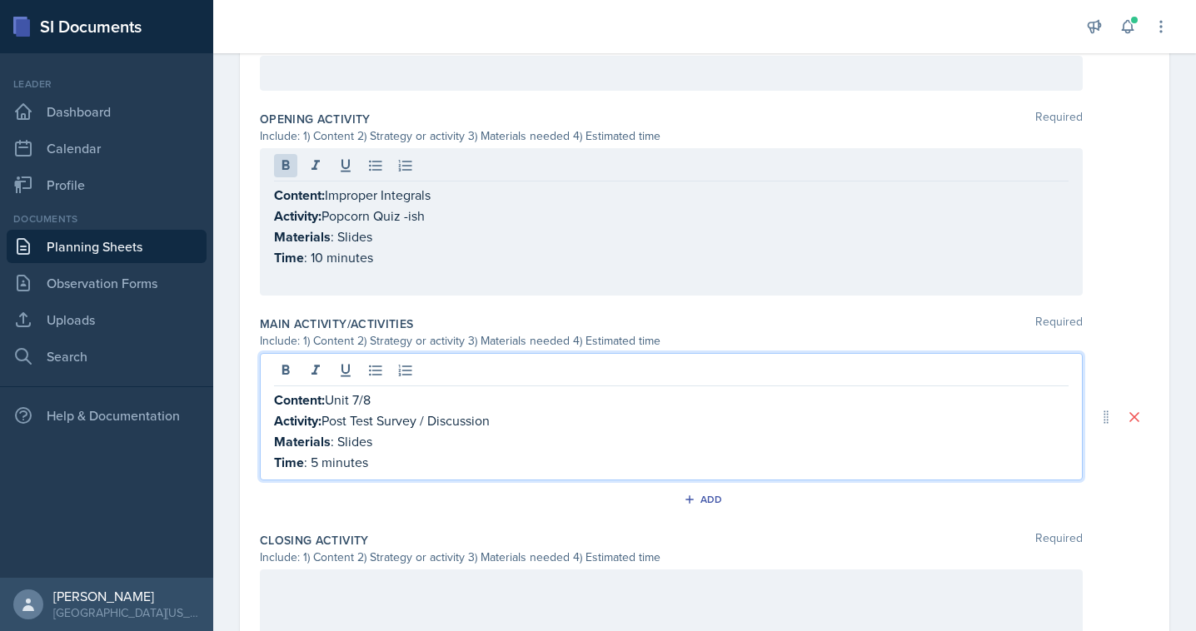
click at [366, 439] on div "Content: Unit 7/8 Activity: Post Test Survey / Discussion Materials : Slides Ti…" at bounding box center [671, 431] width 794 height 83
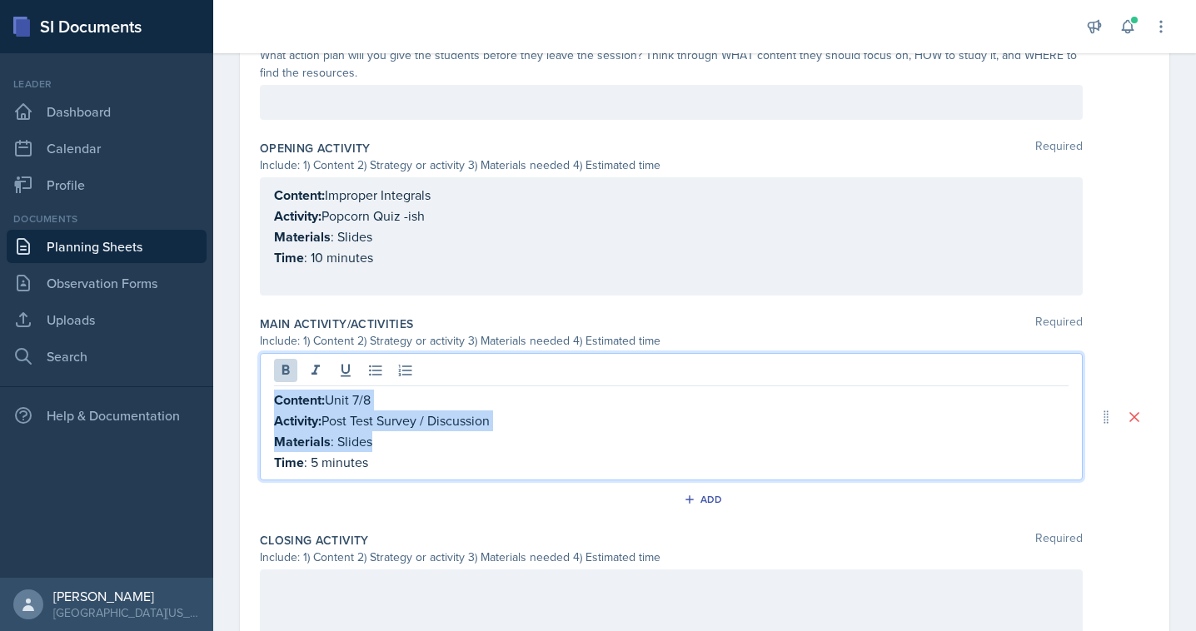
paste div
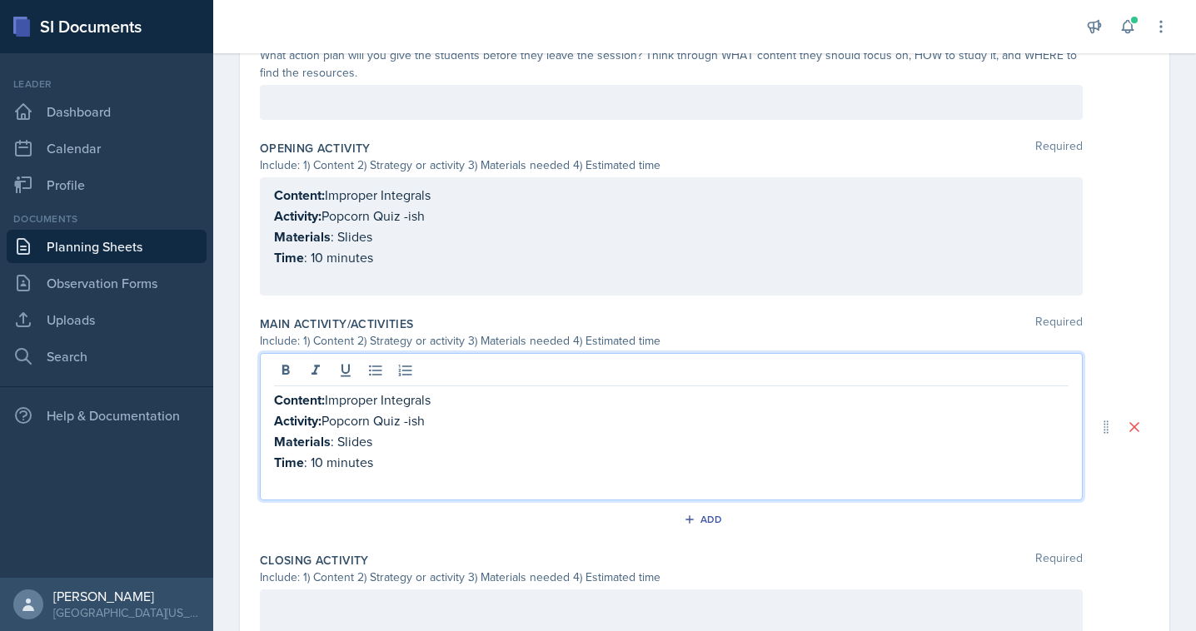
click at [320, 458] on p "Time : 10 minutes" at bounding box center [671, 462] width 794 height 21
click at [358, 436] on p "Materials : Slides" at bounding box center [671, 441] width 794 height 21
drag, startPoint x: 327, startPoint y: 418, endPoint x: 485, endPoint y: 418, distance: 157.4
click at [485, 418] on p "Activity: Popcorn Quiz -ish" at bounding box center [671, 421] width 794 height 21
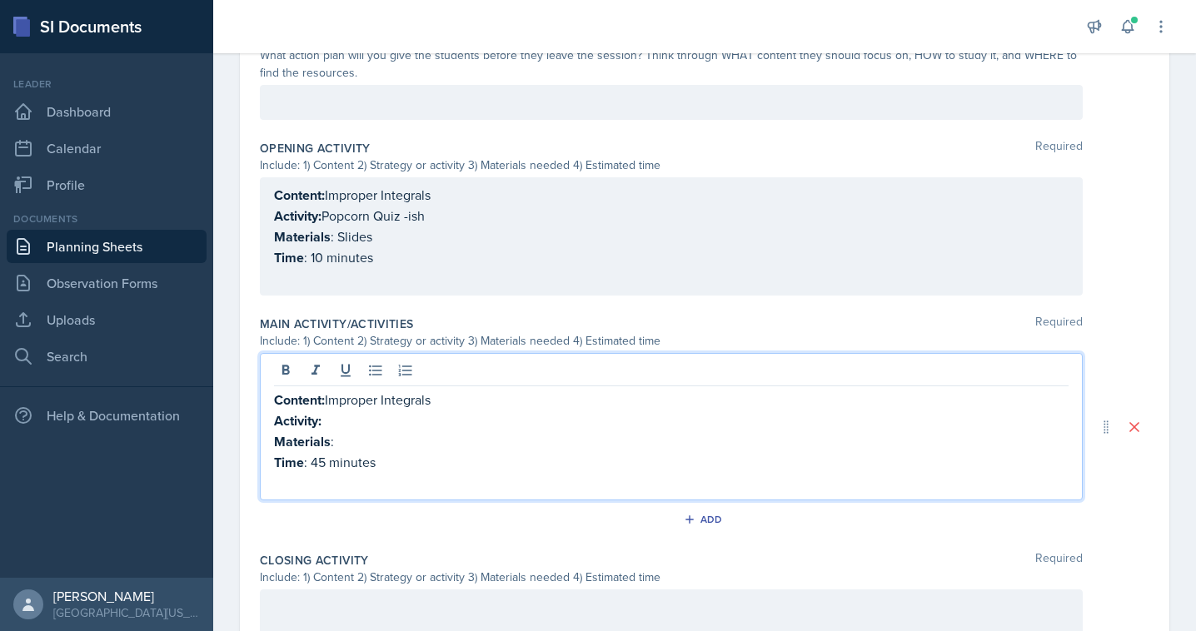
click at [378, 265] on p "Time : 10 minutes" at bounding box center [671, 257] width 794 height 21
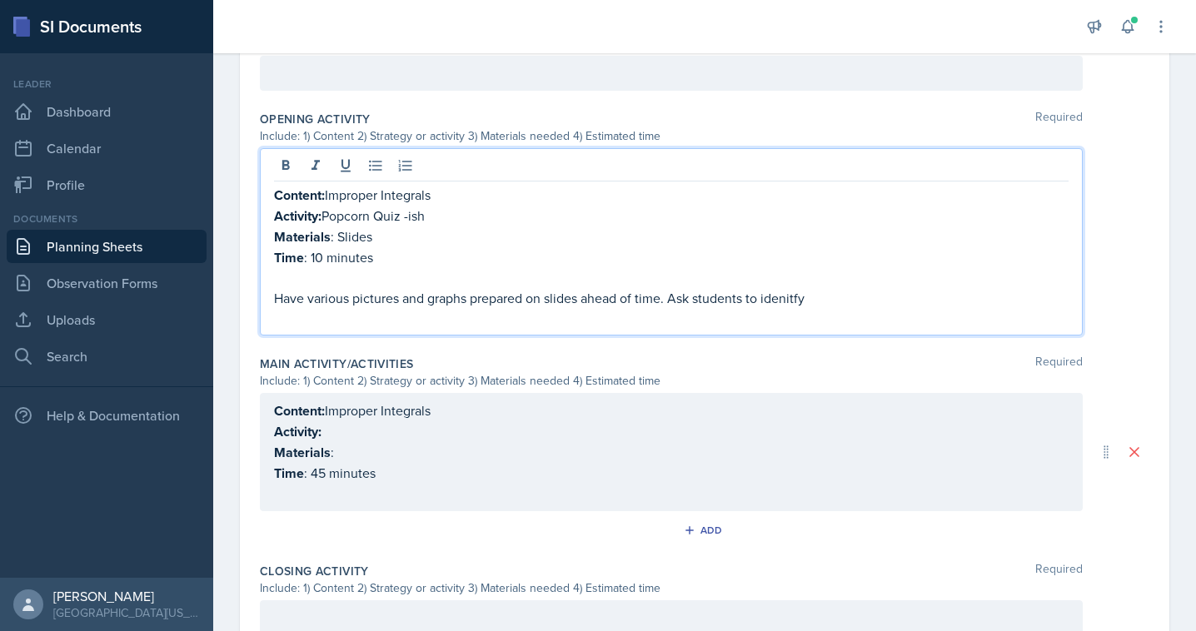
click at [787, 291] on p "Have various pictures and graphs prepared on slides ahead of time. Ask students…" at bounding box center [671, 298] width 794 height 20
click at [835, 295] on p "Have various pictures and graphs prepared on slides ahead of time. Ask students…" at bounding box center [671, 298] width 794 height 20
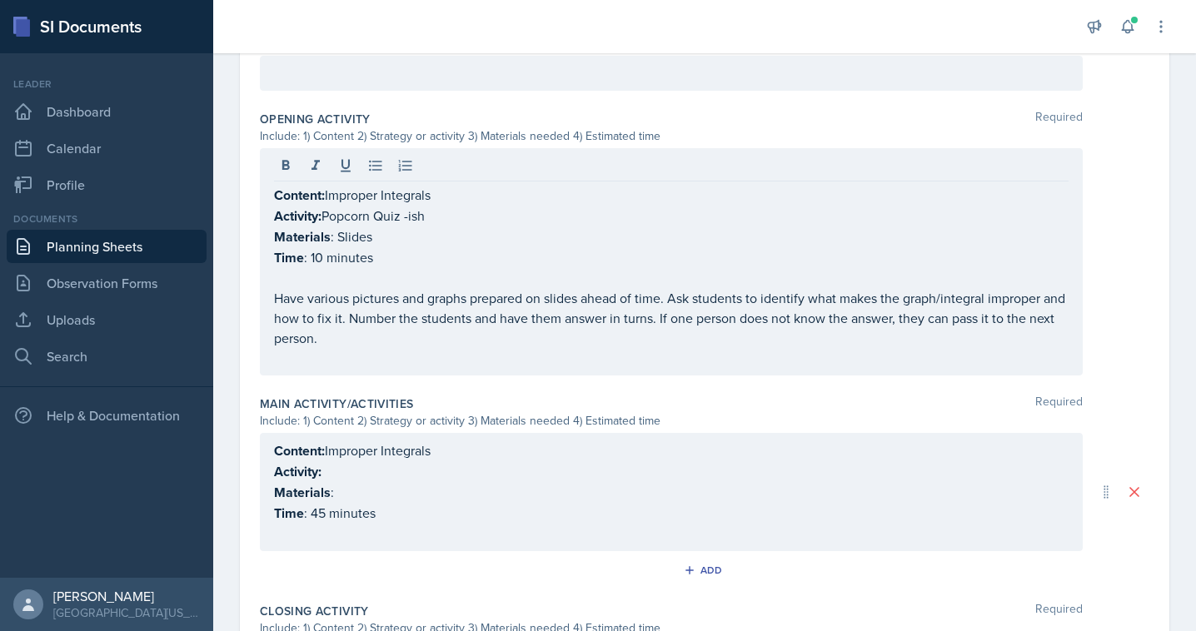
click at [620, 367] on div "Content: Improper Integrals Activity: Popcorn Quiz -ish Materials : Slides Time…" at bounding box center [671, 261] width 823 height 227
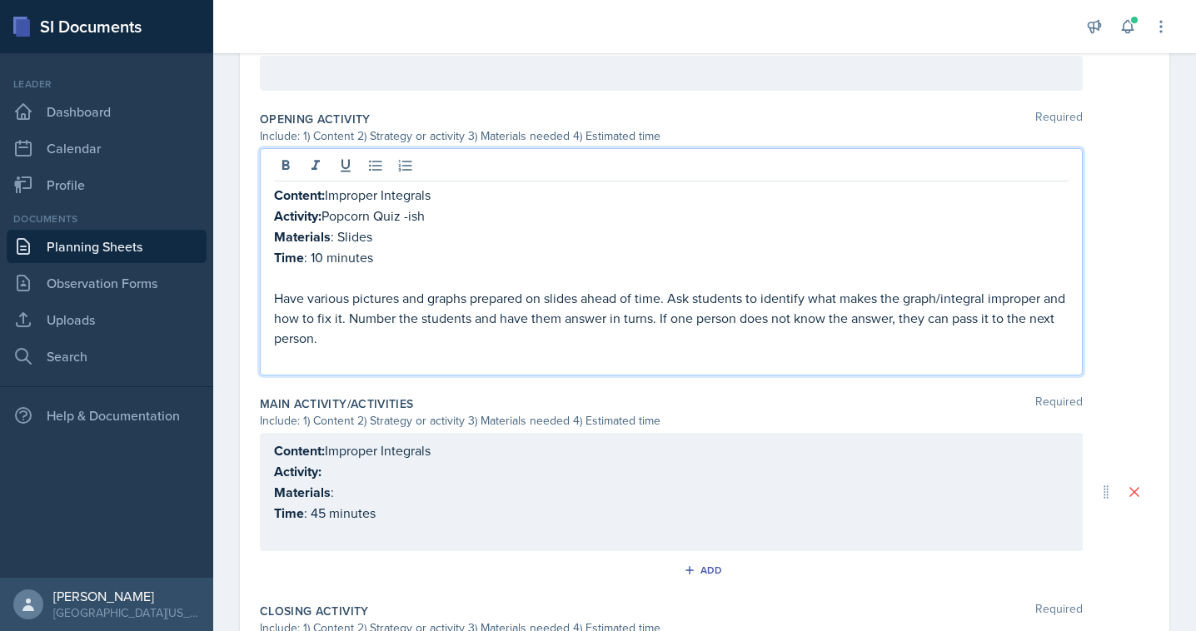
click at [373, 376] on div "Opening Activity Required Include: 1) Content 2) Strategy or activity 3) Materi…" at bounding box center [704, 246] width 889 height 285
click at [317, 319] on div "Content: Improper Integrals Activity: Popcorn Quiz -ish Materials : Slides Time…" at bounding box center [671, 276] width 794 height 183
click at [283, 368] on div "Content: Improper Integrals Activity: Popcorn Quiz -ish Materials : Slides Time…" at bounding box center [671, 261] width 823 height 227
click at [280, 362] on p at bounding box center [671, 358] width 794 height 20
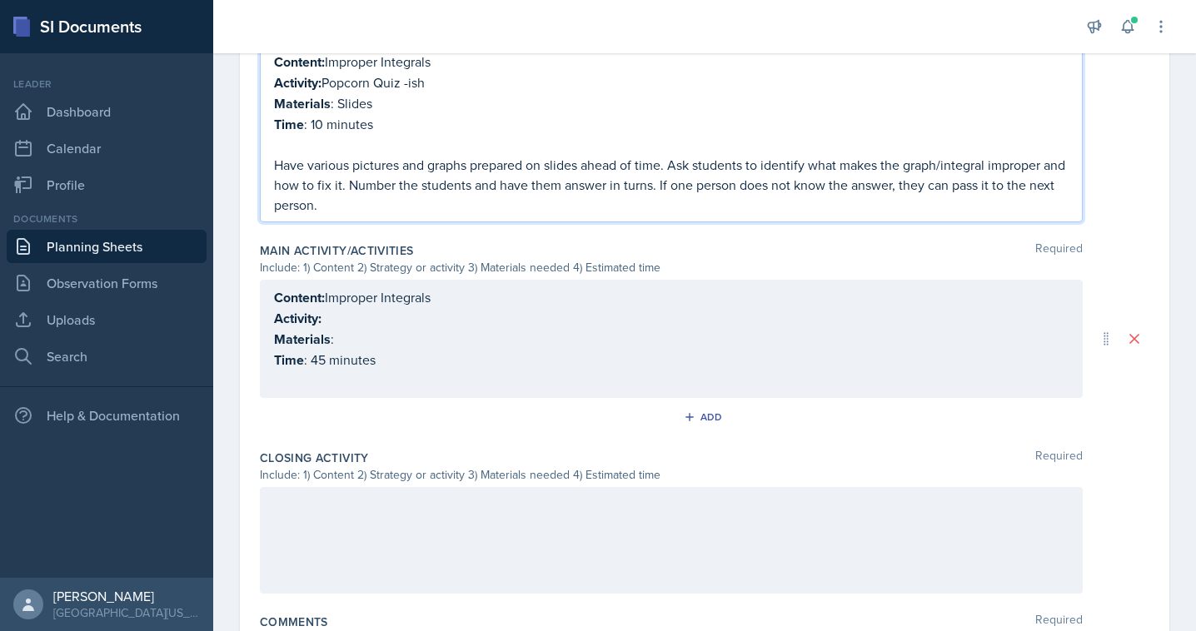
click at [356, 371] on p at bounding box center [671, 381] width 794 height 20
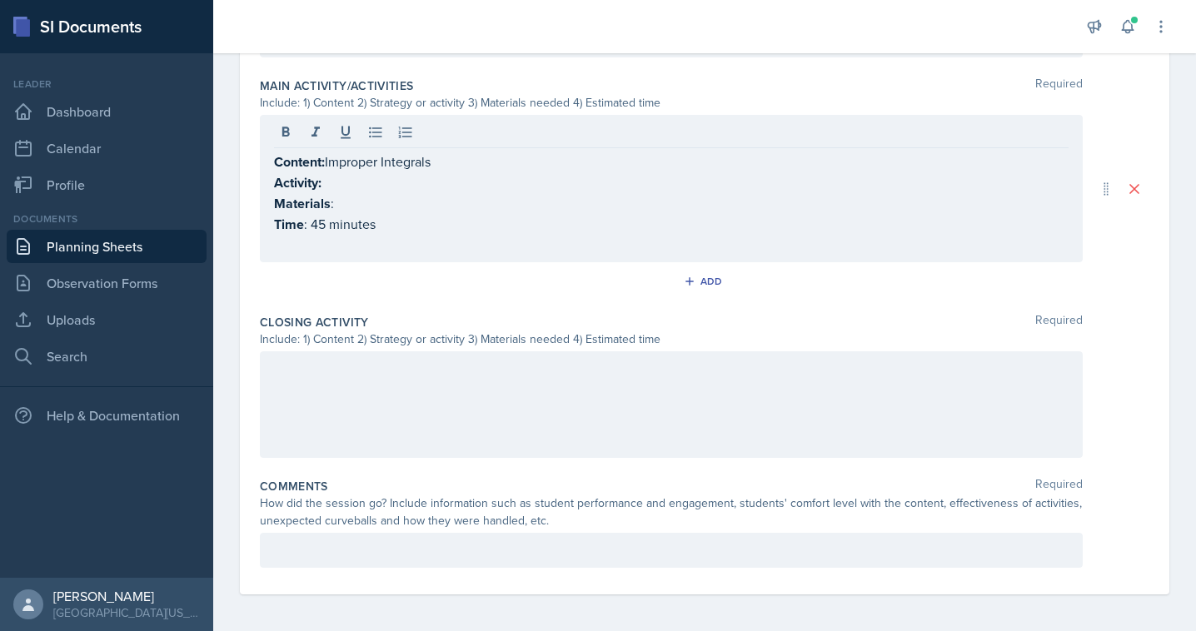
click at [339, 403] on div at bounding box center [671, 404] width 823 height 107
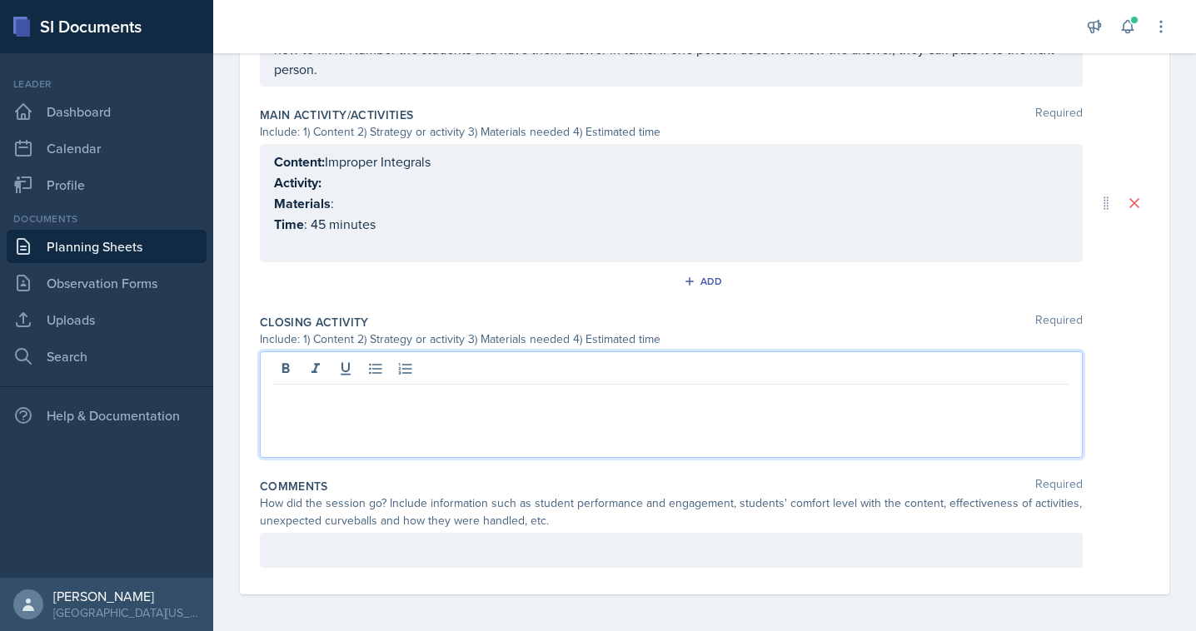
scroll to position [763, 0]
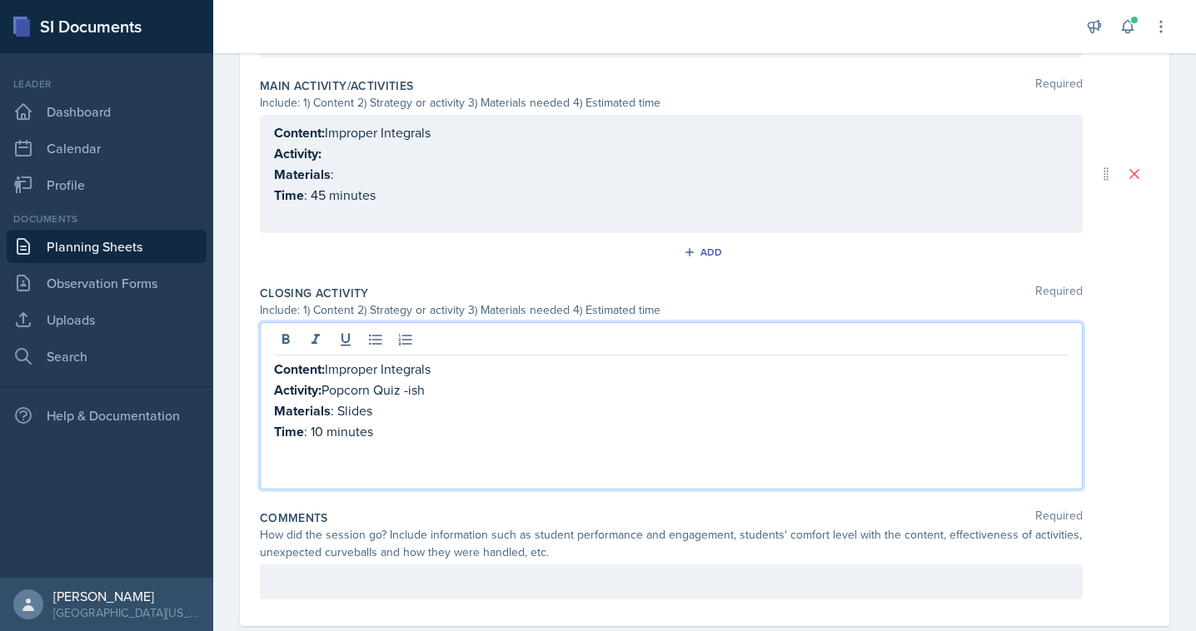
drag, startPoint x: 326, startPoint y: 384, endPoint x: 484, endPoint y: 384, distance: 157.4
click at [484, 384] on p "Activity: Popcorn Quiz -ish" at bounding box center [671, 390] width 794 height 21
click at [320, 424] on p "Time : 10 minutes" at bounding box center [671, 431] width 794 height 21
click at [351, 407] on p "Materials : Slides" at bounding box center [671, 411] width 794 height 21
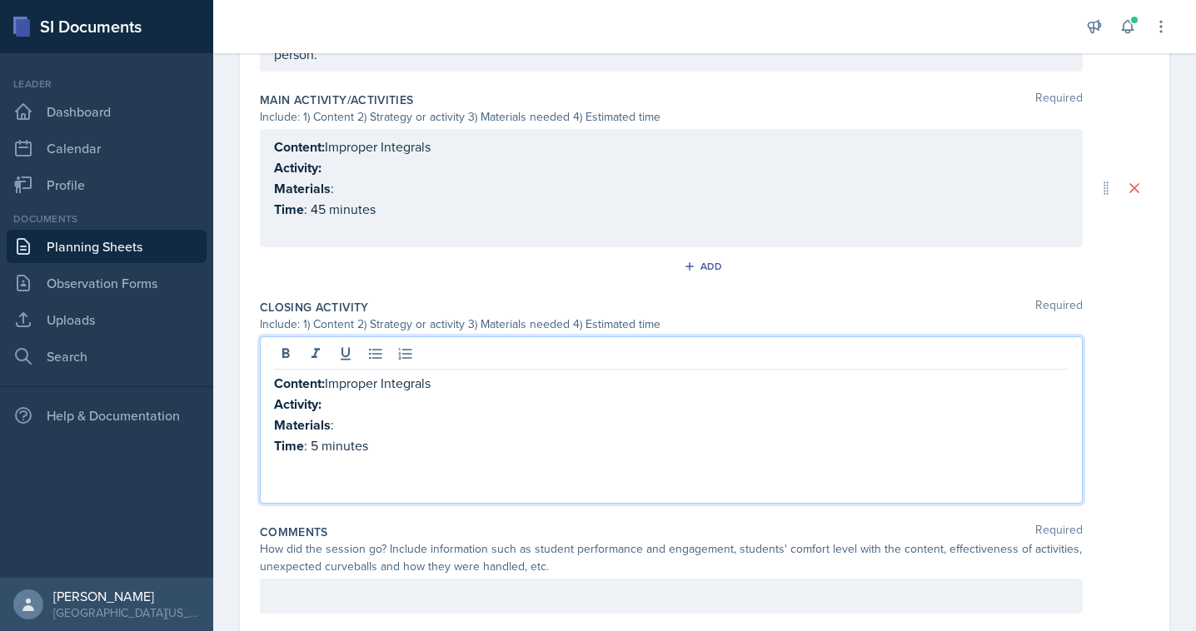
scroll to position [729, 0]
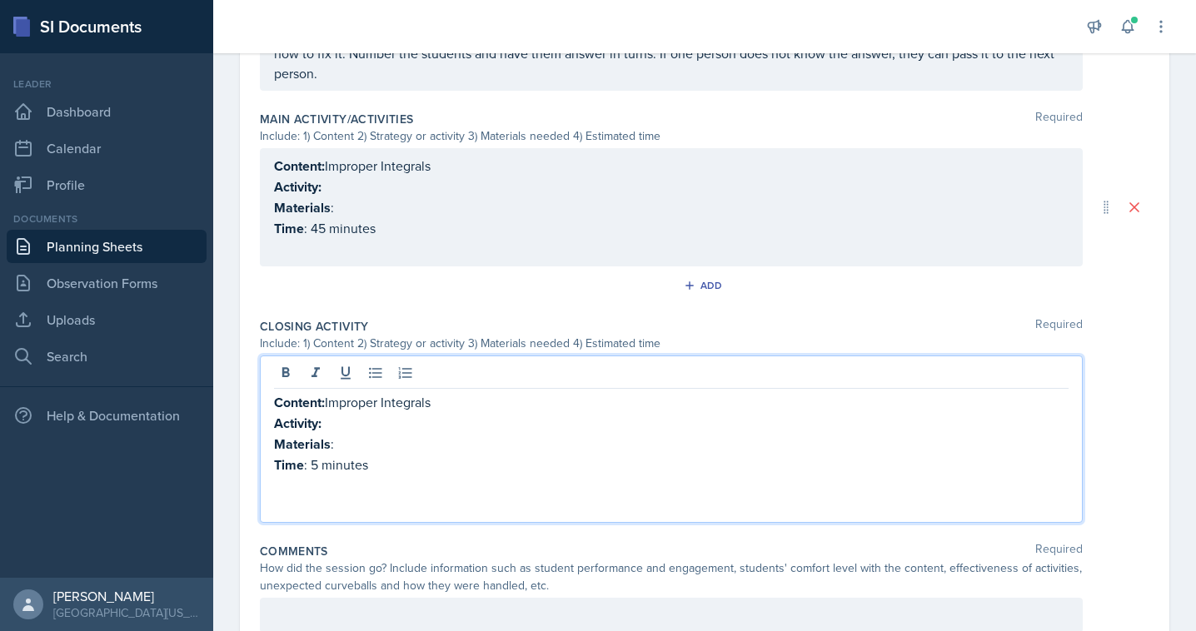
click at [374, 214] on p "Materials :" at bounding box center [671, 207] width 794 height 21
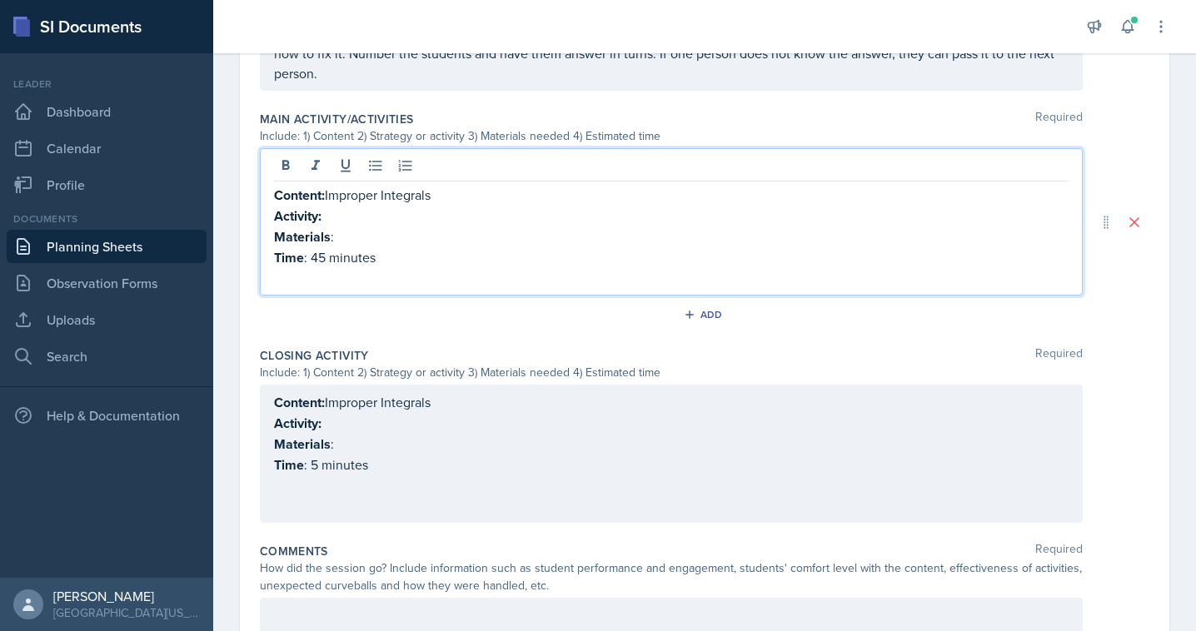
scroll to position [759, 0]
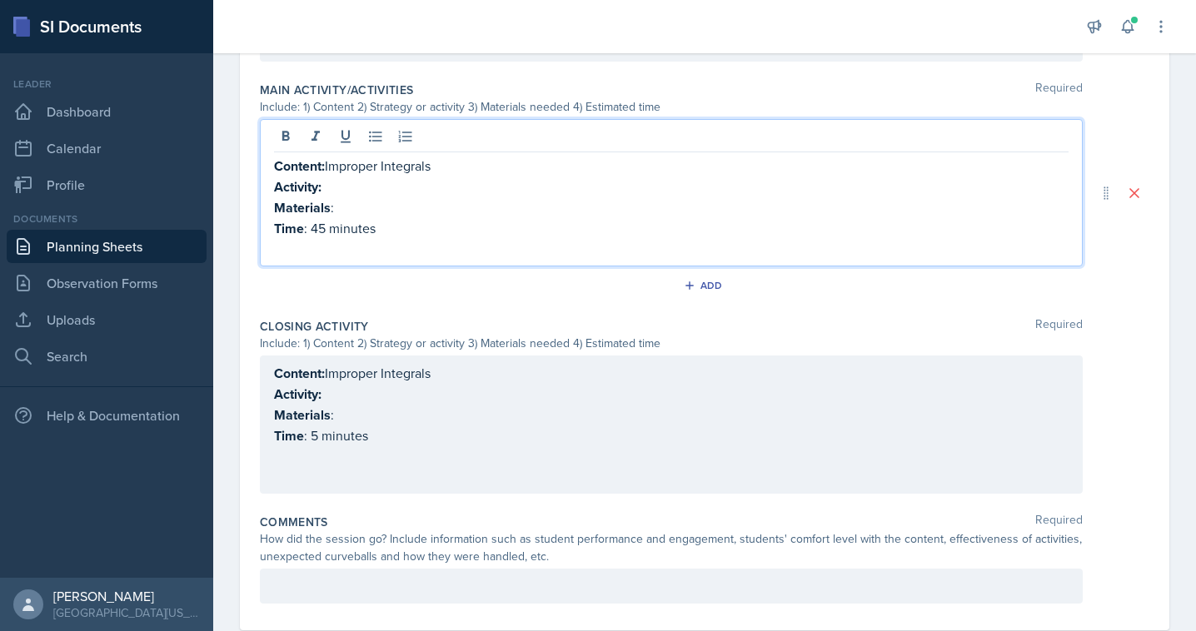
click at [346, 177] on p "Activity:" at bounding box center [671, 187] width 794 height 21
click at [359, 188] on p "Activity: Boardwork Model" at bounding box center [671, 187] width 794 height 21
click at [440, 192] on p "Activity: Board work Model" at bounding box center [671, 187] width 794 height 21
click at [370, 203] on p "Materials :" at bounding box center [671, 207] width 794 height 21
click at [415, 235] on p "Time : 45 minutes" at bounding box center [671, 228] width 794 height 21
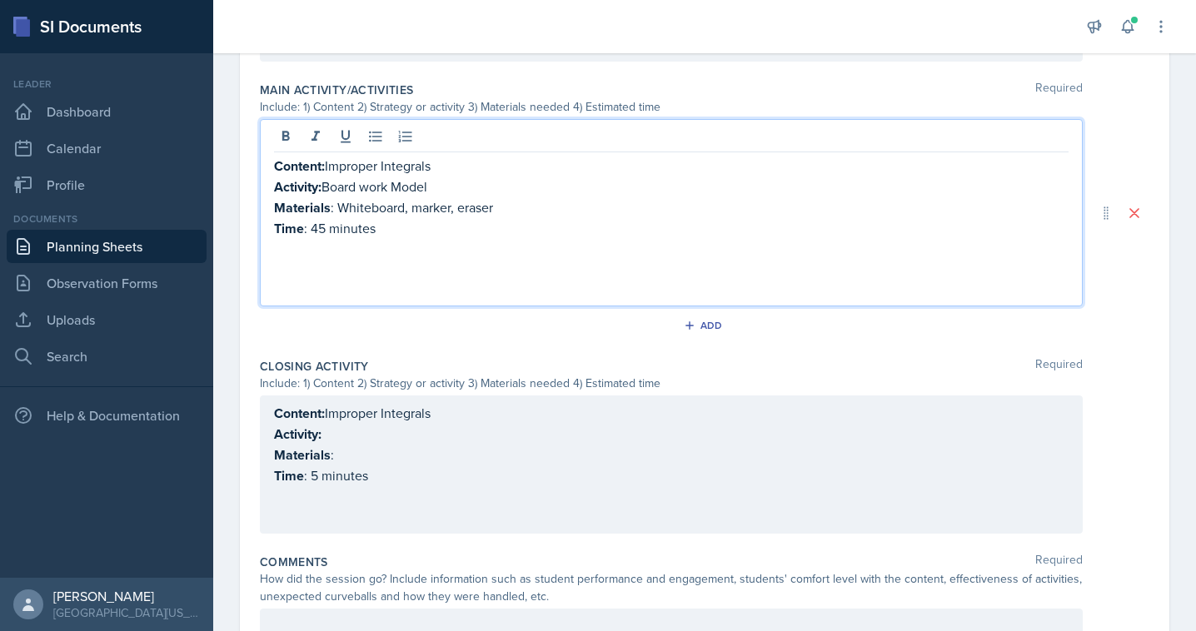
click at [396, 281] on p at bounding box center [671, 289] width 794 height 20
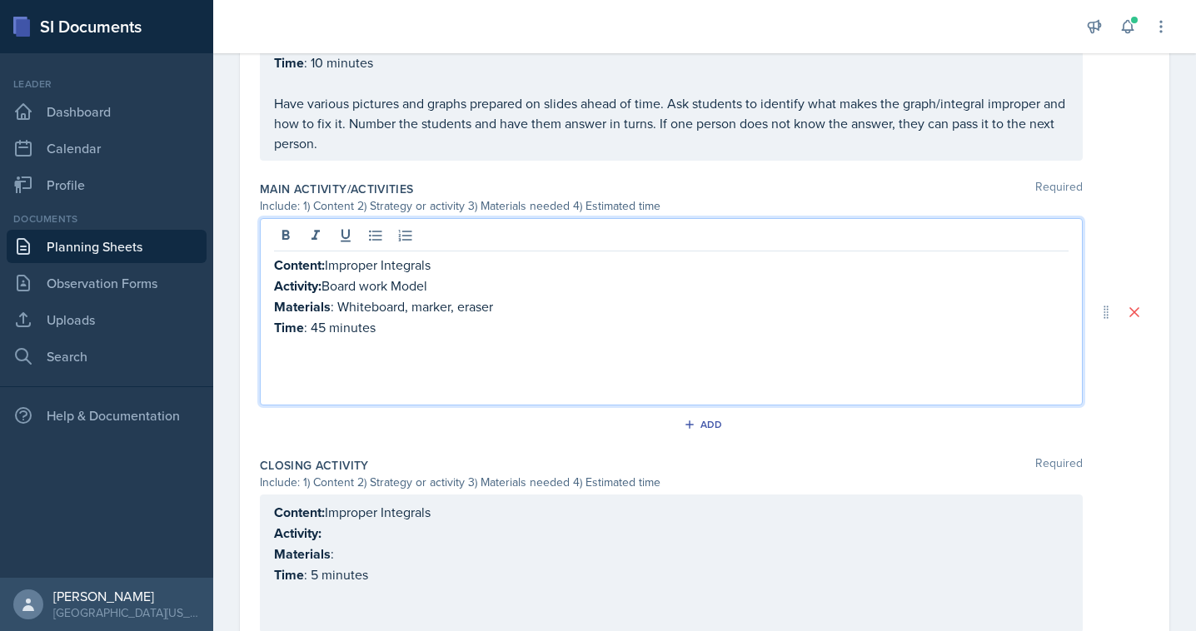
scroll to position [585, 0]
click at [350, 533] on p "Activity:" at bounding box center [671, 534] width 794 height 21
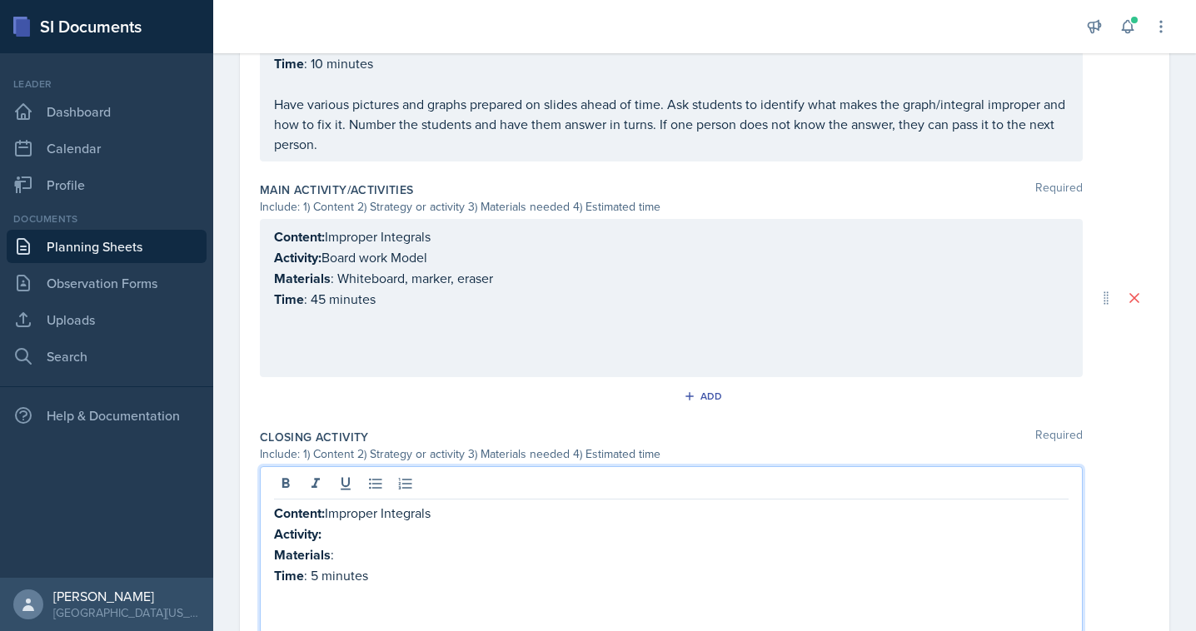
scroll to position [659, 0]
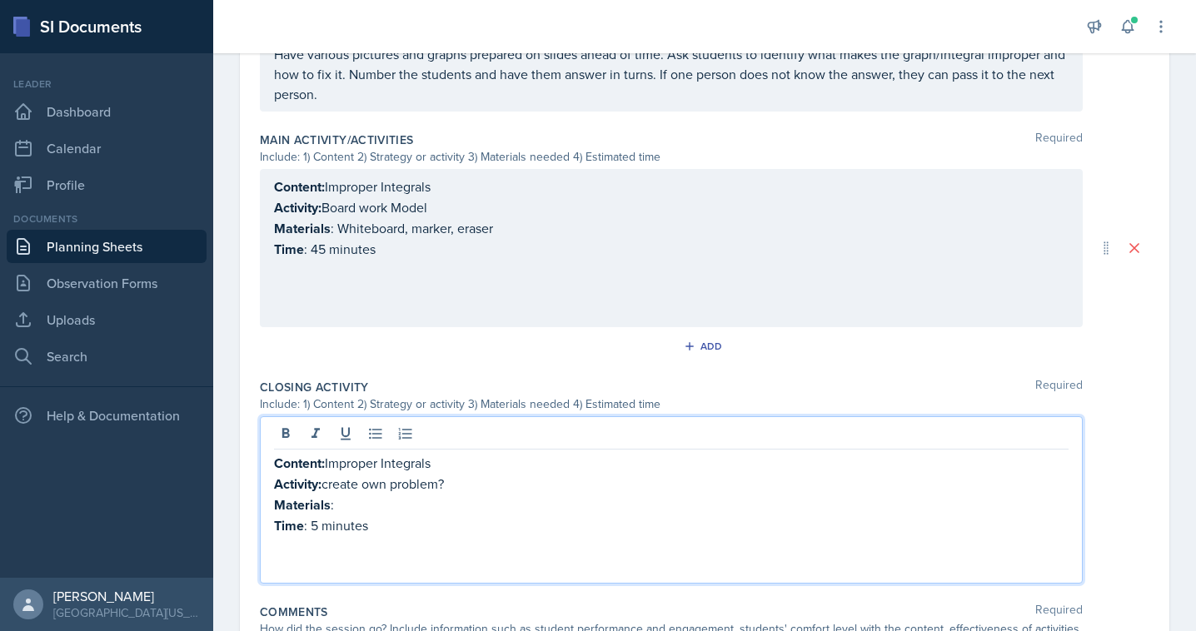
click at [355, 220] on p "Materials : Whiteboard, marker, eraser" at bounding box center [671, 228] width 794 height 21
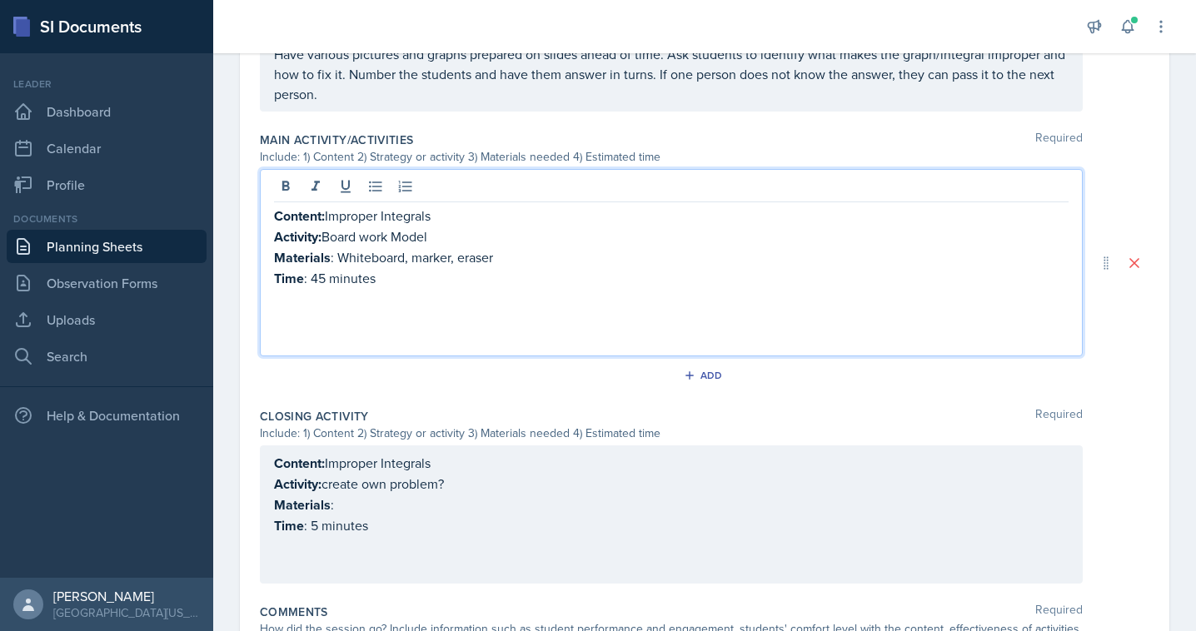
scroll to position [738, 0]
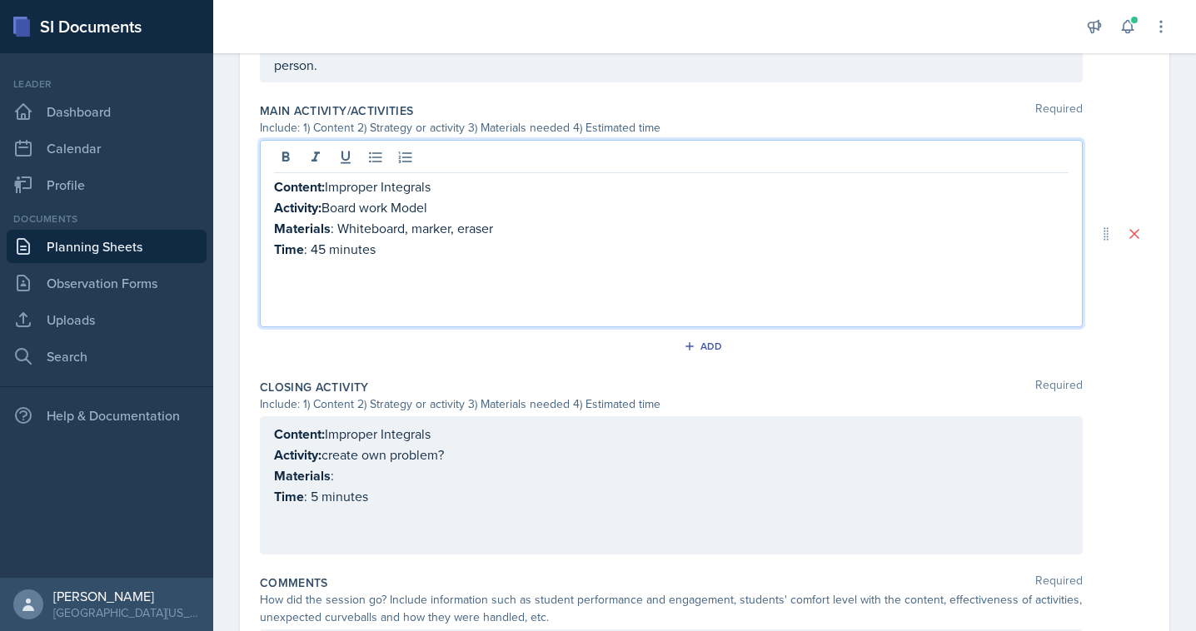
click at [371, 316] on p at bounding box center [671, 310] width 794 height 20
click at [346, 272] on p at bounding box center [671, 270] width 794 height 20
click at [331, 280] on p at bounding box center [671, 290] width 794 height 20
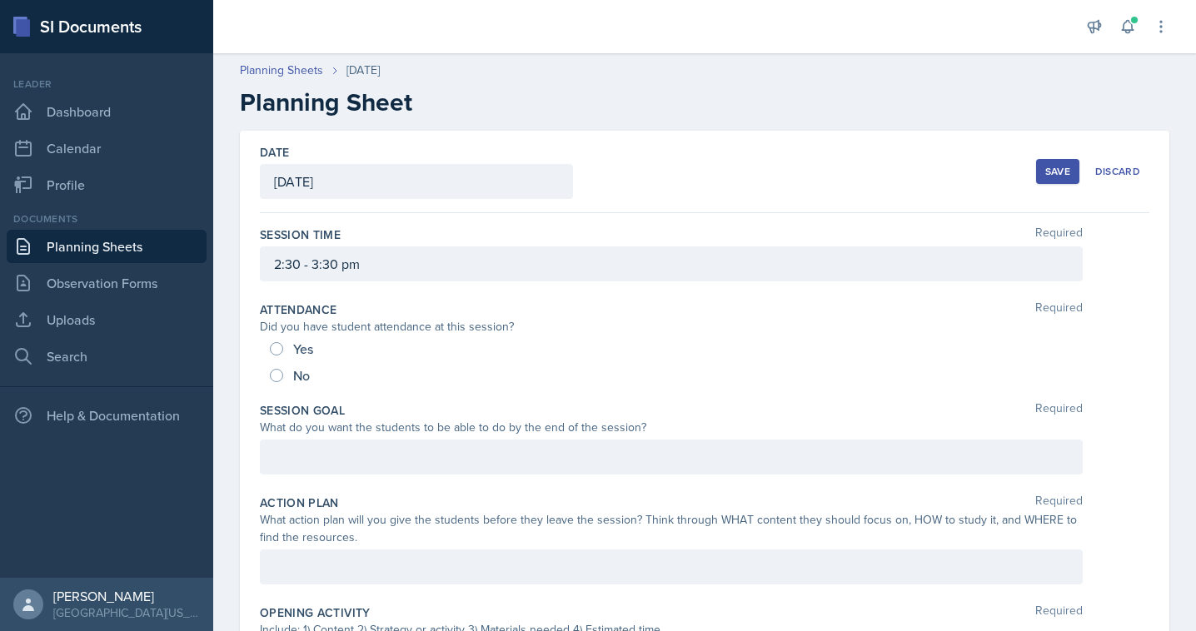
click at [1050, 171] on div "Save" at bounding box center [1057, 171] width 25 height 13
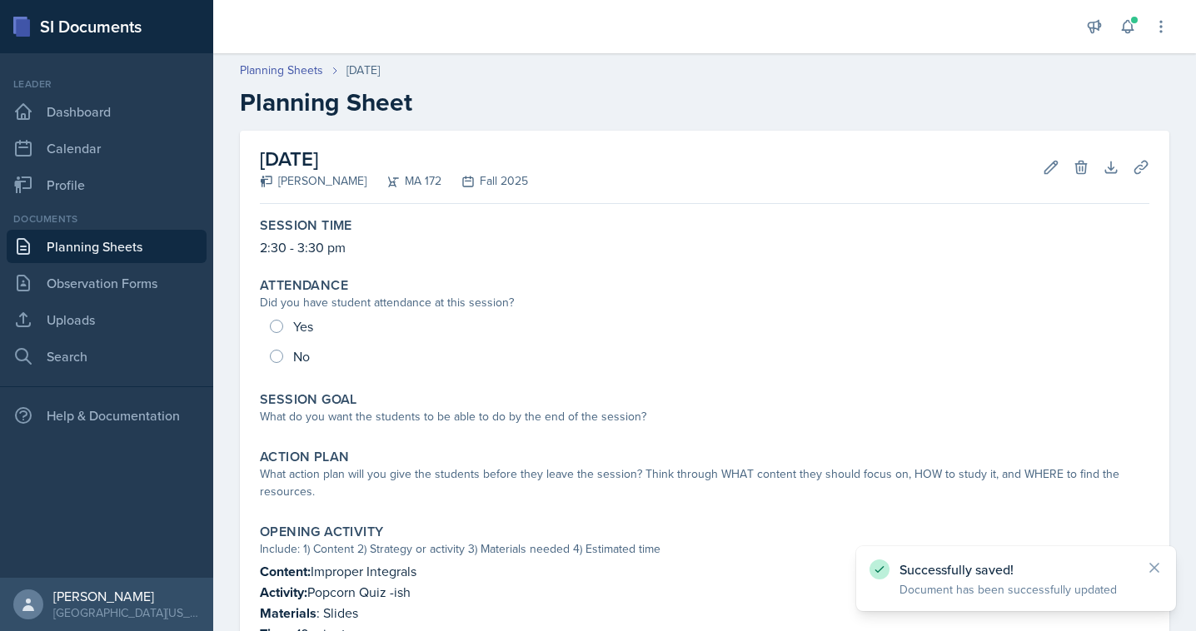
click at [100, 246] on link "Planning Sheets" at bounding box center [107, 246] width 200 height 33
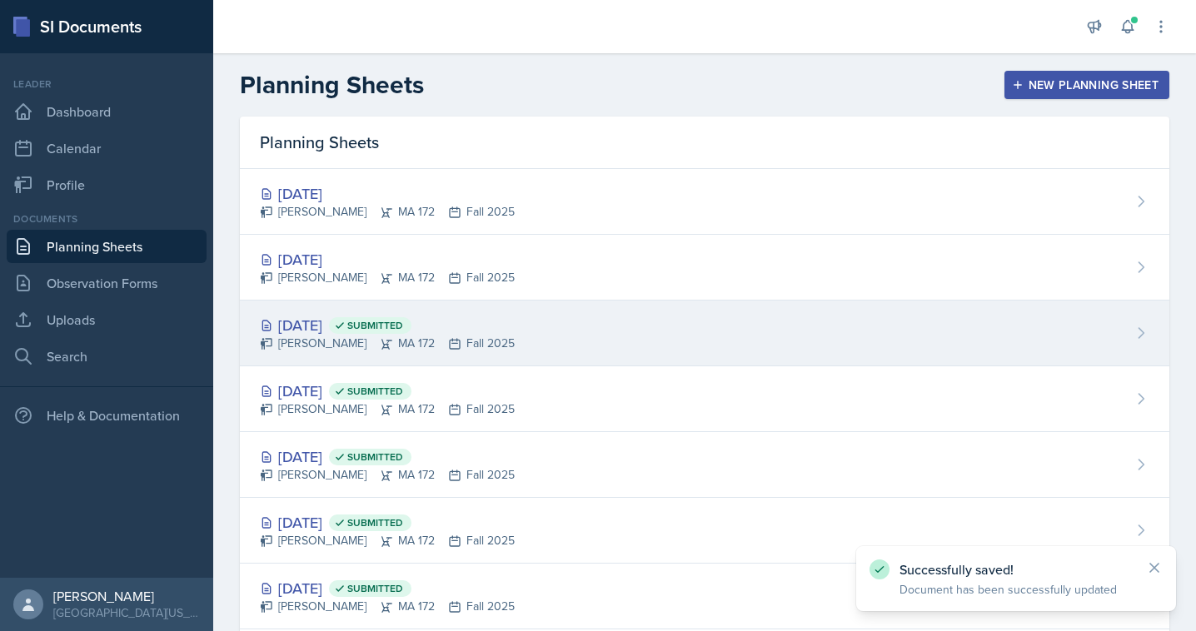
scroll to position [432, 0]
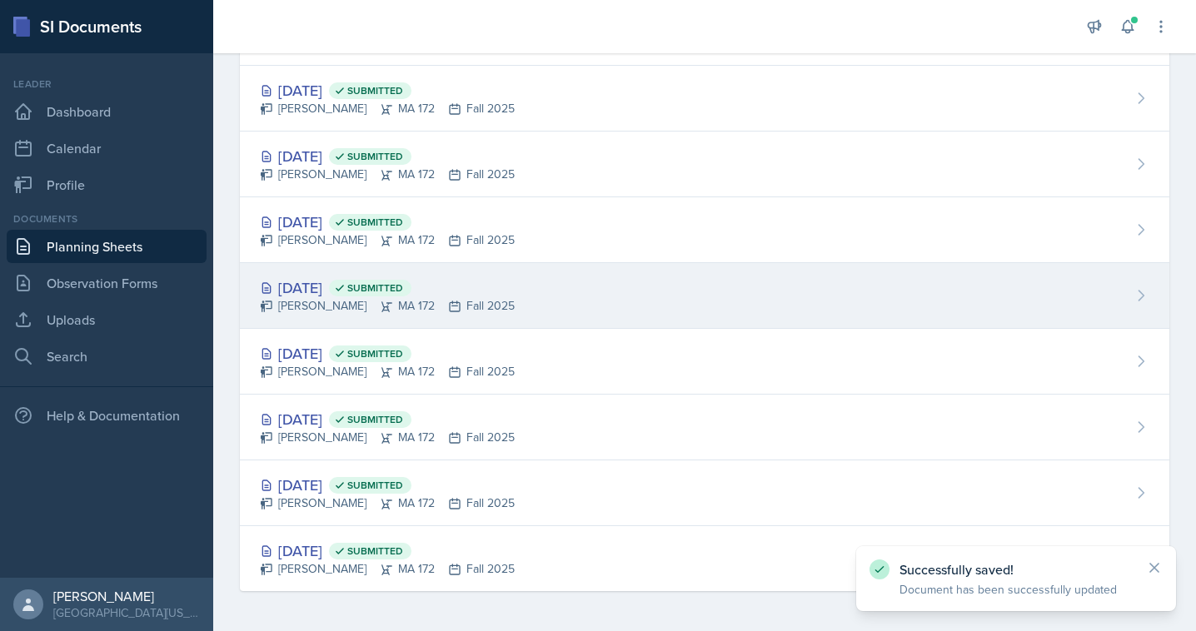
click at [307, 286] on div "[DATE] Submitted" at bounding box center [387, 287] width 255 height 22
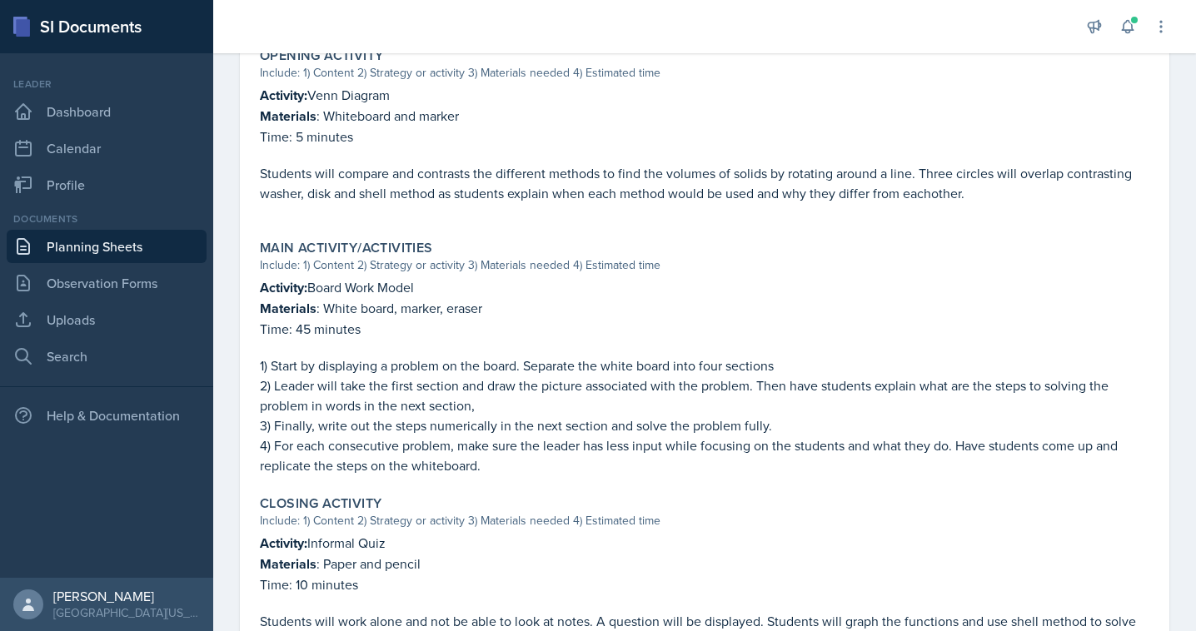
scroll to position [674, 0]
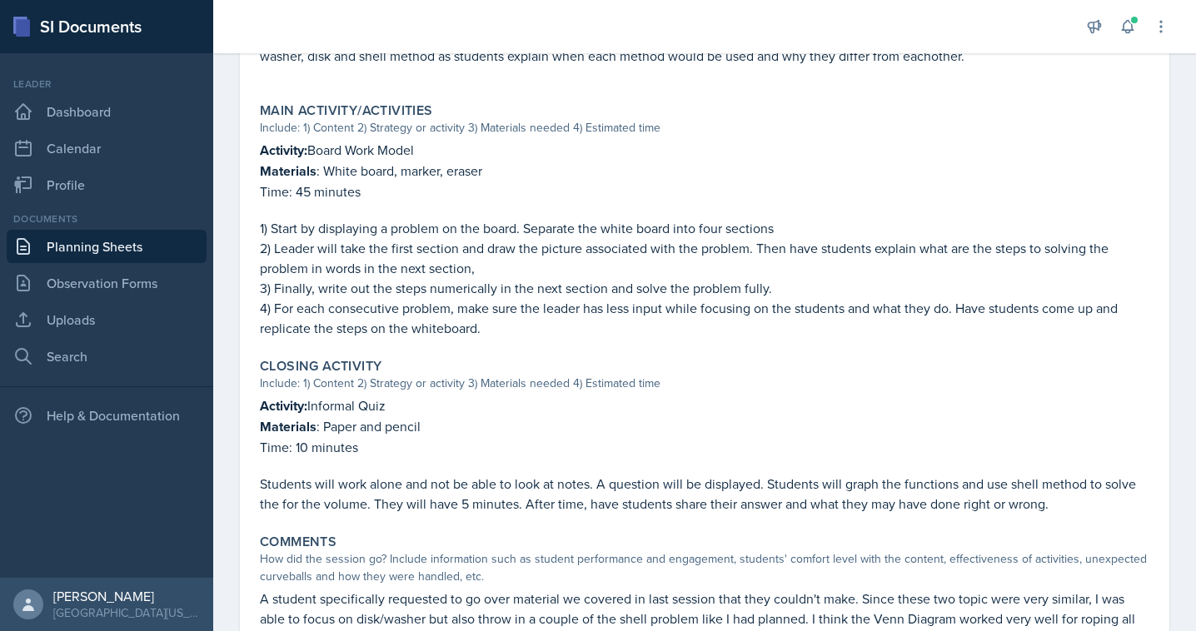
click at [408, 311] on p "4) For each consecutive problem, make sure the leader has less input while focu…" at bounding box center [704, 318] width 889 height 40
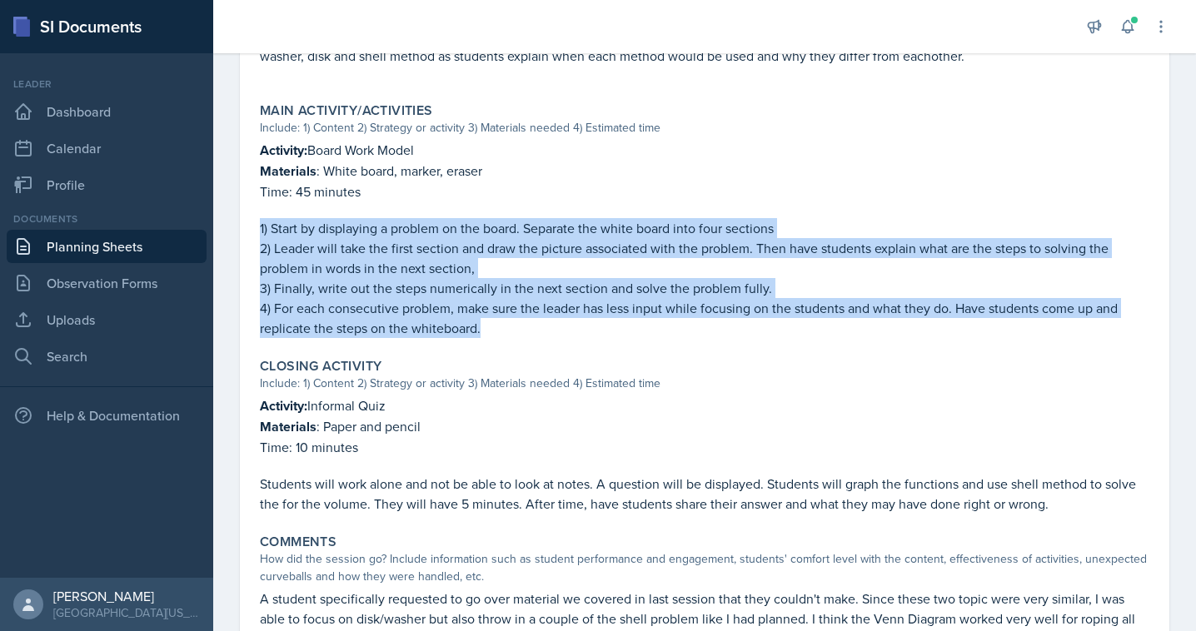
drag, startPoint x: 503, startPoint y: 328, endPoint x: 253, endPoint y: 226, distance: 269.7
click at [253, 226] on div "Main Activity/Activities Include: 1) Content 2) Strategy or activity 3) Materia…" at bounding box center [704, 220] width 903 height 249
copy div "1) Start by displaying a problem on the board. Separate the white board into fo…"
click at [112, 104] on link "Dashboard" at bounding box center [107, 111] width 200 height 33
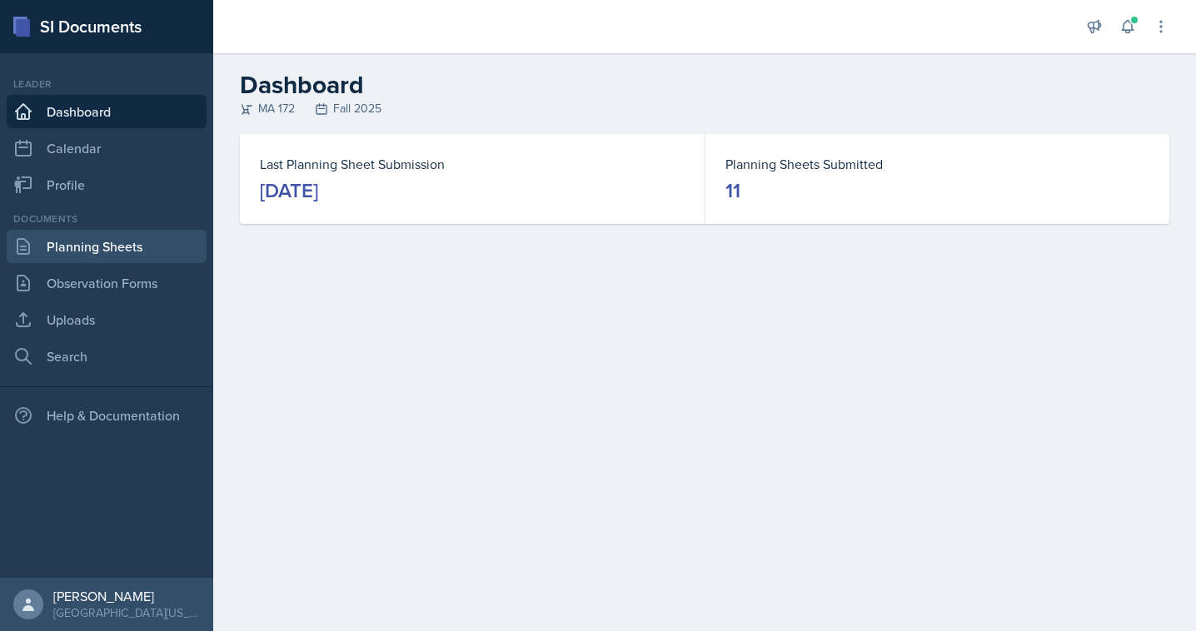
click at [85, 251] on link "Planning Sheets" at bounding box center [107, 246] width 200 height 33
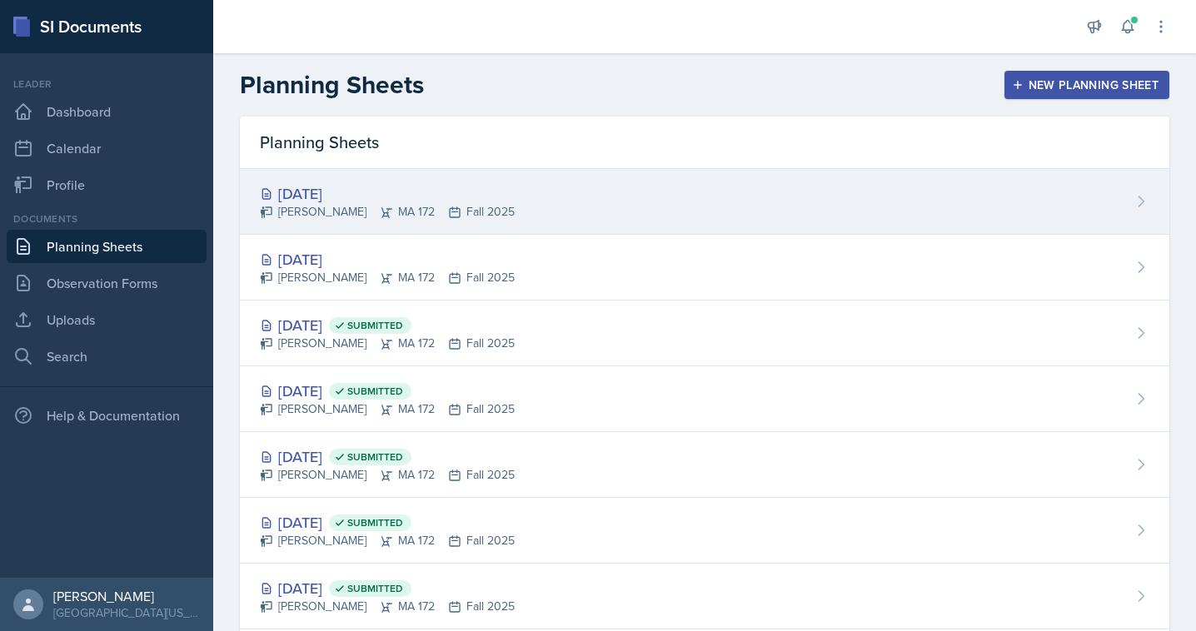
click at [304, 194] on div "[DATE]" at bounding box center [387, 193] width 255 height 22
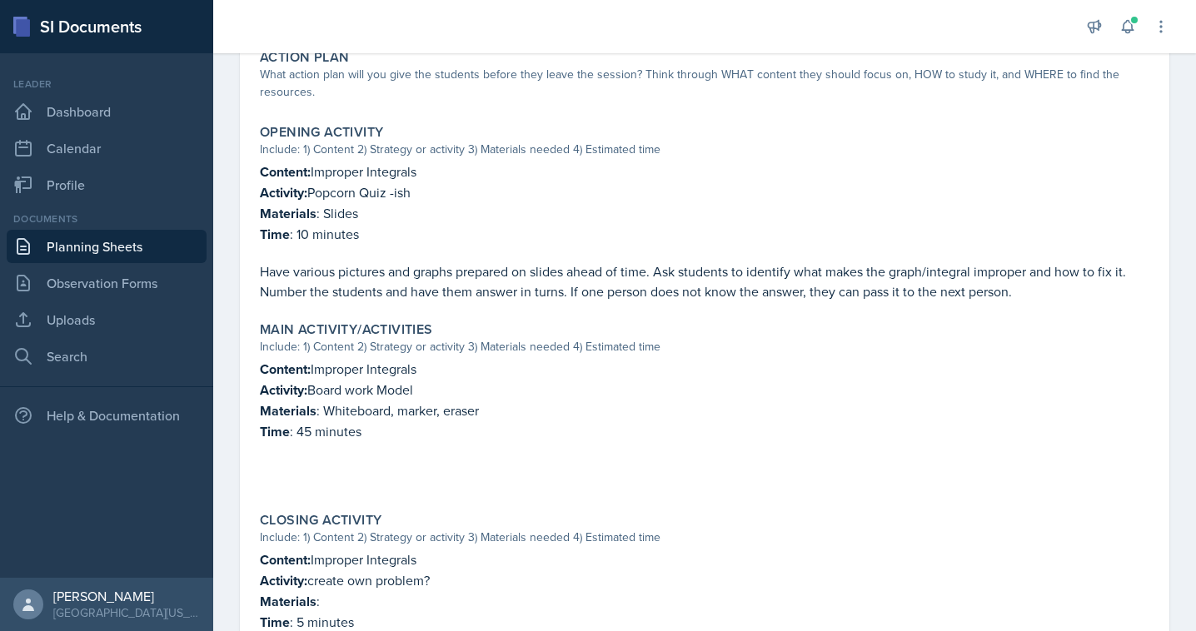
scroll to position [411, 0]
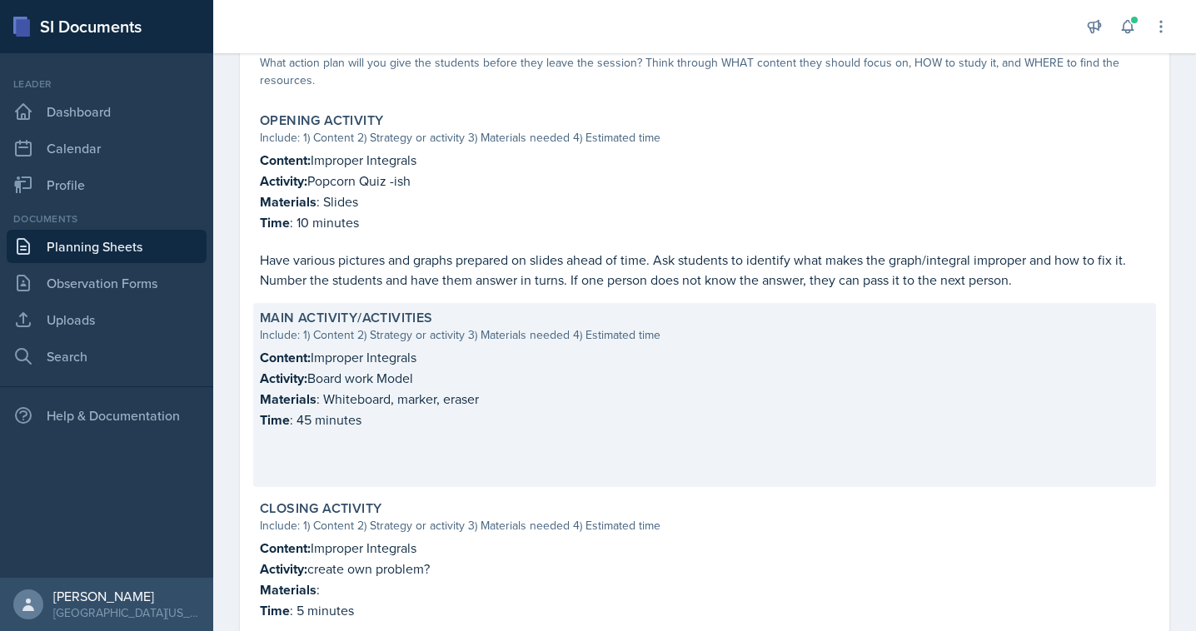
click at [395, 418] on p "Time : 45 minutes" at bounding box center [704, 420] width 889 height 21
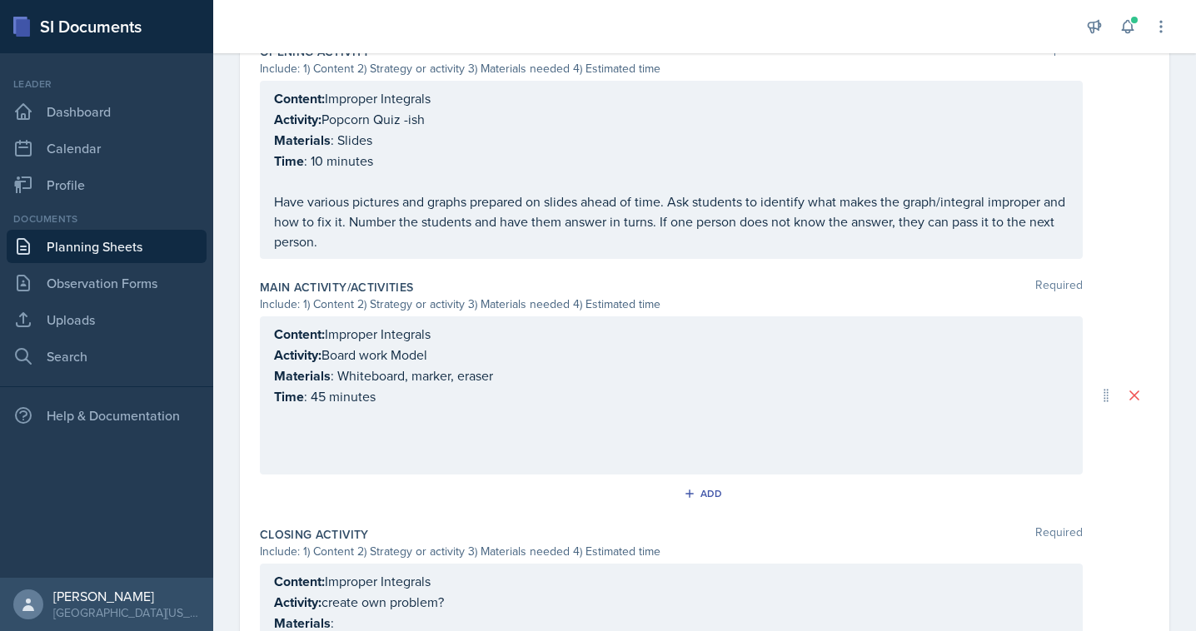
click at [398, 427] on p at bounding box center [671, 437] width 794 height 20
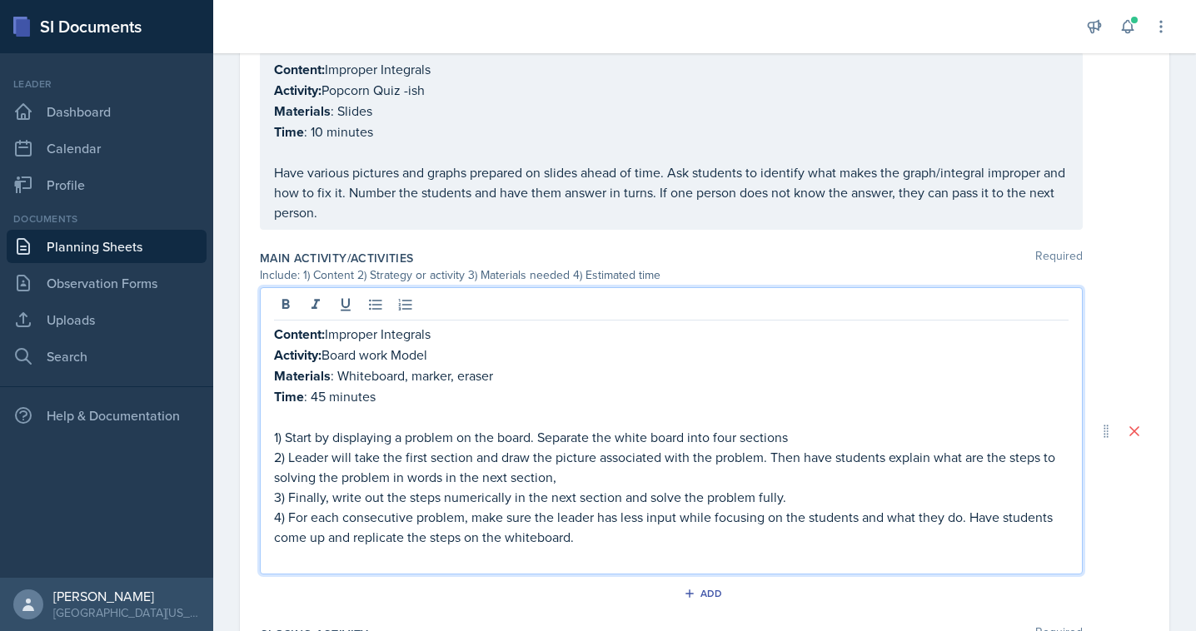
click at [376, 421] on p at bounding box center [671, 417] width 794 height 20
click at [507, 429] on p "1) Start by displaying a problem on the board. Separate the white board into fo…" at bounding box center [671, 437] width 794 height 20
click at [602, 427] on p "1) Start by displaying a problem on the board. Separate the white board into fo…" at bounding box center [671, 437] width 794 height 20
click at [644, 427] on p "1) Start by displaying a problem on the board. Separate the white board into fo…" at bounding box center [671, 437] width 794 height 20
click at [659, 438] on p "1) Start by displaying a problem on the board. Separate the white board into fo…" at bounding box center [671, 437] width 794 height 20
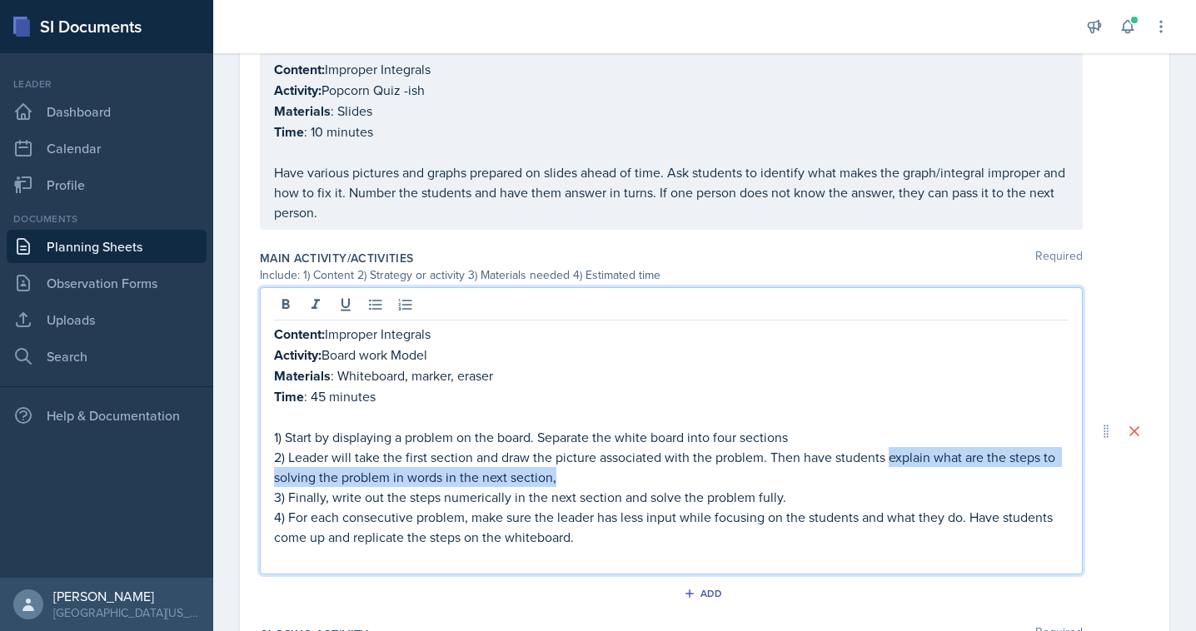
drag, startPoint x: 652, startPoint y: 478, endPoint x: 891, endPoint y: 455, distance: 240.0
click at [891, 455] on p "2) Leader will take the first section and draw the picture associated with the …" at bounding box center [671, 467] width 794 height 40
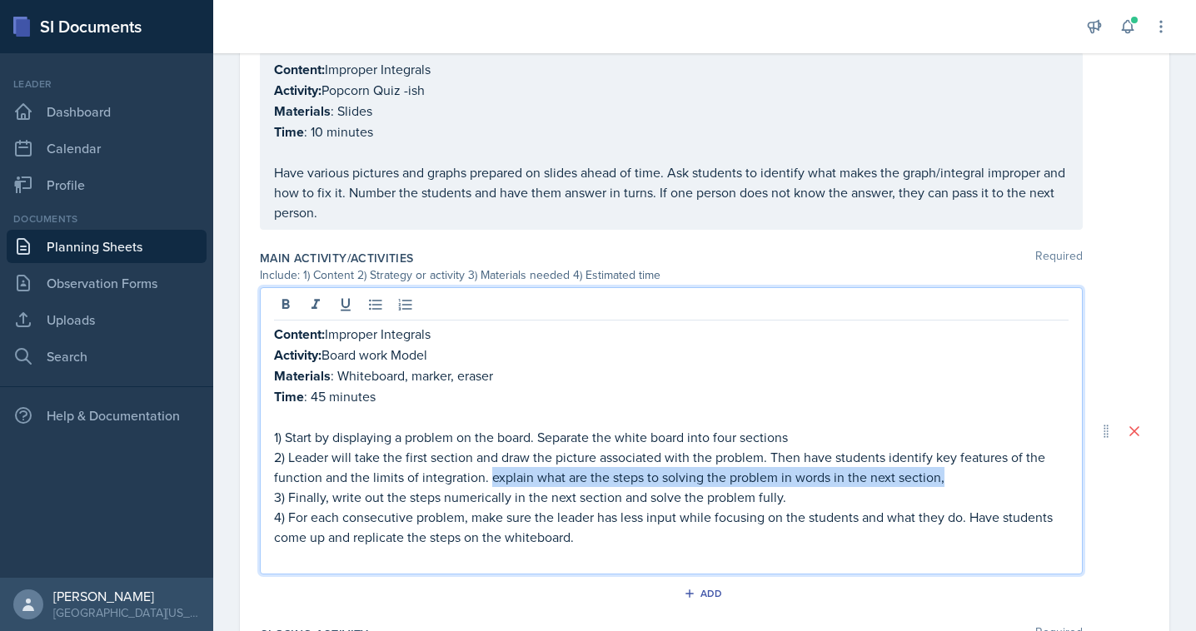
drag, startPoint x: 956, startPoint y: 478, endPoint x: 488, endPoint y: 478, distance: 468.0
click at [488, 478] on p "2) Leader will take the first section and draw the picture associated with the …" at bounding box center [671, 467] width 794 height 40
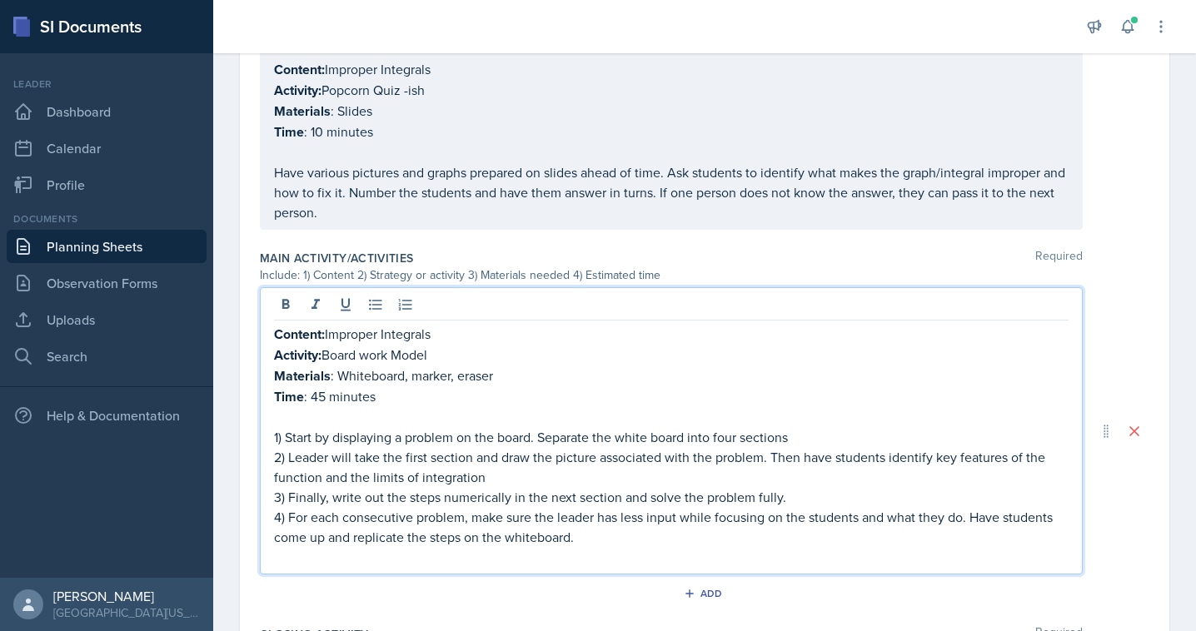
click at [291, 495] on p "3) Finally, write out the steps numerically in the next section and solve the p…" at bounding box center [671, 497] width 794 height 20
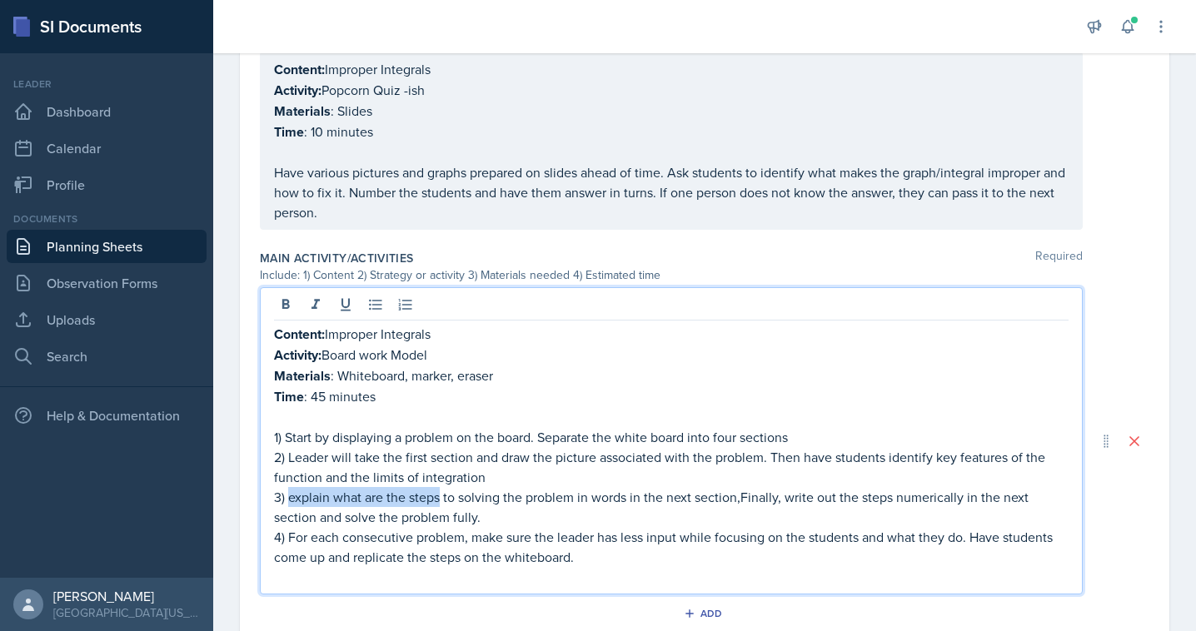
drag, startPoint x: 438, startPoint y: 495, endPoint x: 289, endPoint y: 497, distance: 149.1
click at [289, 497] on p "3) explain what are the steps to solving the problem in words in the next secti…" at bounding box center [671, 507] width 794 height 40
click at [439, 490] on p "3) Explain/write how to solving the problem in words in the next section,Finall…" at bounding box center [671, 507] width 794 height 40
click at [472, 494] on p "3) Explain/write how to solve the problem in words in the next section,Finally,…" at bounding box center [671, 507] width 794 height 40
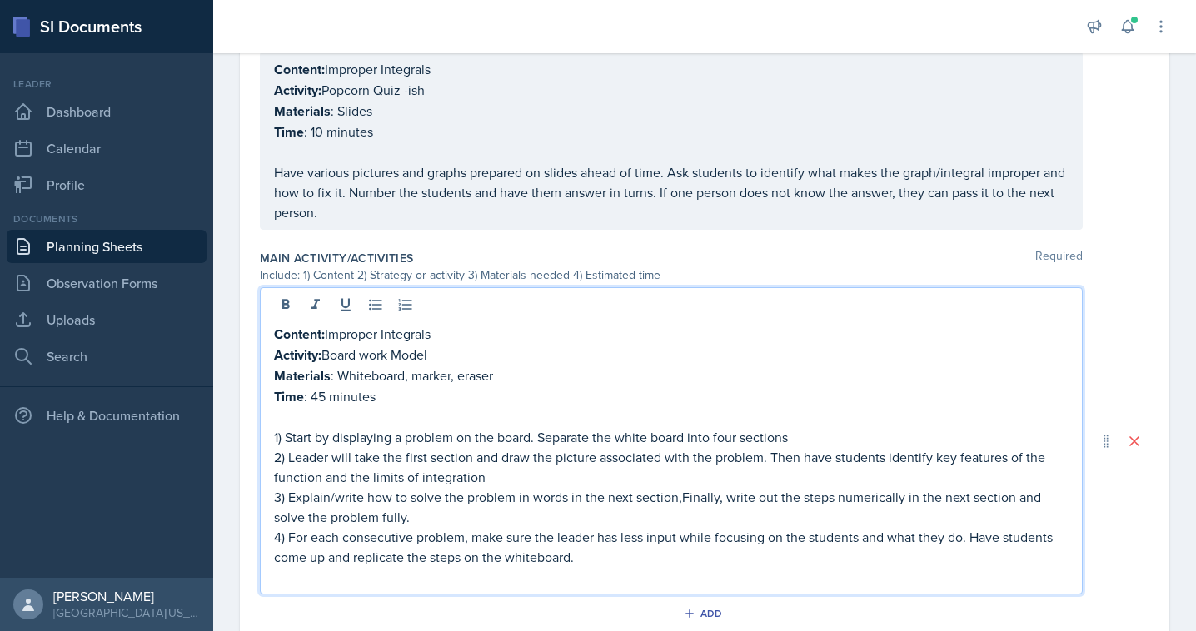
click at [682, 490] on p "3) Explain/write how to solve the problem in words in the next section,Finally,…" at bounding box center [671, 507] width 794 height 40
click at [734, 505] on p "3) Explain/write how to solve the problem in words in the next section. Finally…" at bounding box center [671, 507] width 794 height 40
click at [816, 507] on p "3) Explain/write how to solve the problem in words in the next section. Finally…" at bounding box center [671, 507] width 794 height 40
click at [404, 509] on p "3) Explain/write how to solve the problem in words in the next section. Finally…" at bounding box center [671, 507] width 794 height 40
click at [430, 527] on p "4) For each consecutive problem, make sure the leader has less input while focu…" at bounding box center [671, 547] width 794 height 40
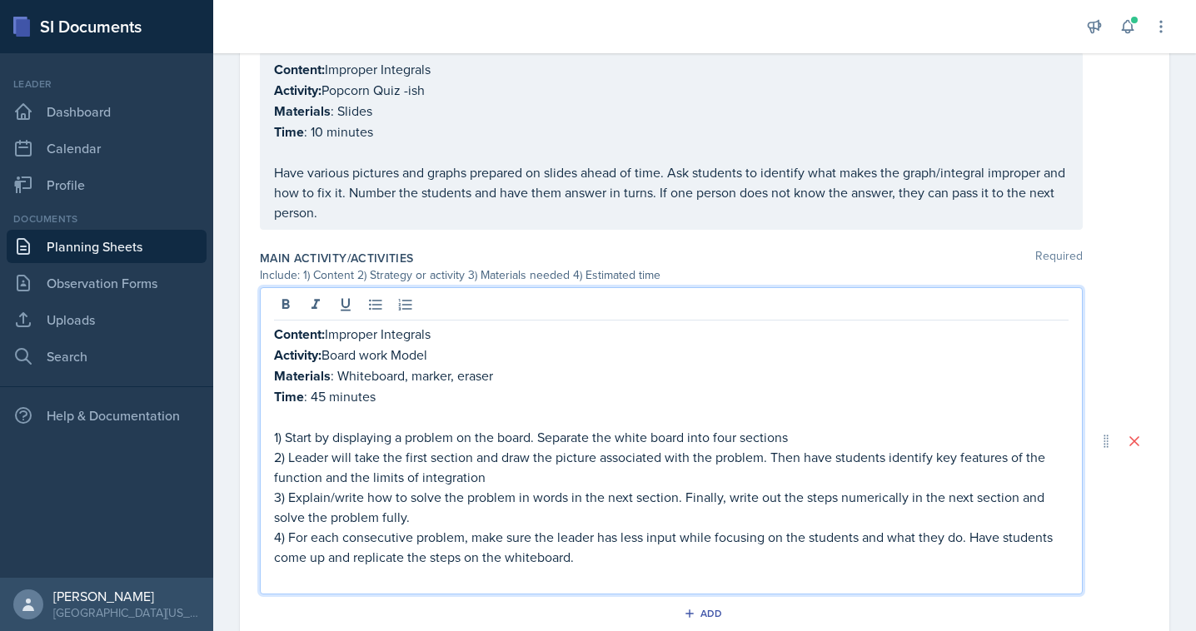
click at [518, 527] on p "4) For each consecutive problem, make sure the leader has less input while focu…" at bounding box center [671, 547] width 794 height 40
click at [639, 503] on p "3) Explain/write how to solve the problem in words in the next section. Finally…" at bounding box center [671, 507] width 794 height 40
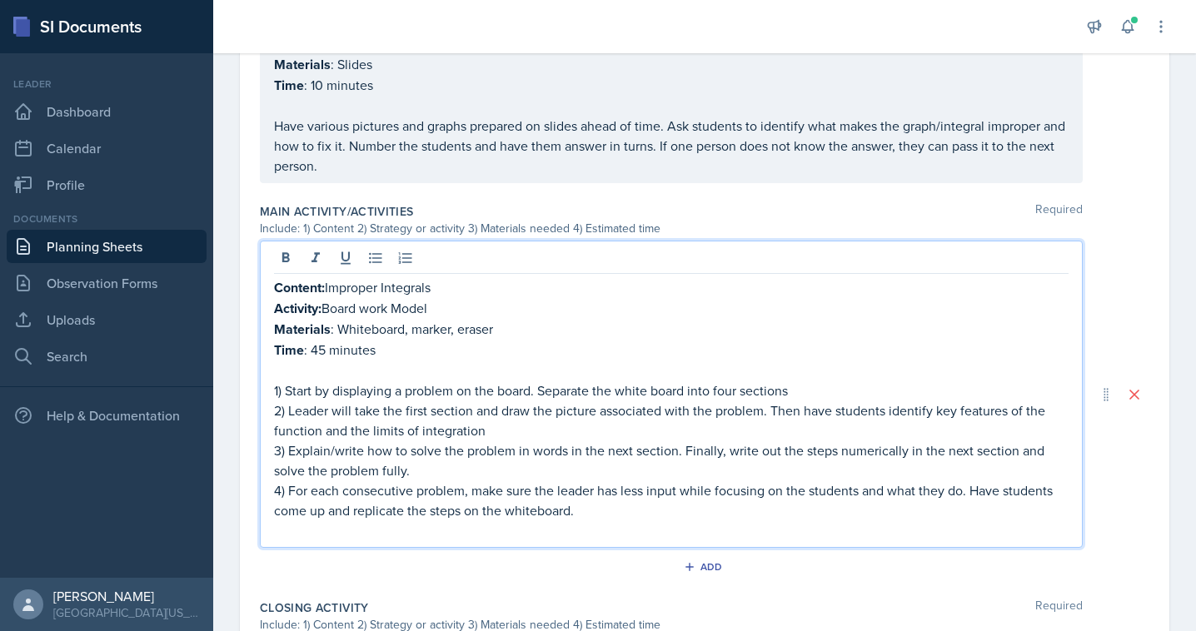
scroll to position [654, 0]
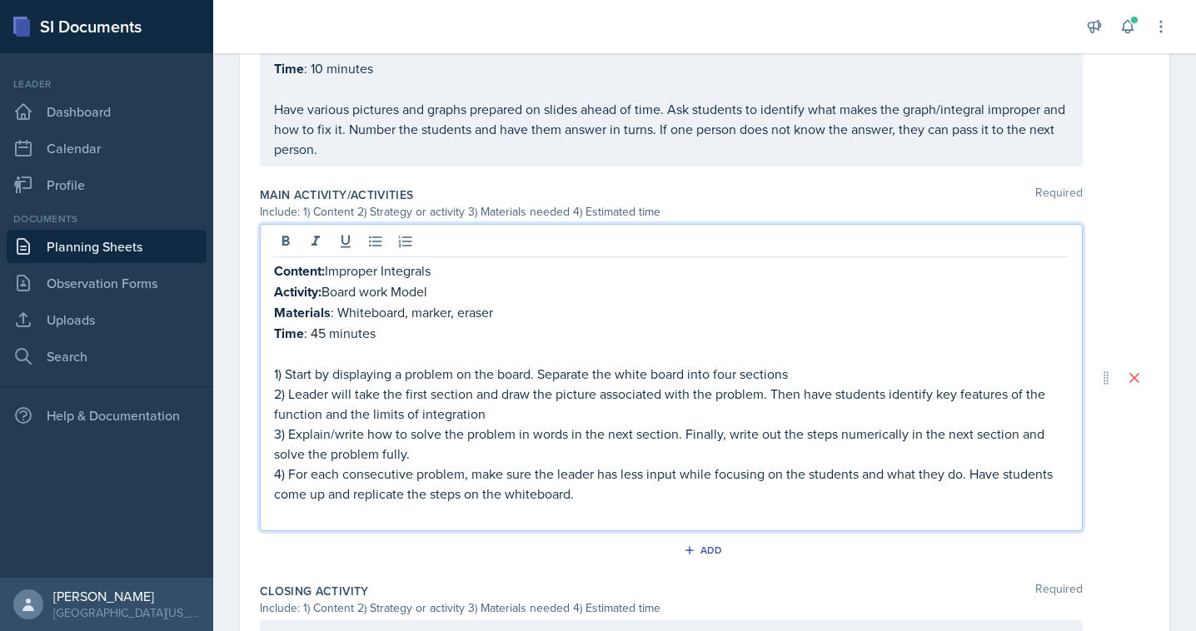
click at [360, 513] on p at bounding box center [671, 514] width 794 height 20
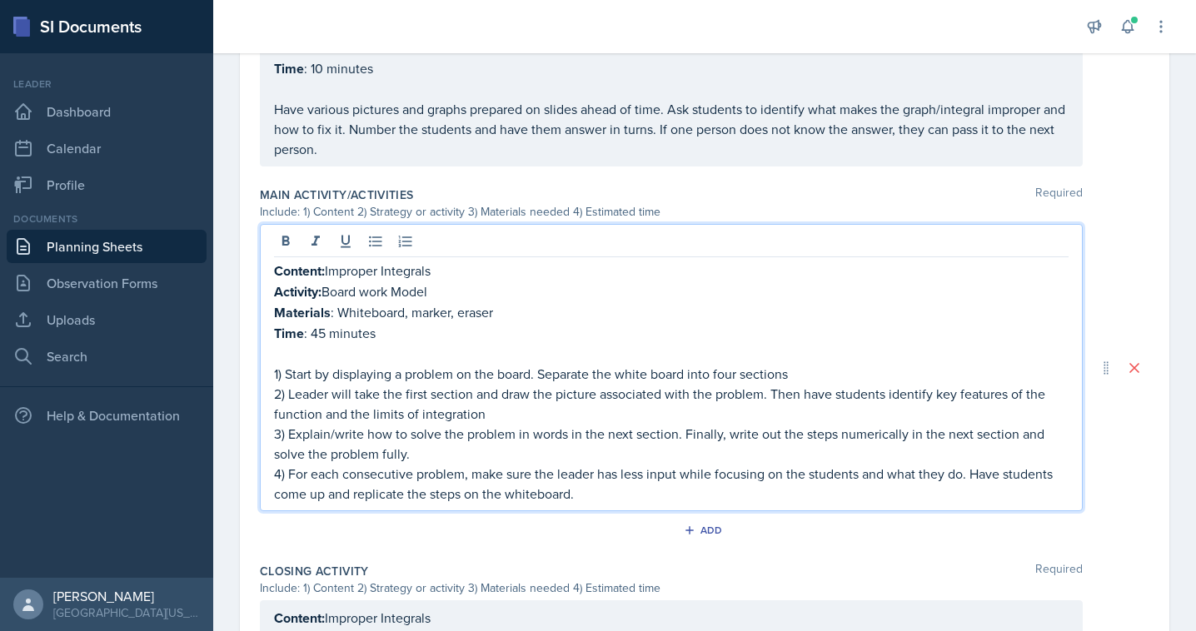
scroll to position [95, 0]
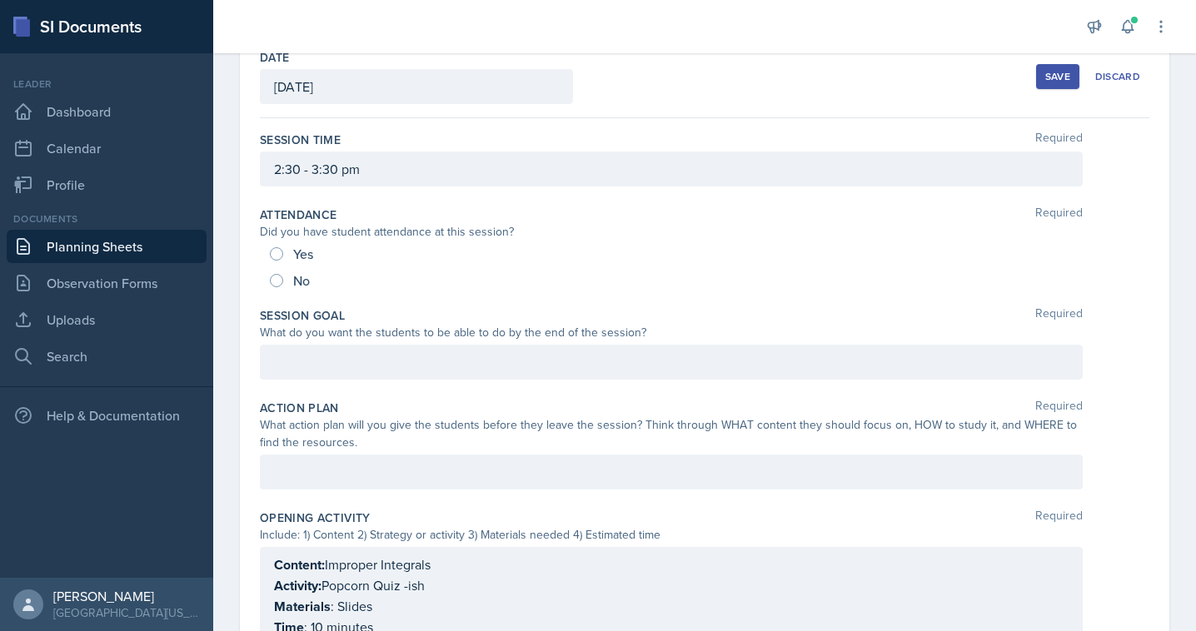
click at [1050, 85] on button "Save" at bounding box center [1057, 76] width 43 height 25
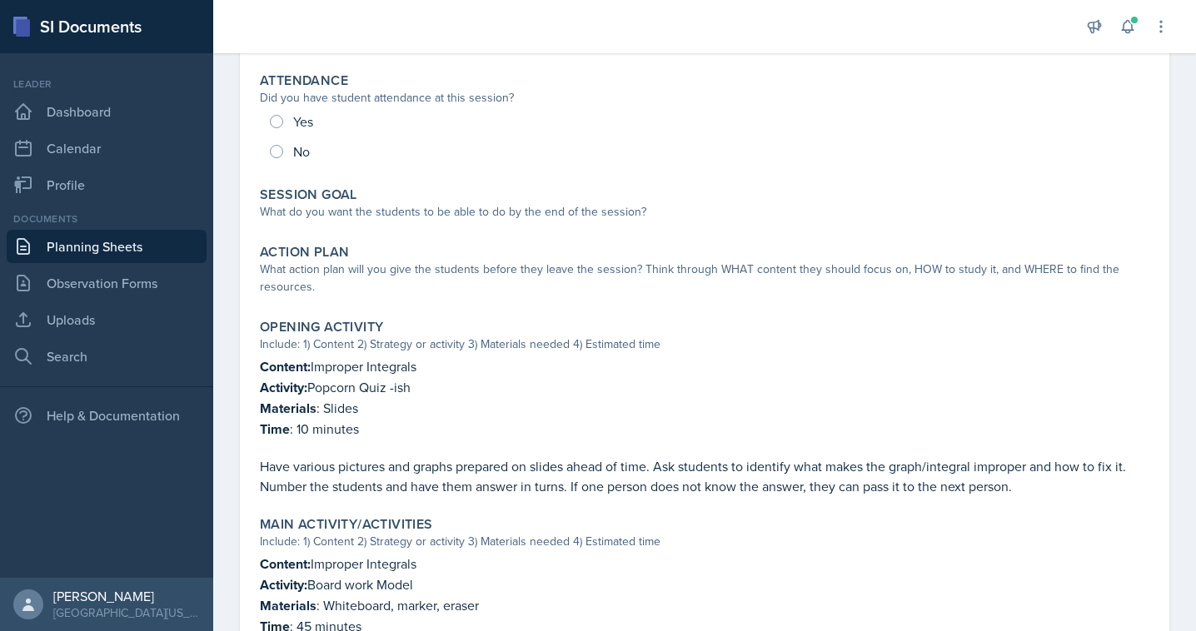
scroll to position [212, 0]
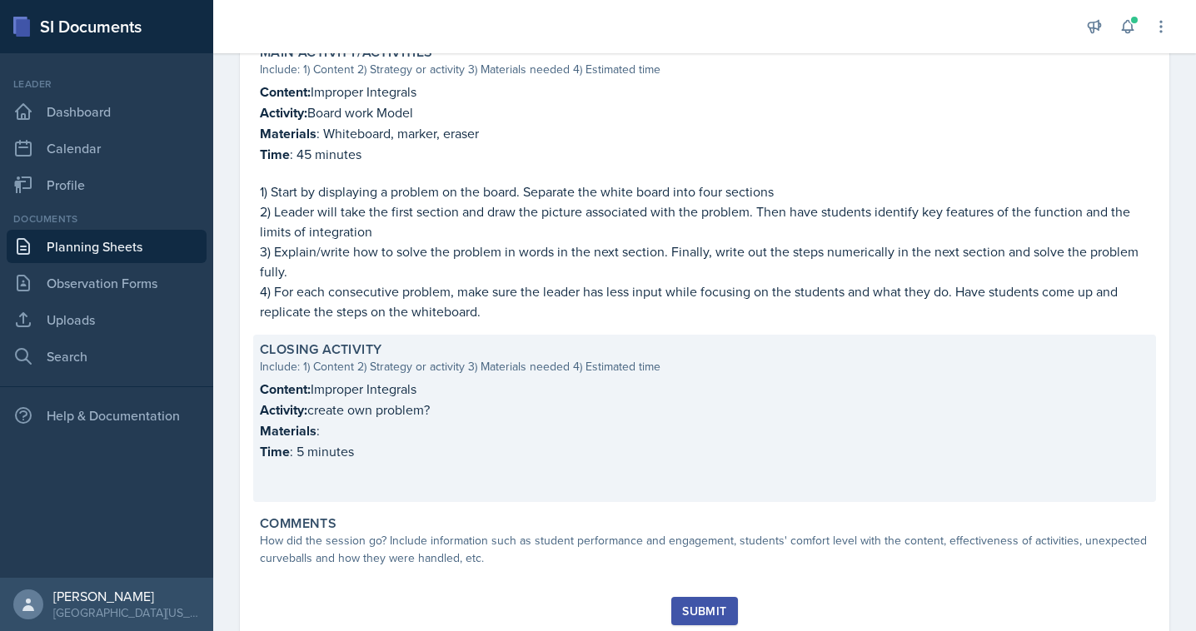
click at [376, 406] on p "Activity: create own problem?" at bounding box center [704, 410] width 889 height 21
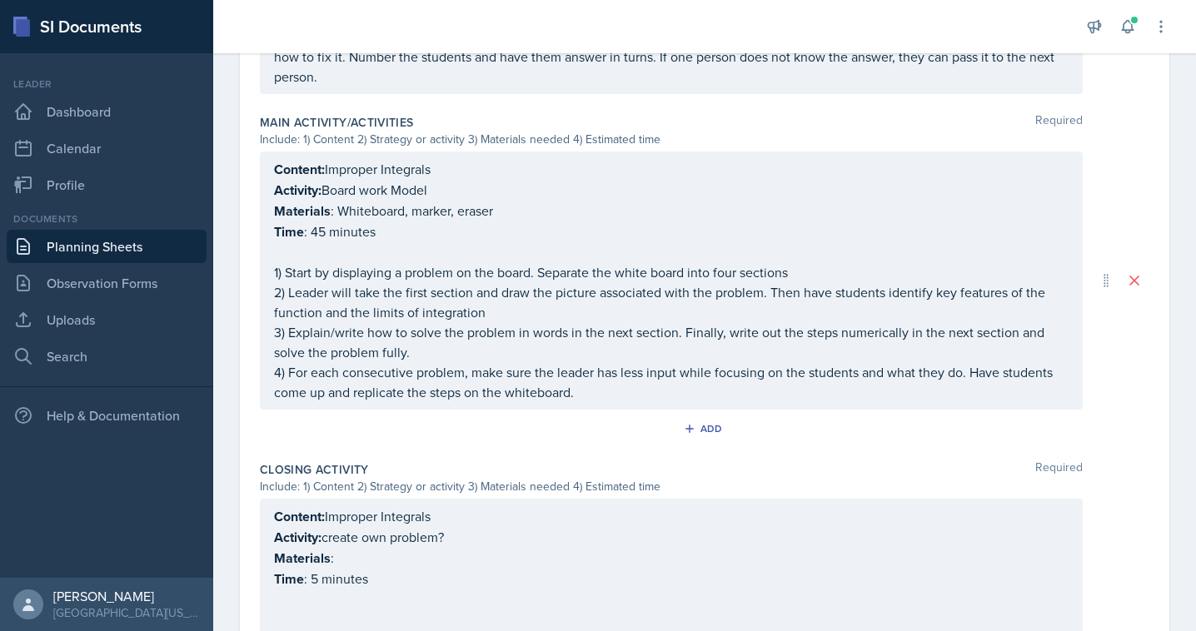
scroll to position [903, 0]
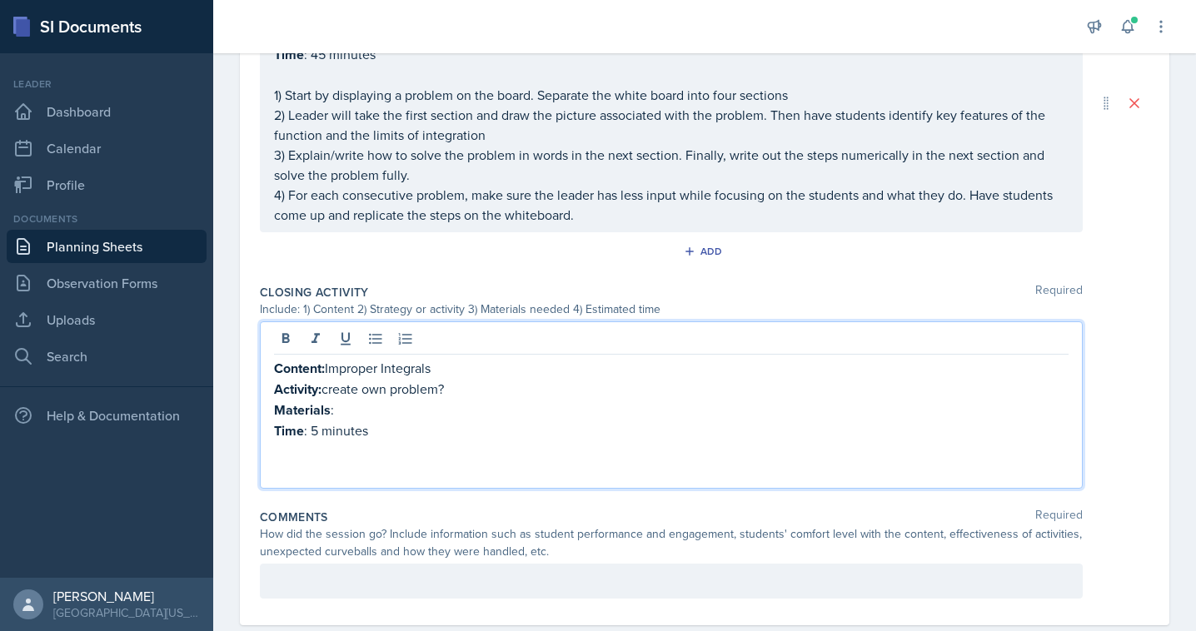
click at [332, 379] on p "Activity: create own problem?" at bounding box center [671, 389] width 794 height 21
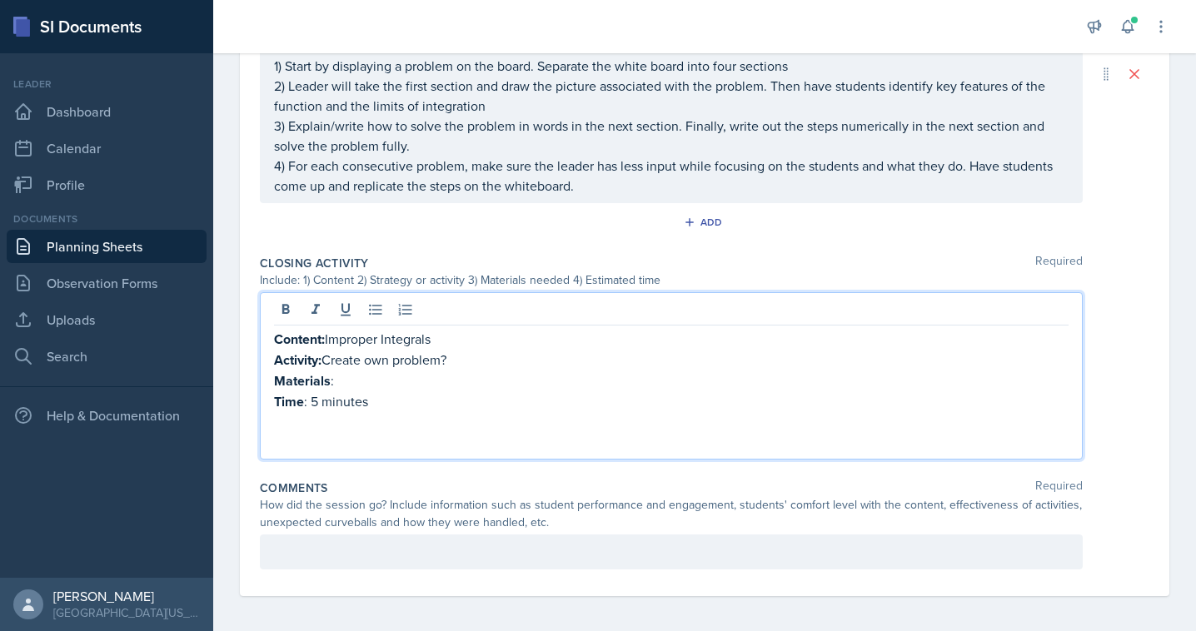
click at [451, 359] on p "Activity: Create own problem?" at bounding box center [671, 360] width 794 height 21
click at [384, 373] on p "Materials :" at bounding box center [671, 381] width 794 height 21
click at [409, 359] on p "Activity: Create own problem" at bounding box center [671, 360] width 794 height 21
click at [373, 360] on p "Activity: Create own Test Question" at bounding box center [671, 360] width 794 height 21
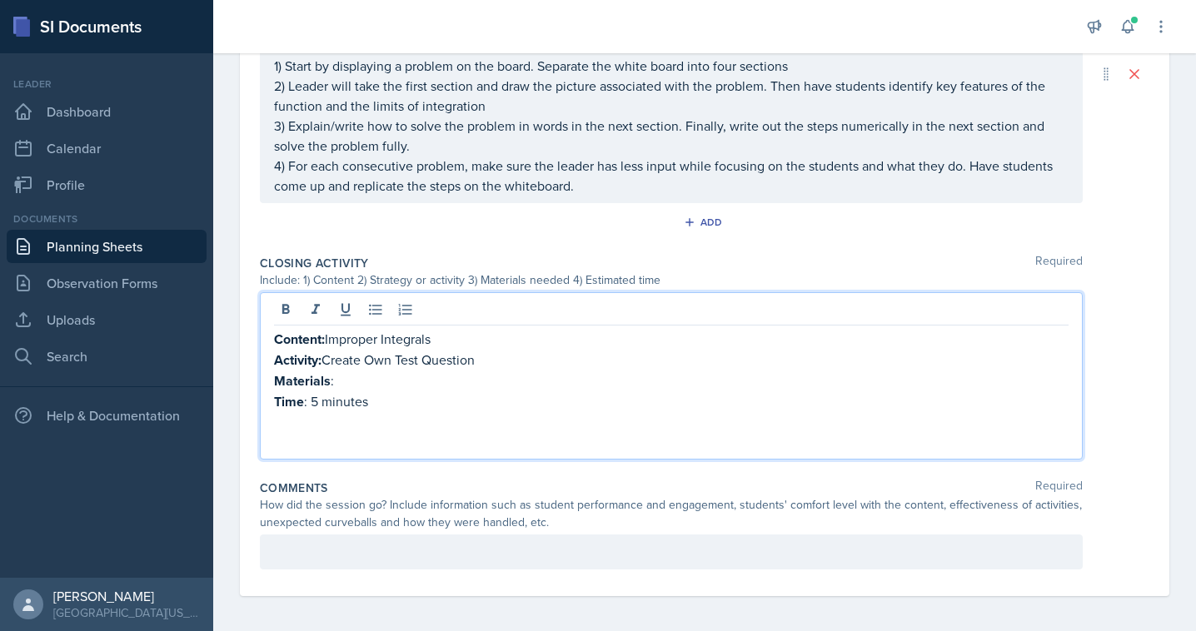
click at [364, 375] on p "Materials :" at bounding box center [671, 381] width 794 height 21
click at [311, 443] on p at bounding box center [671, 442] width 794 height 20
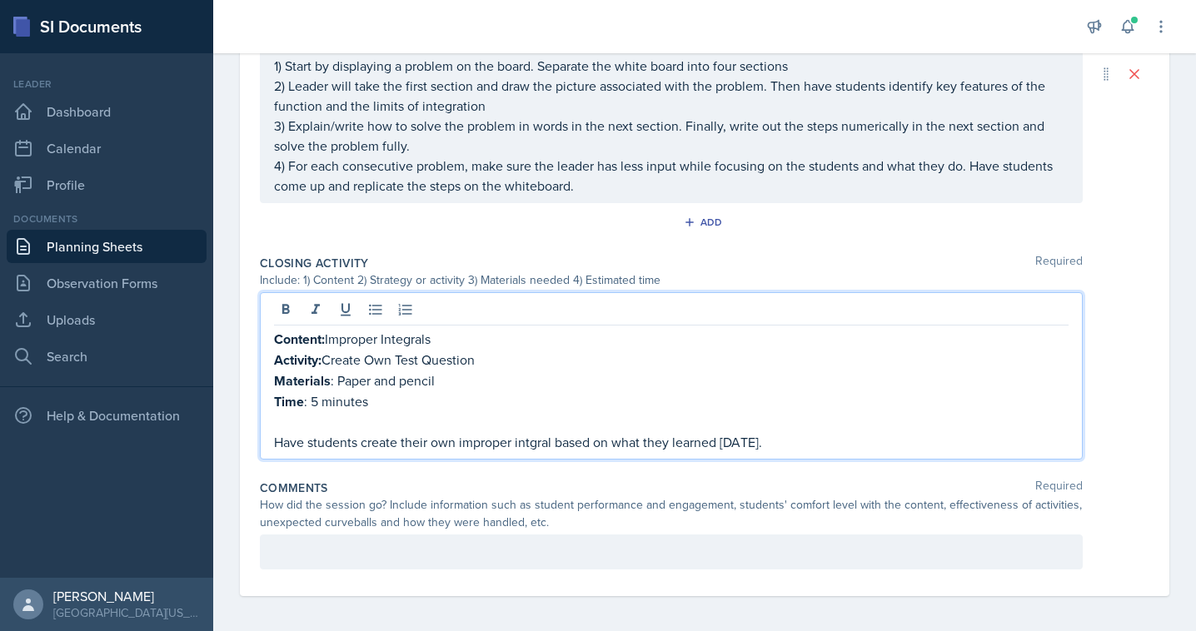
click at [524, 433] on p "Have students create their own improper intgral based on what they learned [DAT…" at bounding box center [671, 442] width 794 height 20
click at [776, 443] on p "Have students create their own improper integral based on what they learned [DA…" at bounding box center [671, 442] width 794 height 20
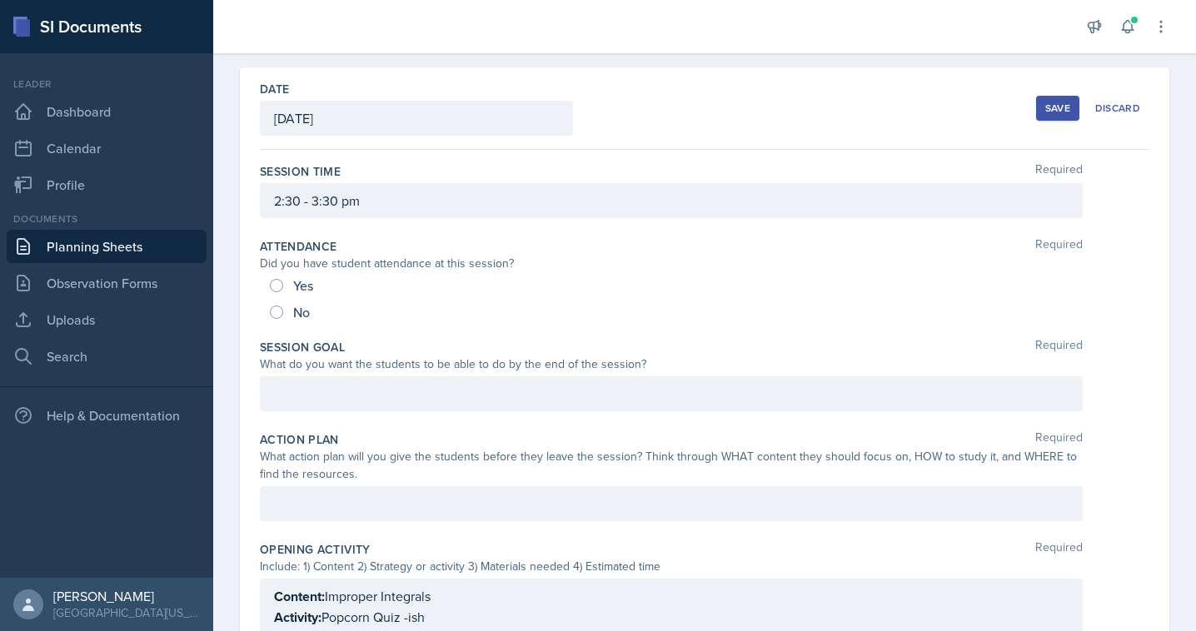
scroll to position [57, 0]
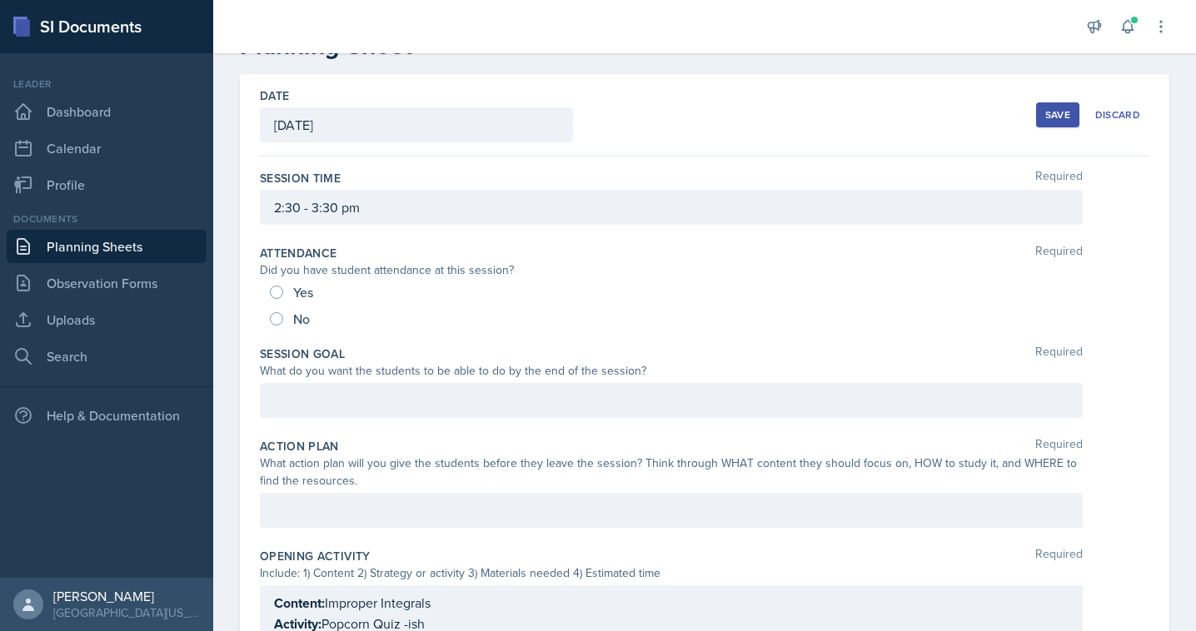
click at [1072, 112] on button "Save" at bounding box center [1057, 114] width 43 height 25
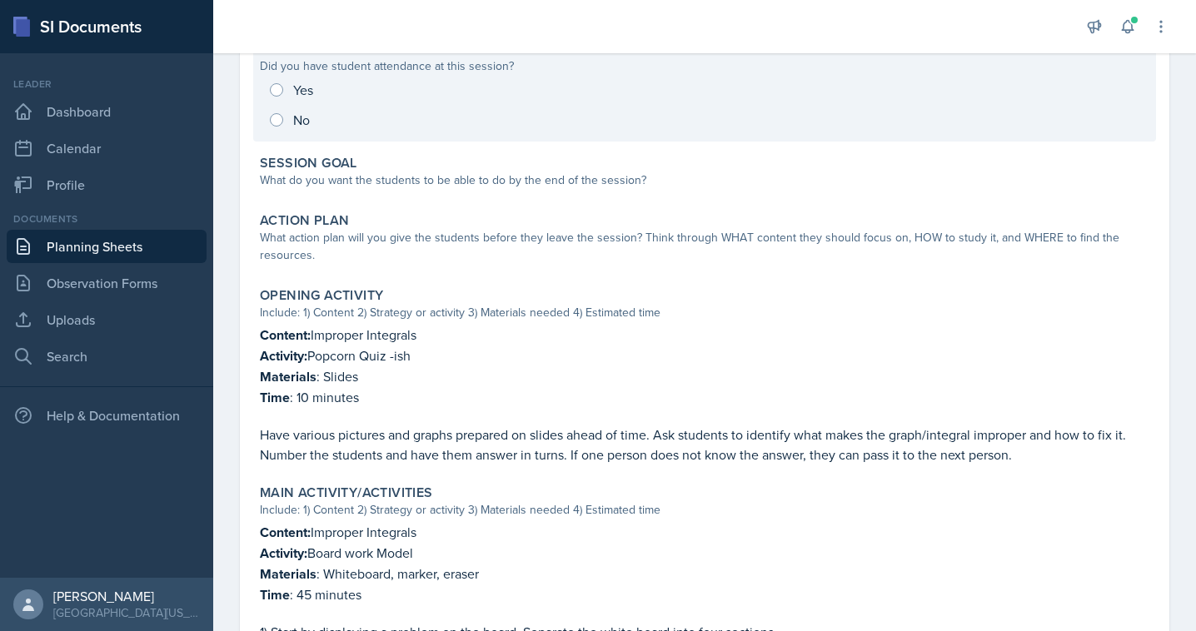
scroll to position [0, 0]
